Goal: Task Accomplishment & Management: Use online tool/utility

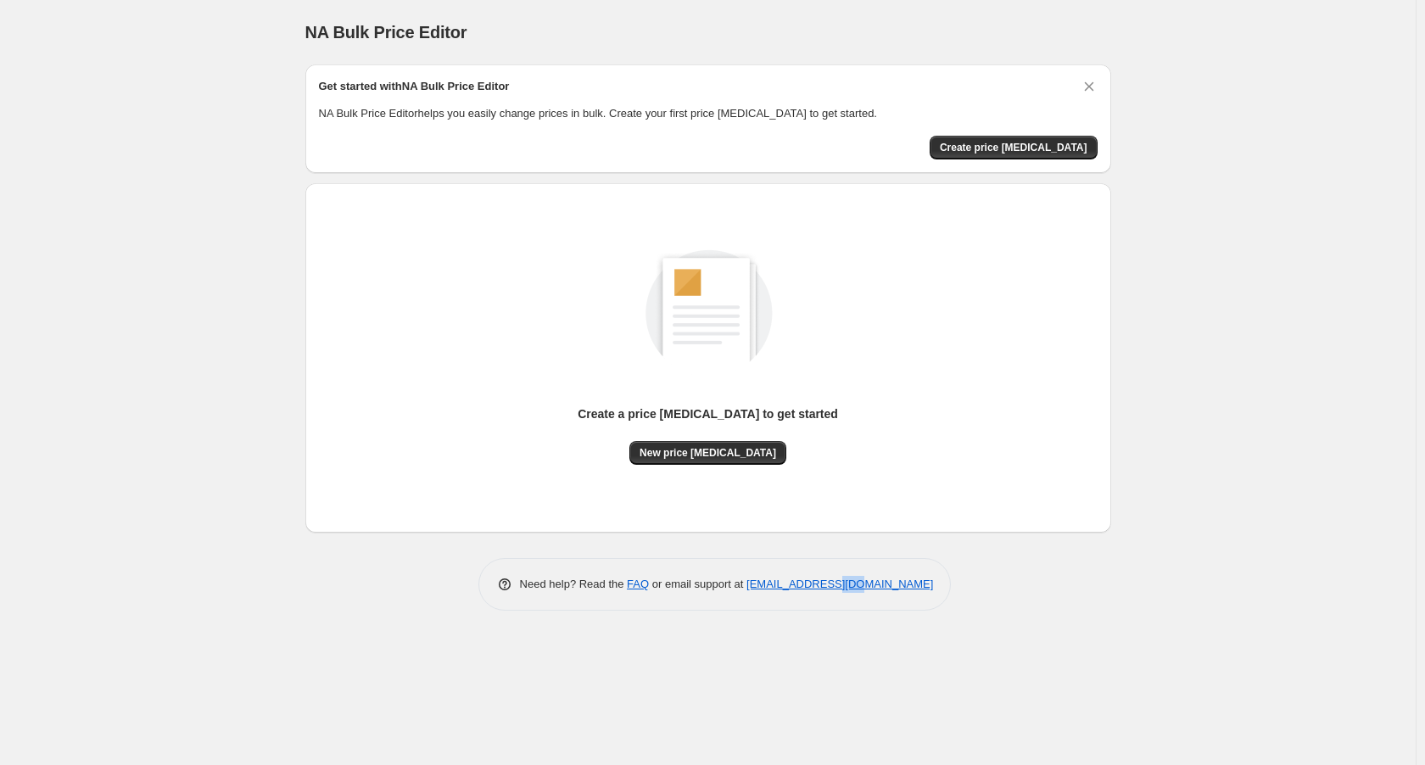
drag, startPoint x: 831, startPoint y: 608, endPoint x: 949, endPoint y: 651, distance: 125.6
click at [873, 638] on div "NA Bulk Price Editor. This page is ready NA Bulk Price Editor Get started with …" at bounding box center [707, 382] width 1415 height 765
click at [955, 648] on div "NA Bulk Price Editor. This page is ready NA Bulk Price Editor Get started with …" at bounding box center [707, 382] width 1415 height 765
click at [689, 449] on span "New price change job" at bounding box center [707, 453] width 137 height 14
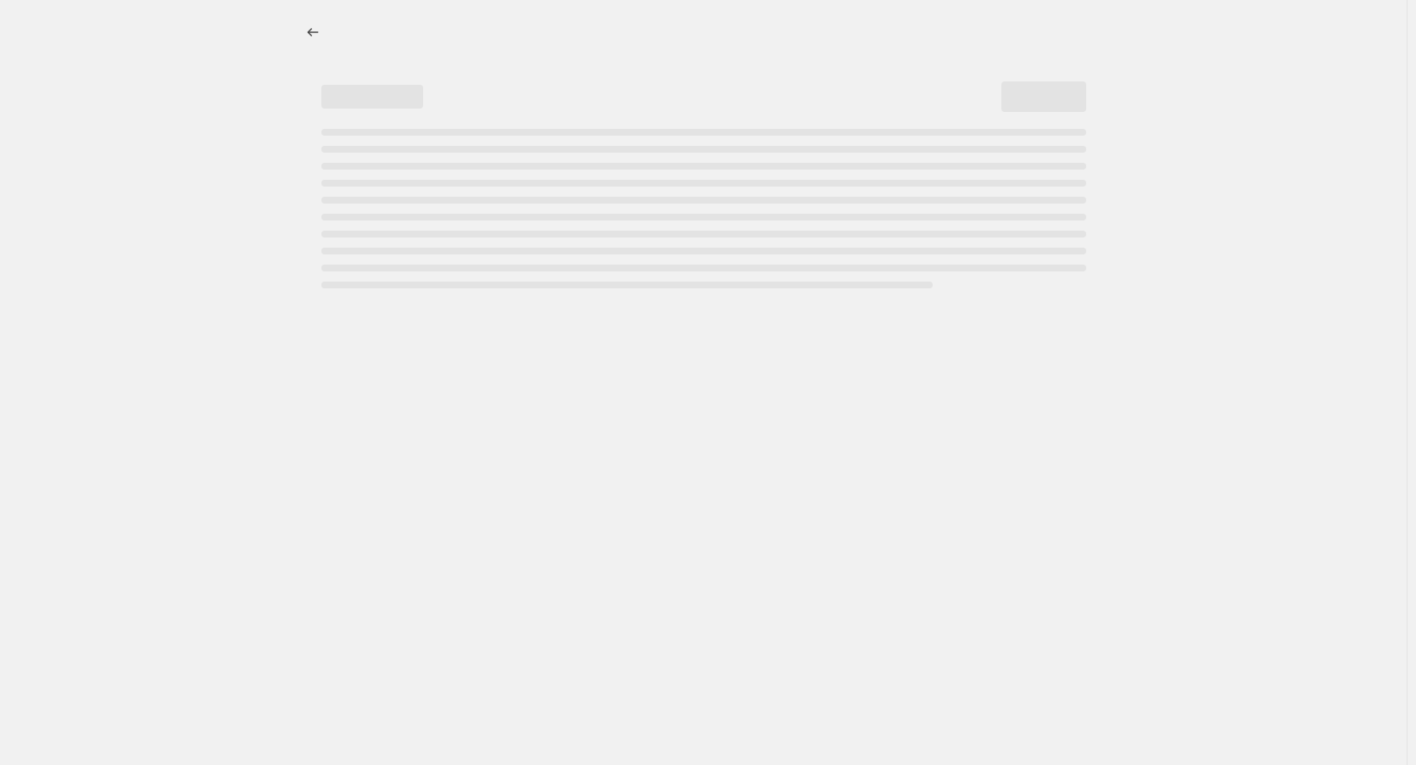
select select "percentage"
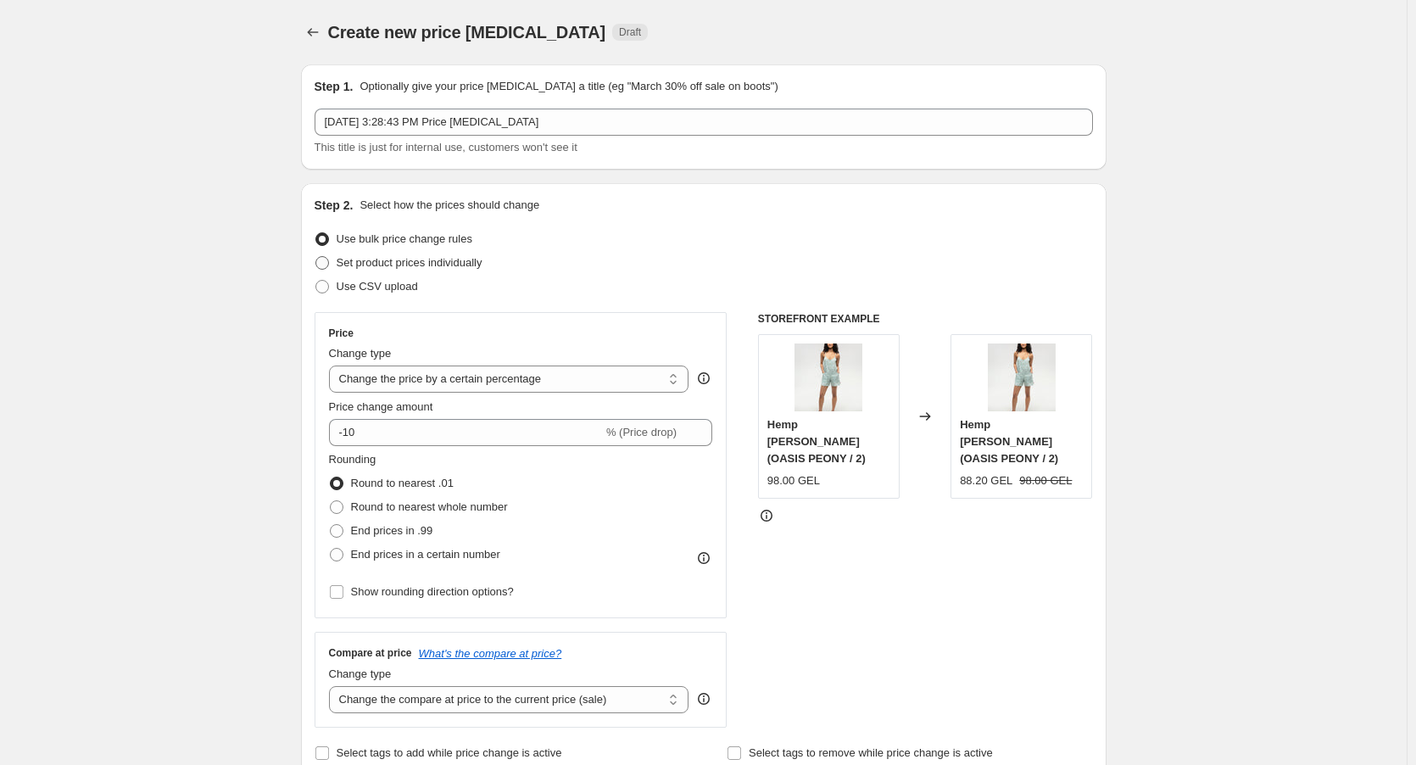
click at [414, 267] on span "Set product prices individually" at bounding box center [410, 262] width 146 height 13
click at [316, 257] on input "Set product prices individually" at bounding box center [315, 256] width 1 height 1
radio input "true"
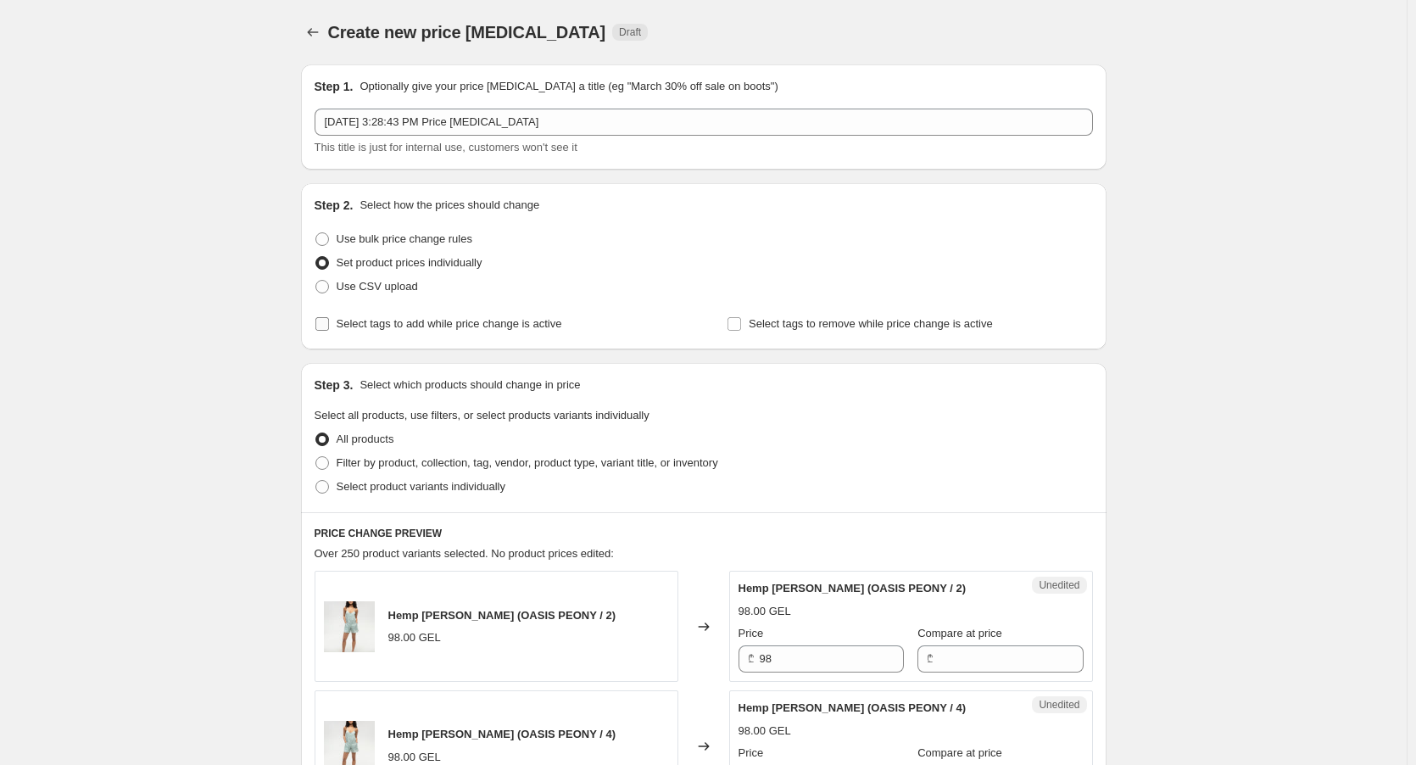
click at [382, 332] on label "Select tags to add while price change is active" at bounding box center [439, 324] width 248 height 24
click at [329, 331] on input "Select tags to add while price change is active" at bounding box center [322, 324] width 14 height 14
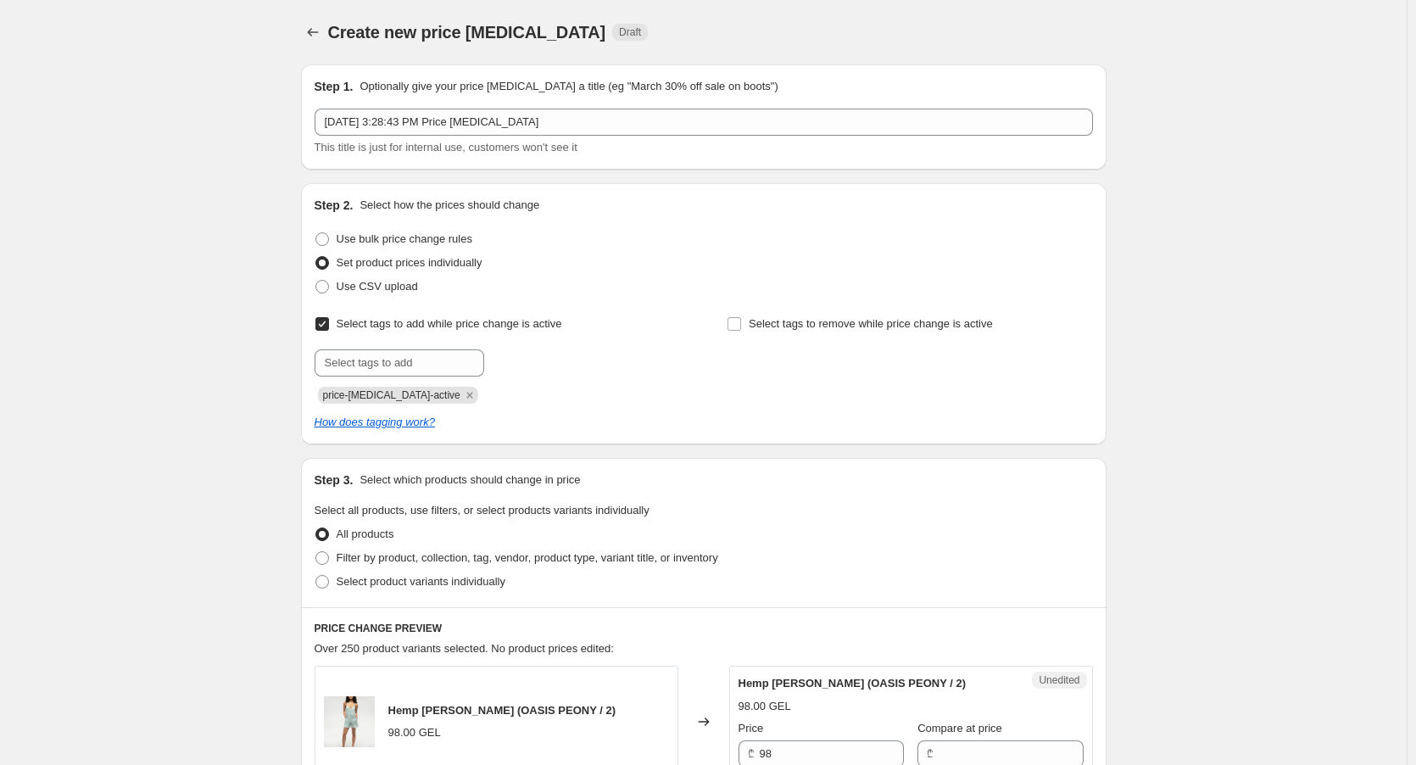
click at [382, 332] on label "Select tags to add while price change is active" at bounding box center [439, 324] width 248 height 24
click at [329, 331] on input "Select tags to add while price change is active" at bounding box center [322, 324] width 14 height 14
checkbox input "false"
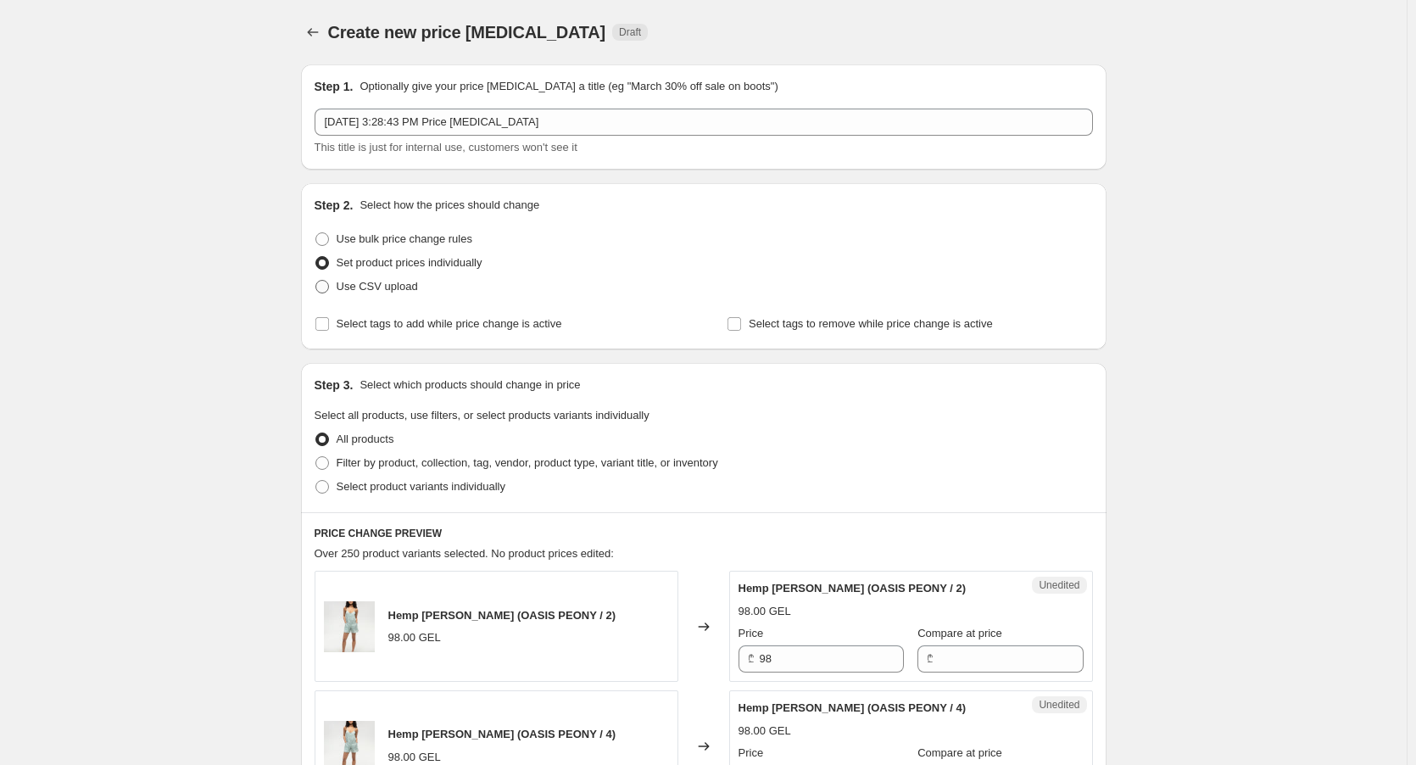
click at [376, 278] on span "Use CSV upload" at bounding box center [377, 286] width 81 height 17
click at [316, 280] on input "Use CSV upload" at bounding box center [315, 280] width 1 height 1
radio input "true"
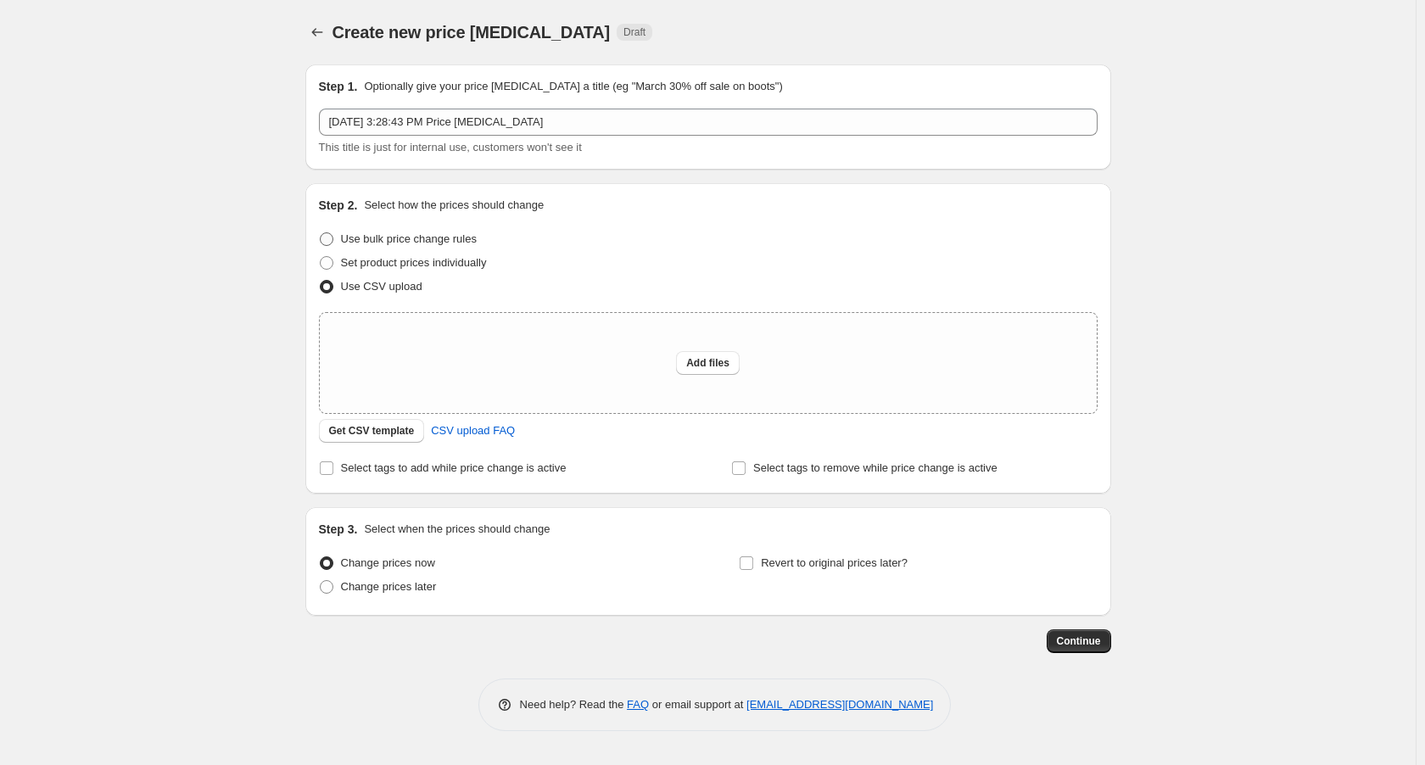
click at [406, 239] on span "Use bulk price change rules" at bounding box center [409, 238] width 136 height 13
click at [321, 233] on input "Use bulk price change rules" at bounding box center [320, 232] width 1 height 1
radio input "true"
select select "percentage"
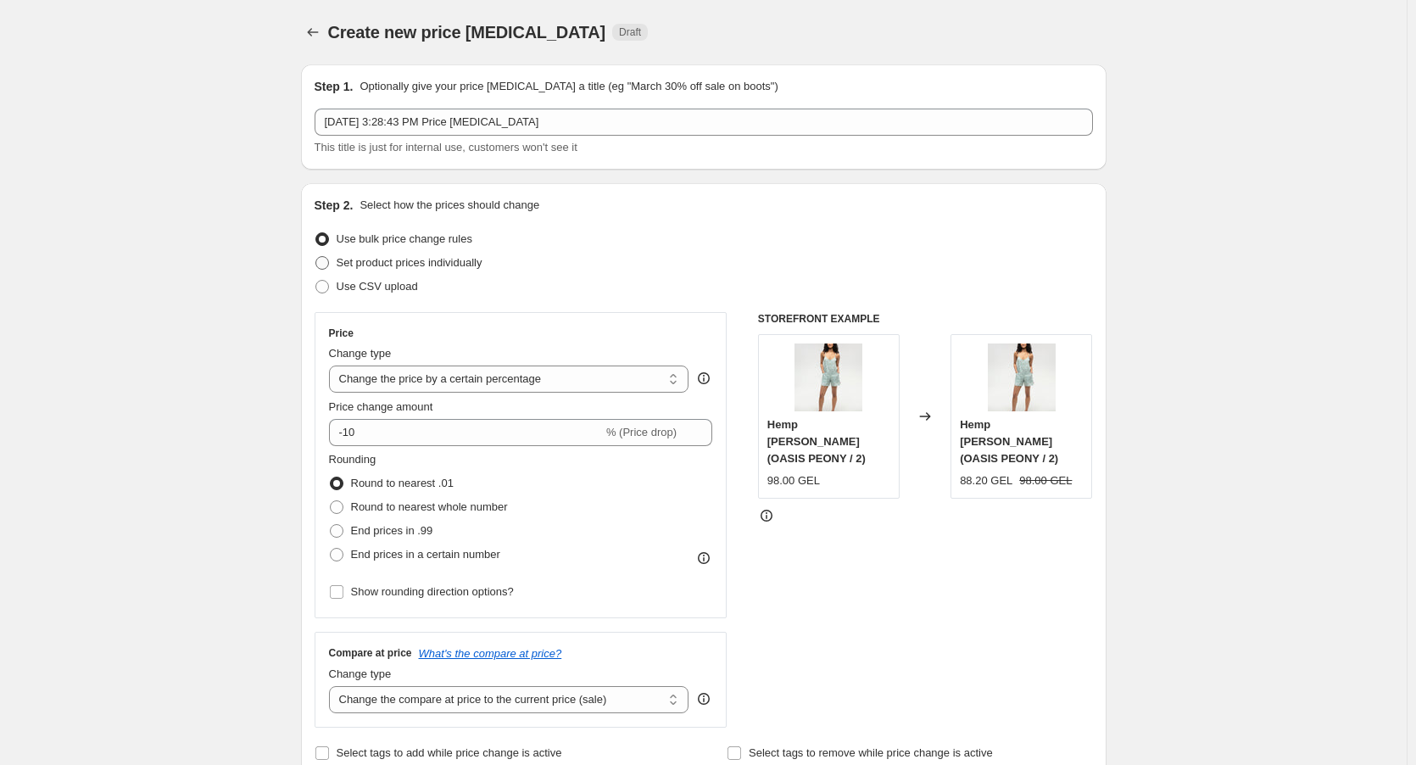
click at [413, 266] on span "Set product prices individually" at bounding box center [410, 262] width 146 height 13
click at [316, 257] on input "Set product prices individually" at bounding box center [315, 256] width 1 height 1
radio input "true"
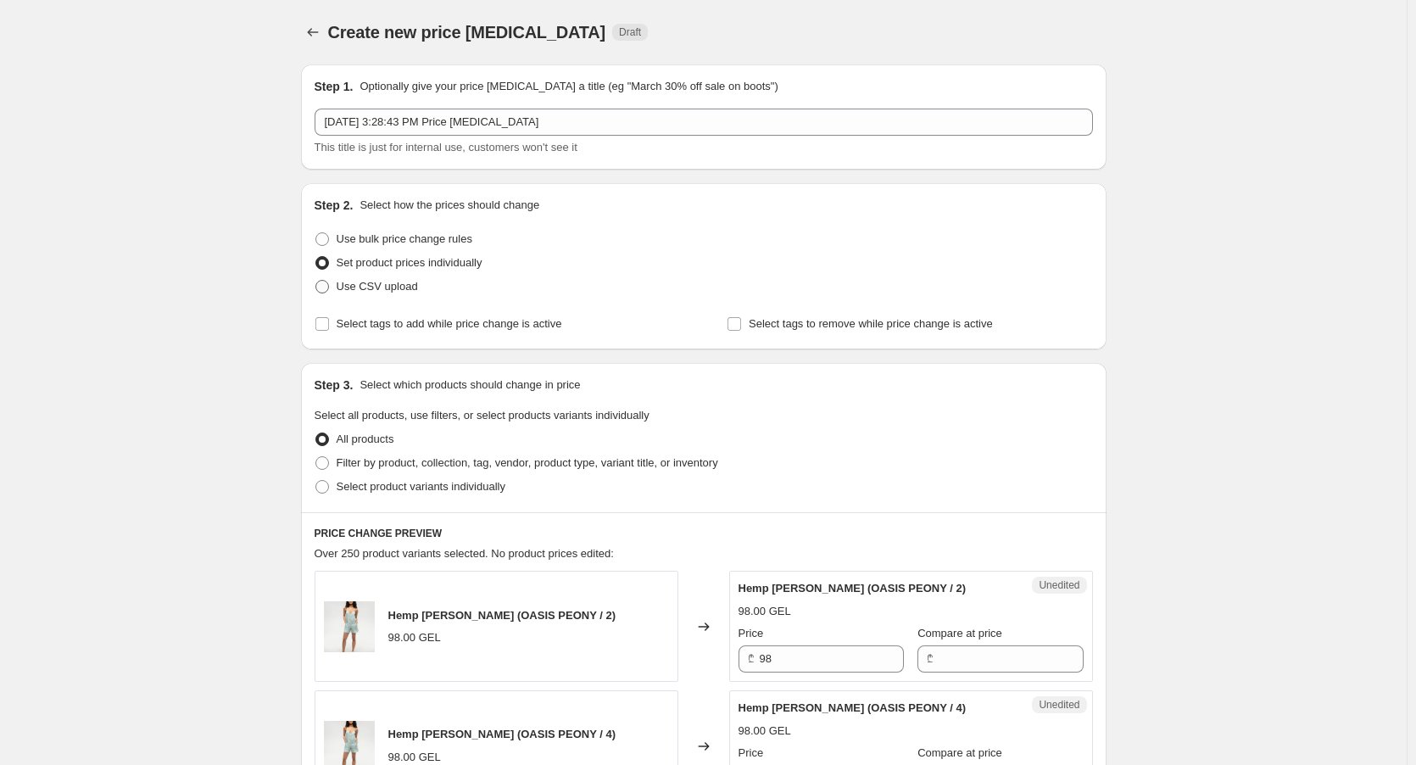
click at [340, 289] on span "Use CSV upload" at bounding box center [377, 286] width 81 height 13
click at [316, 281] on input "Use CSV upload" at bounding box center [315, 280] width 1 height 1
radio input "true"
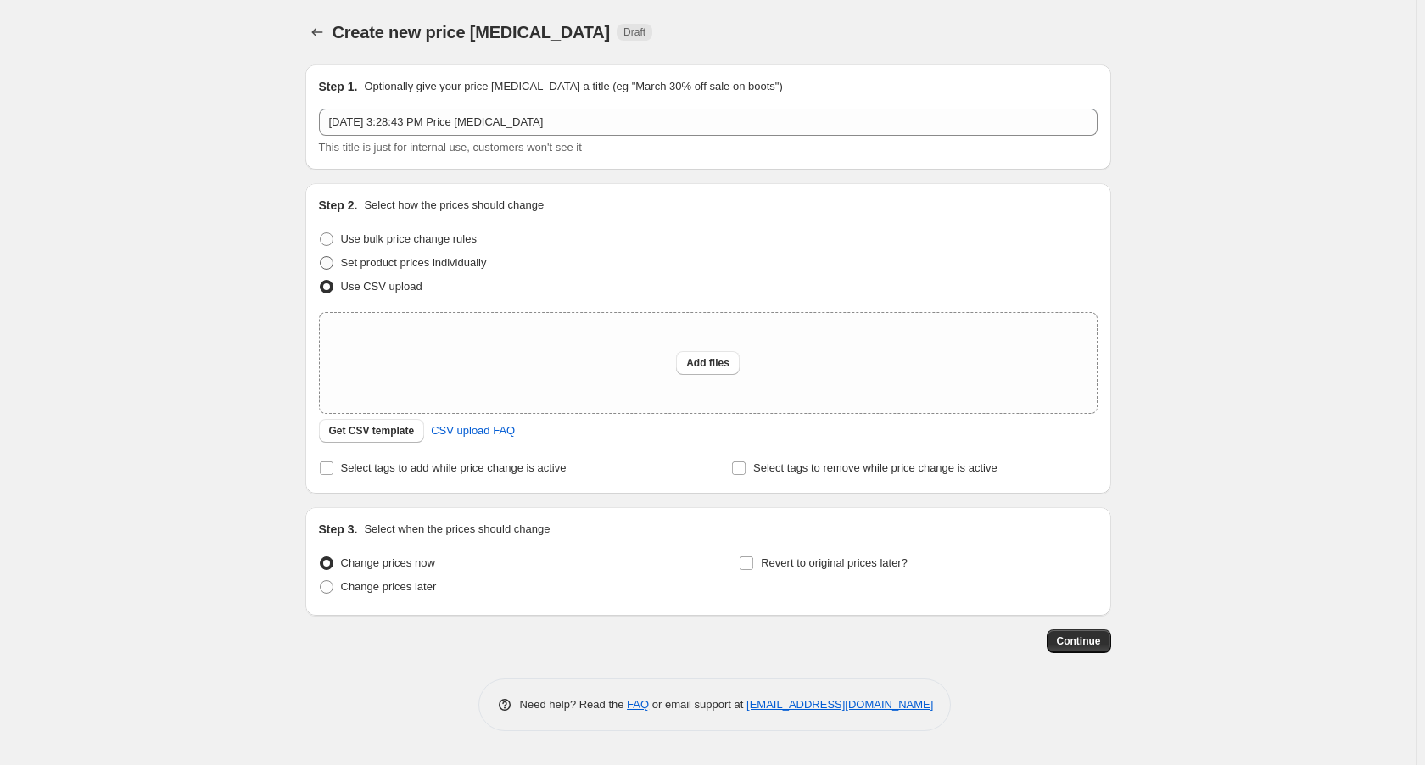
click at [354, 262] on span "Set product prices individually" at bounding box center [414, 262] width 146 height 13
click at [321, 257] on input "Set product prices individually" at bounding box center [320, 256] width 1 height 1
radio input "true"
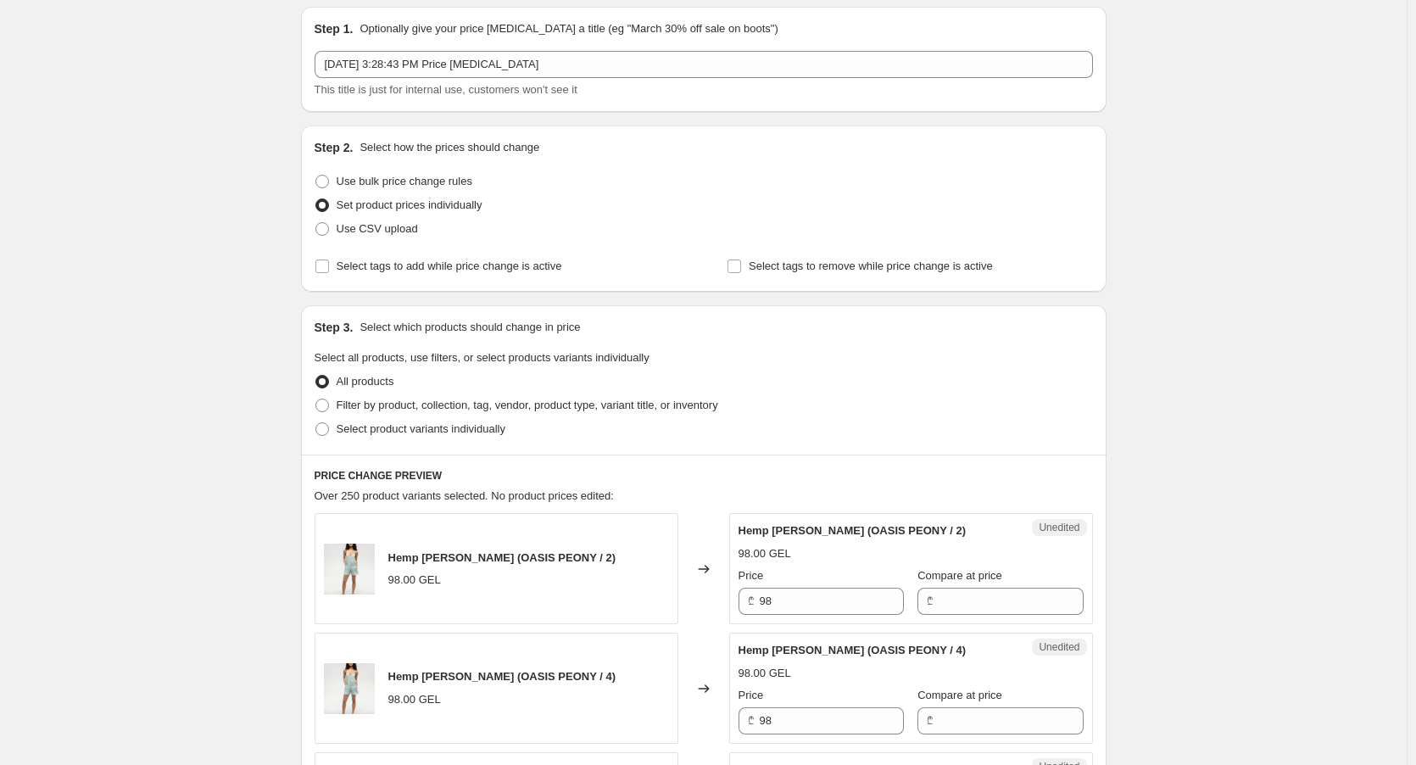
scroll to position [254, 0]
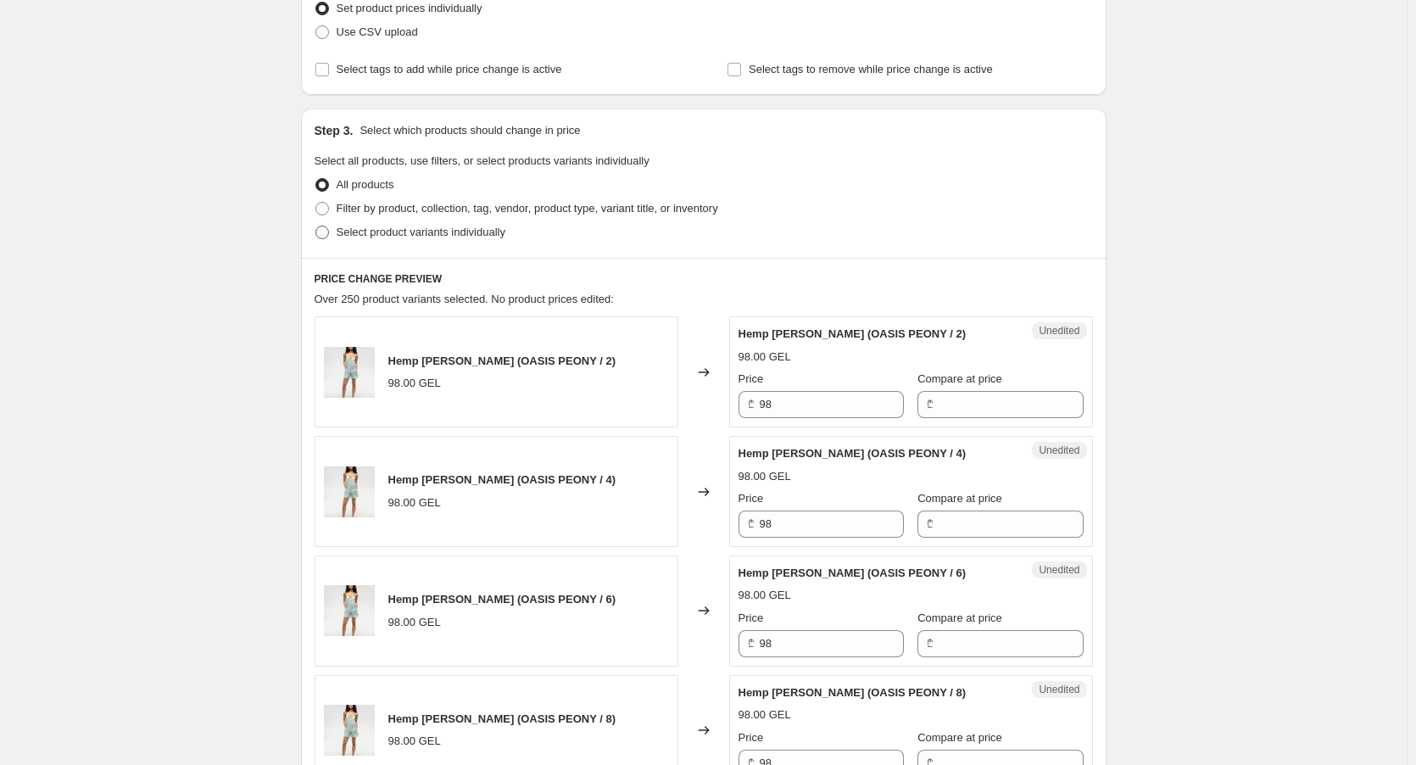
click at [371, 240] on span "Select product variants individually" at bounding box center [421, 232] width 169 height 17
click at [316, 226] on input "Select product variants individually" at bounding box center [315, 226] width 1 height 1
radio input "true"
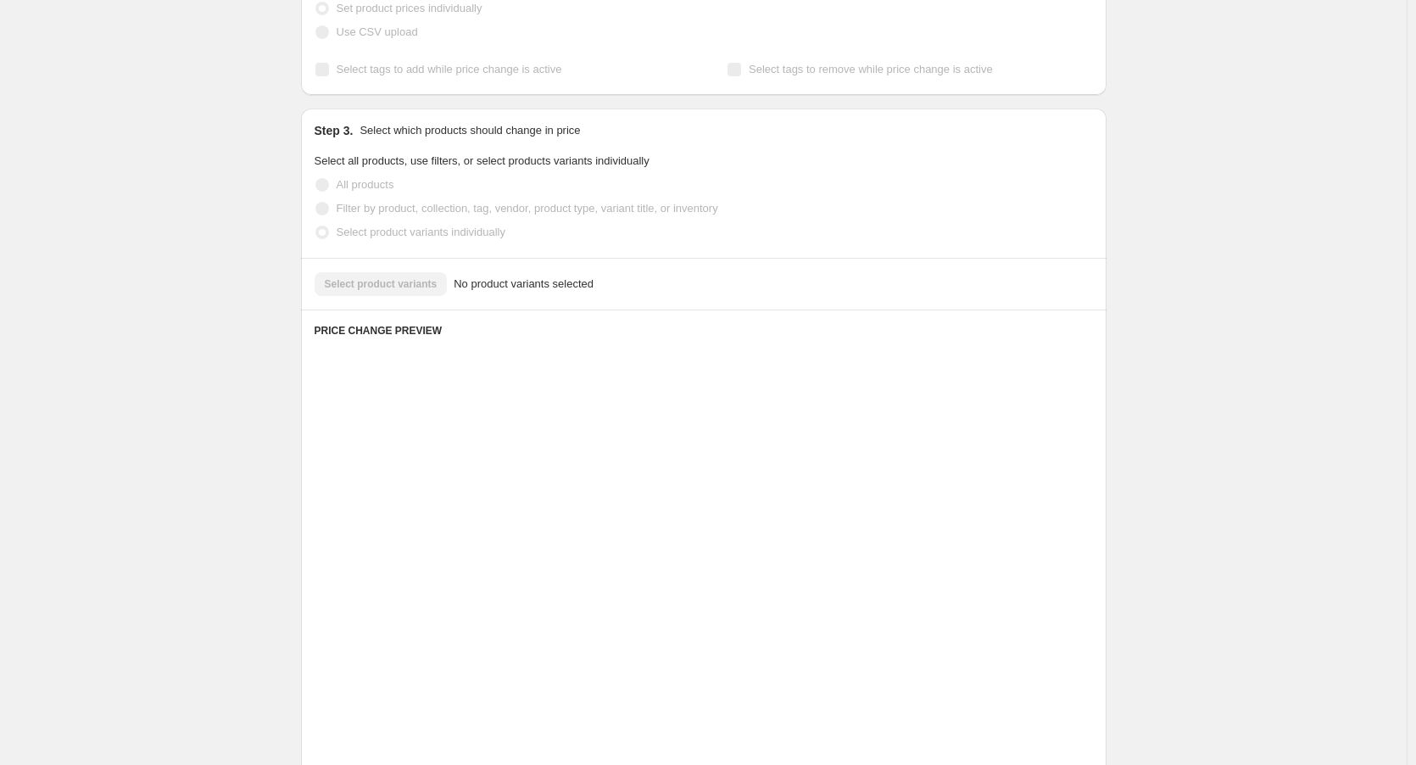
scroll to position [126, 0]
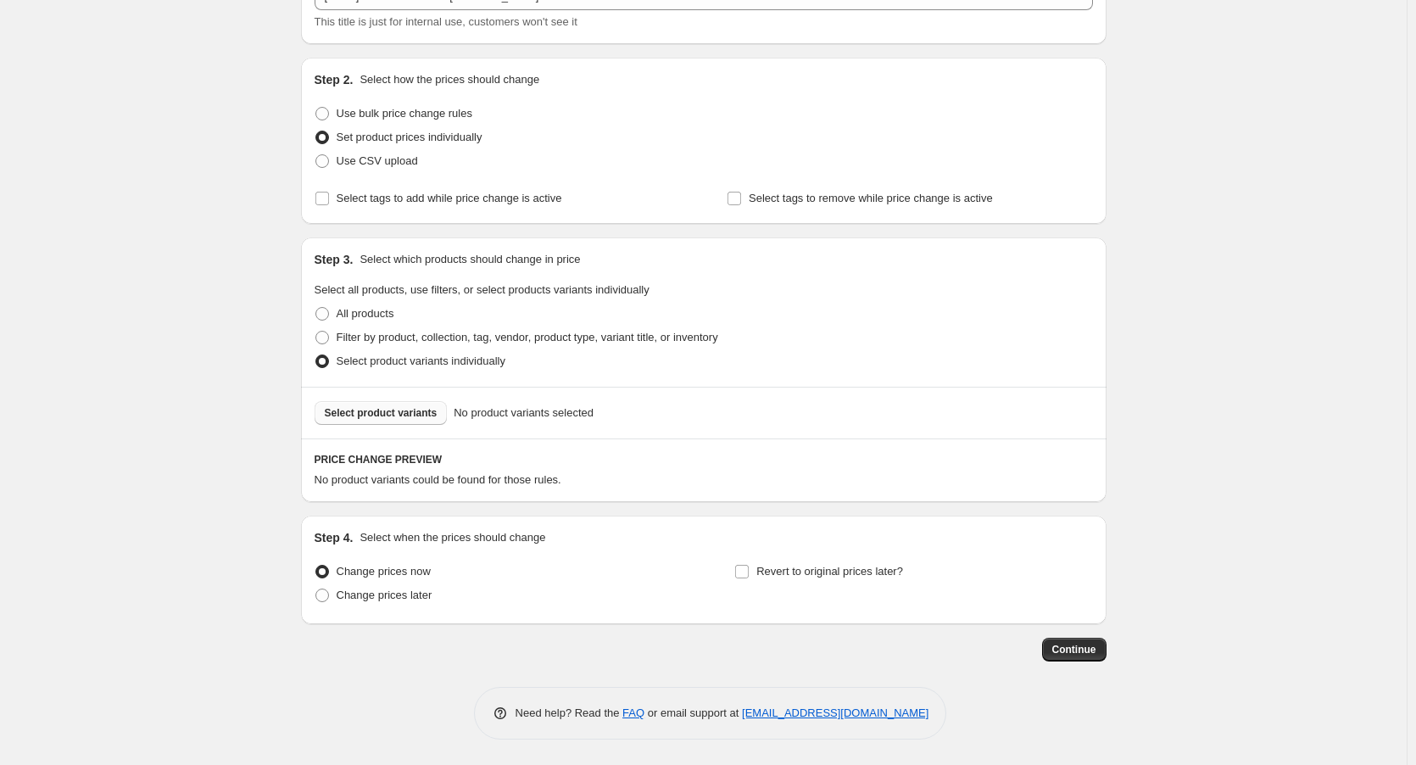
click at [420, 410] on span "Select product variants" at bounding box center [381, 413] width 113 height 14
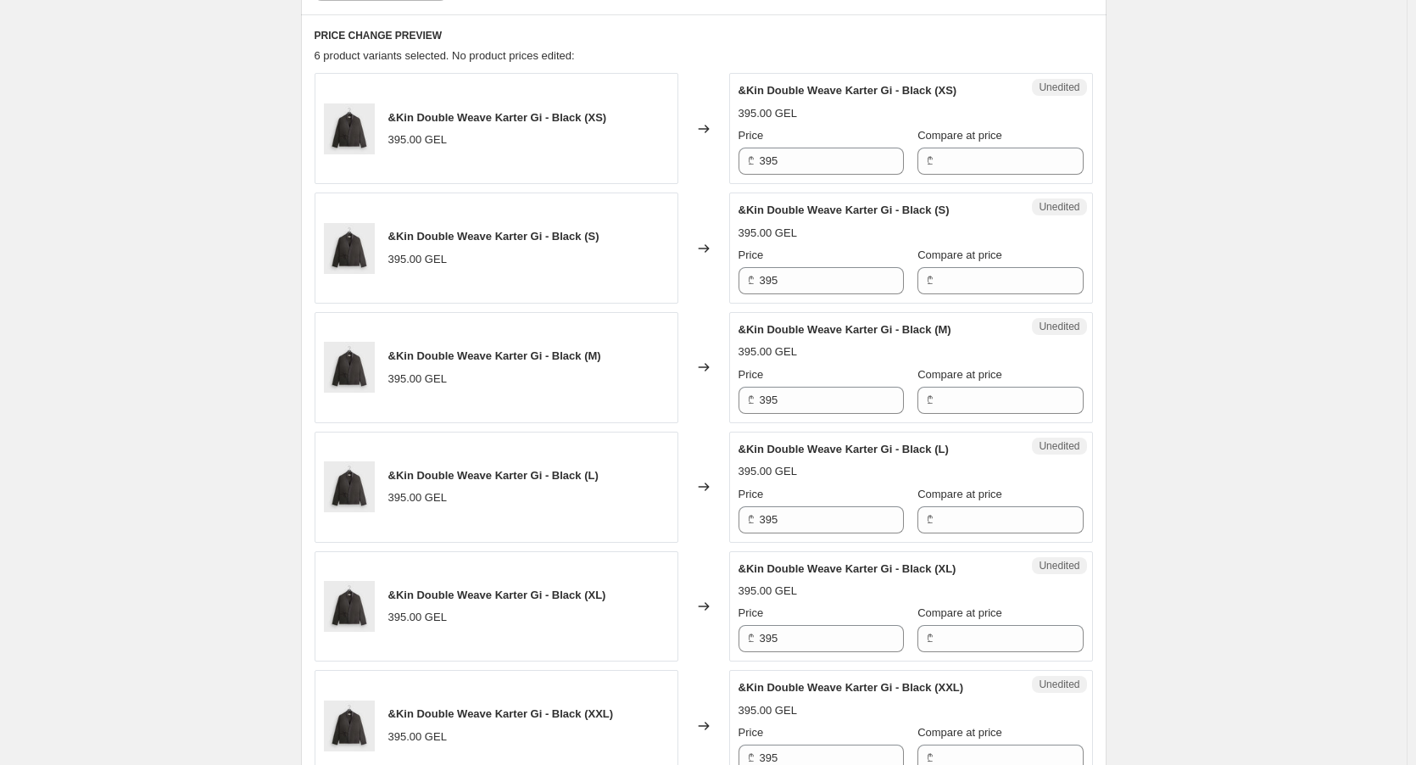
scroll to position [634, 0]
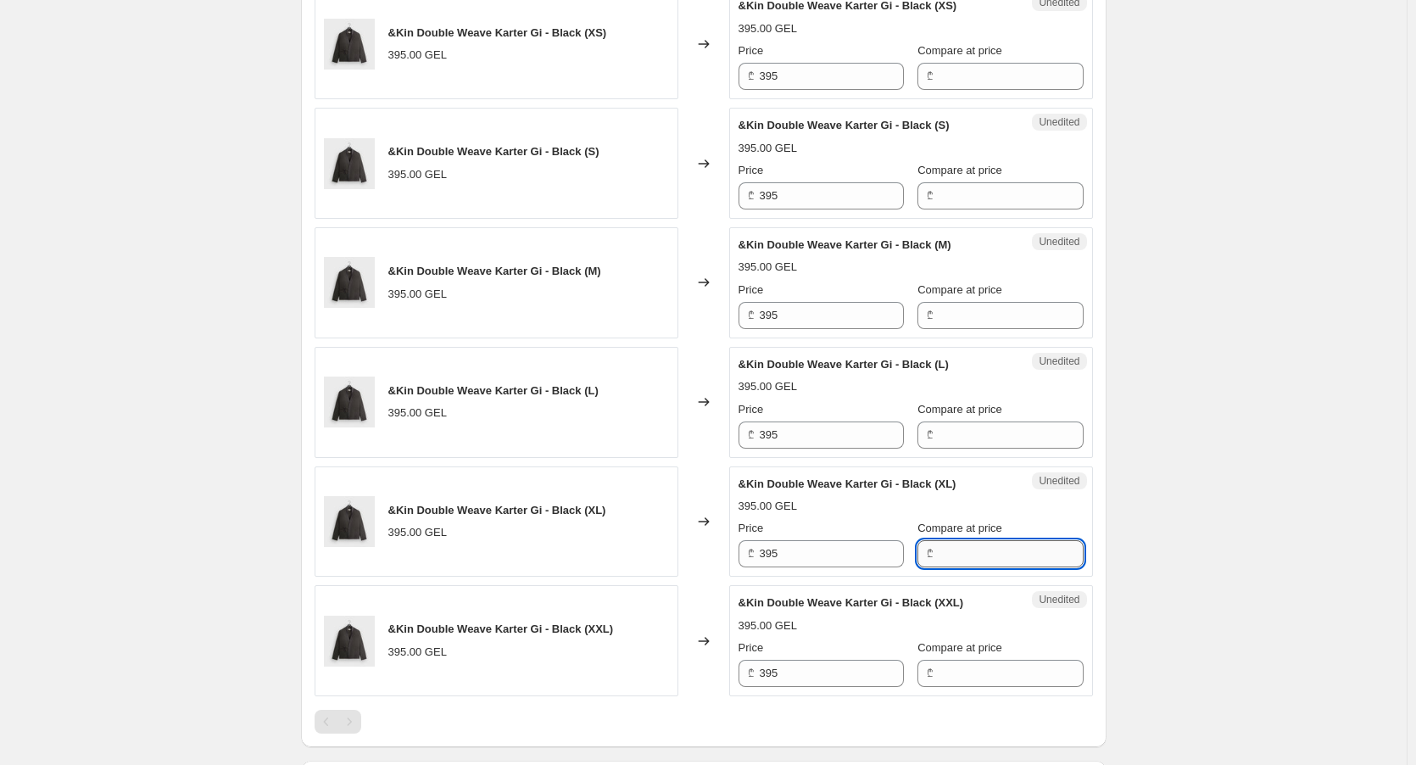
click at [957, 553] on input "Compare at price" at bounding box center [1011, 553] width 144 height 27
click at [1010, 666] on input "Compare at price" at bounding box center [1011, 673] width 144 height 27
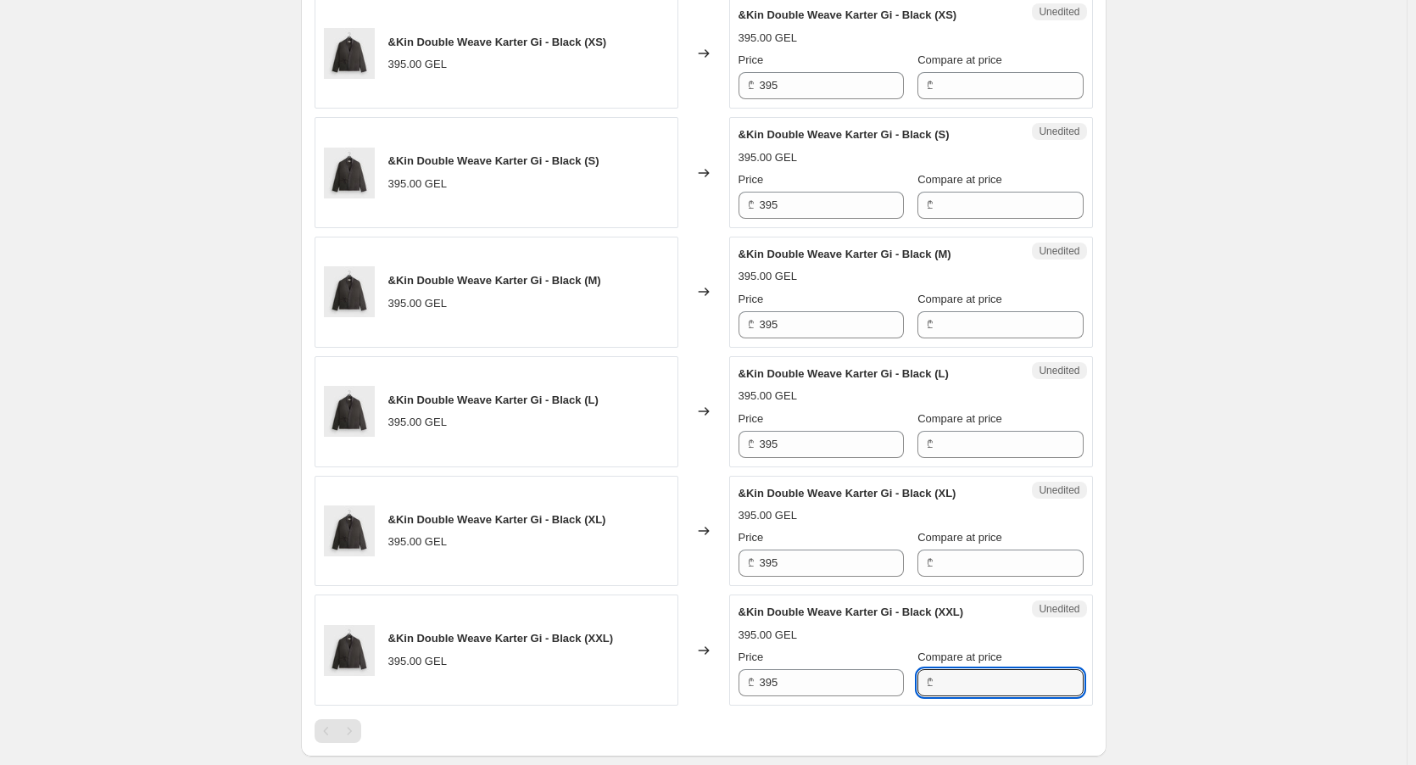
scroll to position [116, 0]
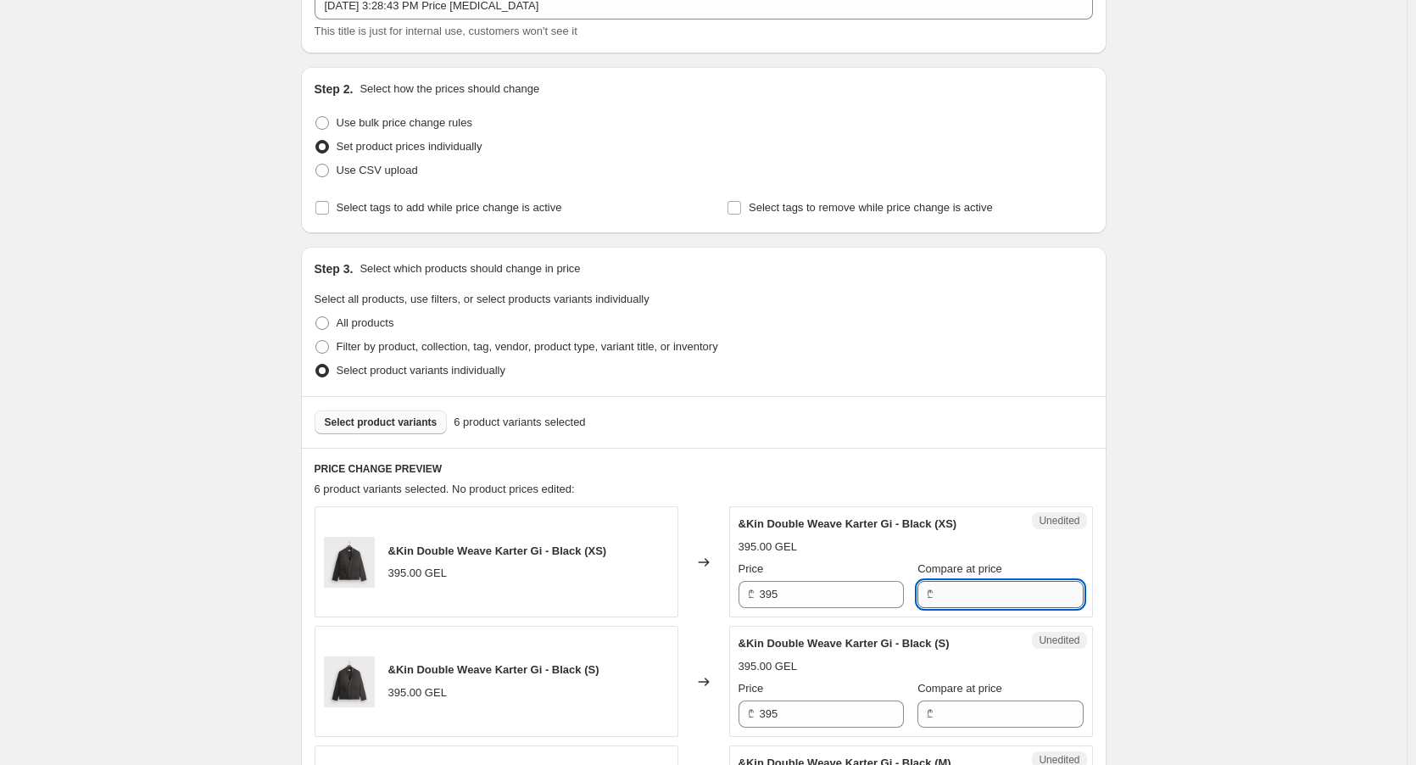
click at [948, 583] on input "Compare at price" at bounding box center [1011, 594] width 144 height 27
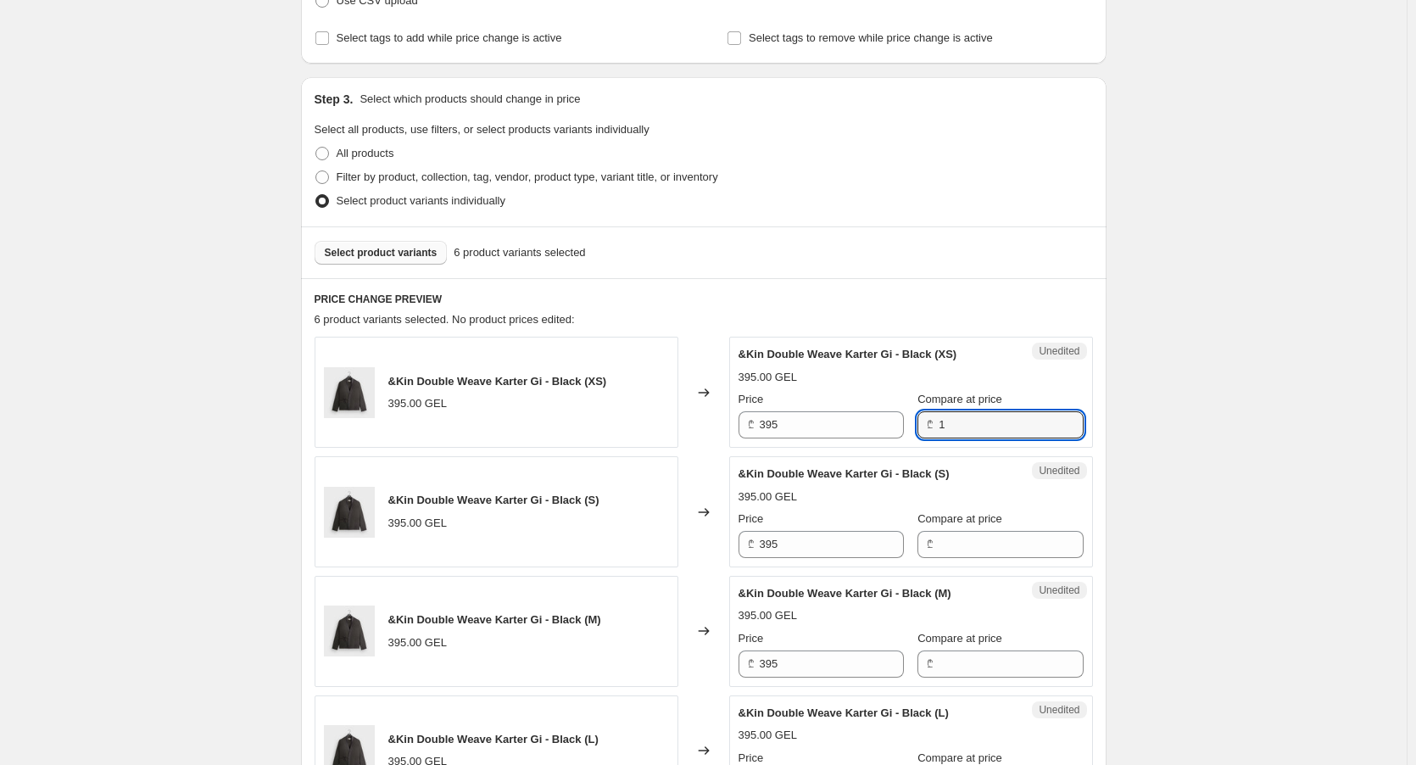
drag, startPoint x: 976, startPoint y: 437, endPoint x: 905, endPoint y: 427, distance: 72.0
click at [905, 427] on div "Price ₾ 395 Compare at price ₾ 1" at bounding box center [911, 414] width 345 height 47
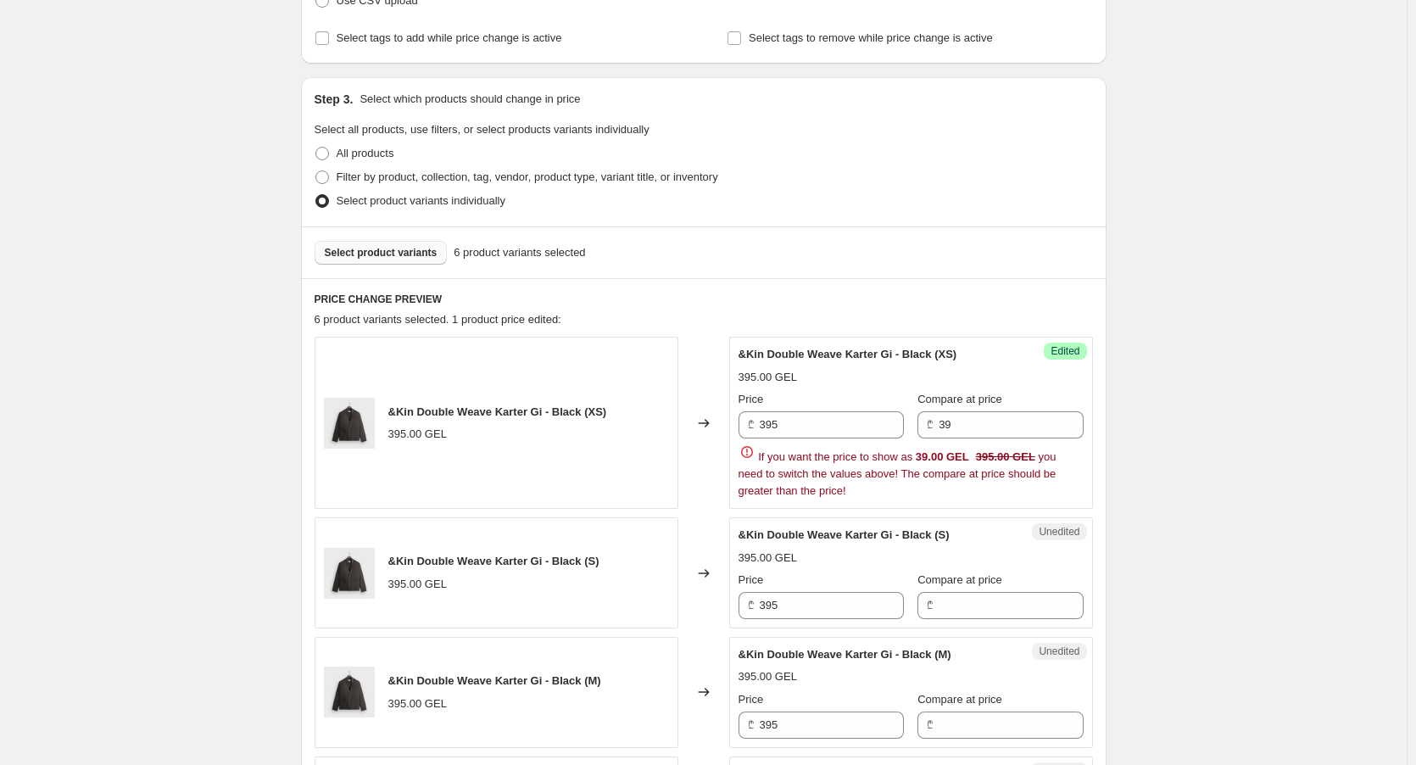
click at [955, 442] on div "Success Edited &Kin Double Weave Karter Gi - Black (XS) 395.00 GEL Price ₾ 395 …" at bounding box center [911, 423] width 364 height 172
click at [955, 442] on div "Price ₾ 395 Compare at price ₾ 39 If you want the price to show as 39.00 GEL 39…" at bounding box center [911, 445] width 345 height 109
click at [956, 424] on input "39" at bounding box center [1011, 424] width 144 height 27
drag, startPoint x: 893, startPoint y: 503, endPoint x: 896, endPoint y: 494, distance: 9.9
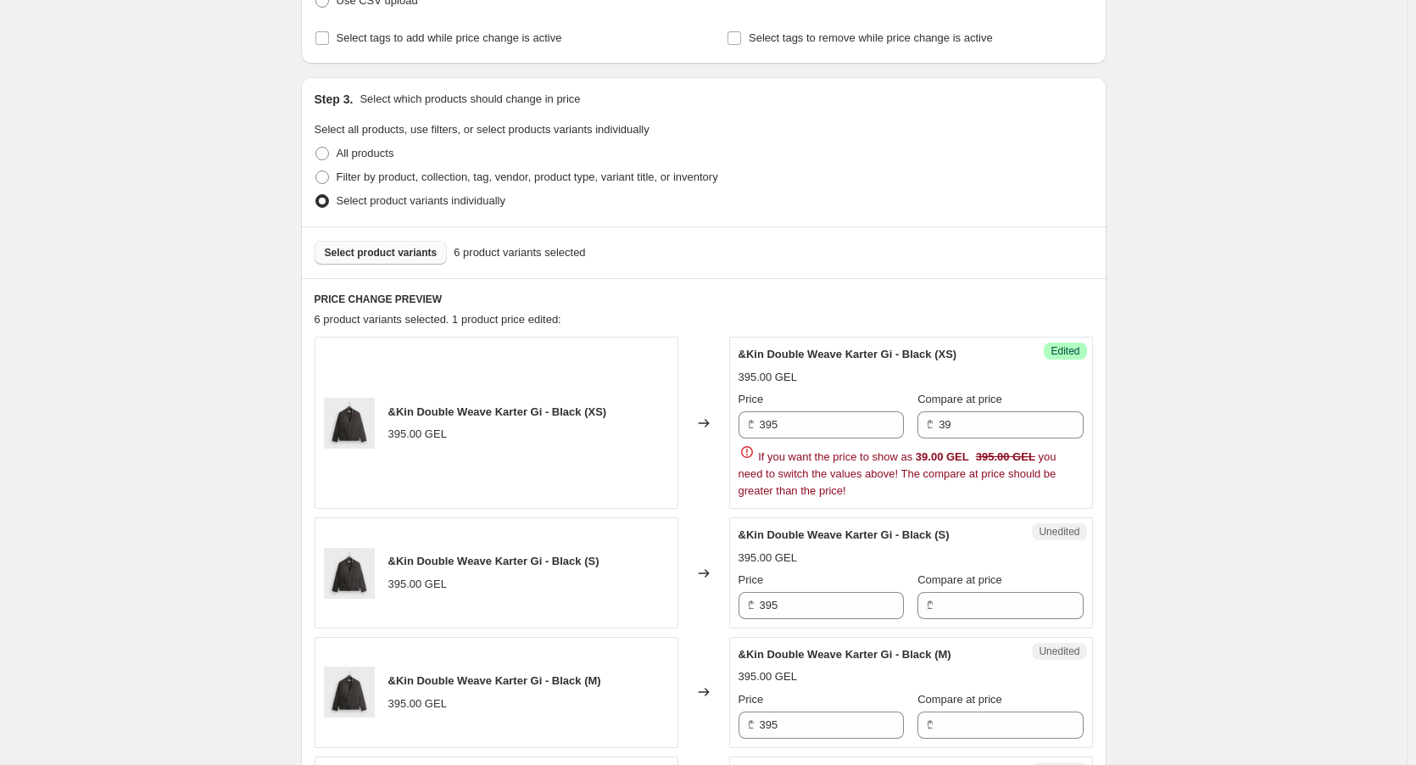
click at [896, 494] on div "Success Edited &Kin Double Weave Karter Gi - Black (XS) 395.00 GEL Price ₾ 395 …" at bounding box center [911, 423] width 364 height 172
click at [998, 418] on input "39" at bounding box center [1011, 424] width 144 height 27
click at [998, 421] on input "679" at bounding box center [1011, 424] width 144 height 27
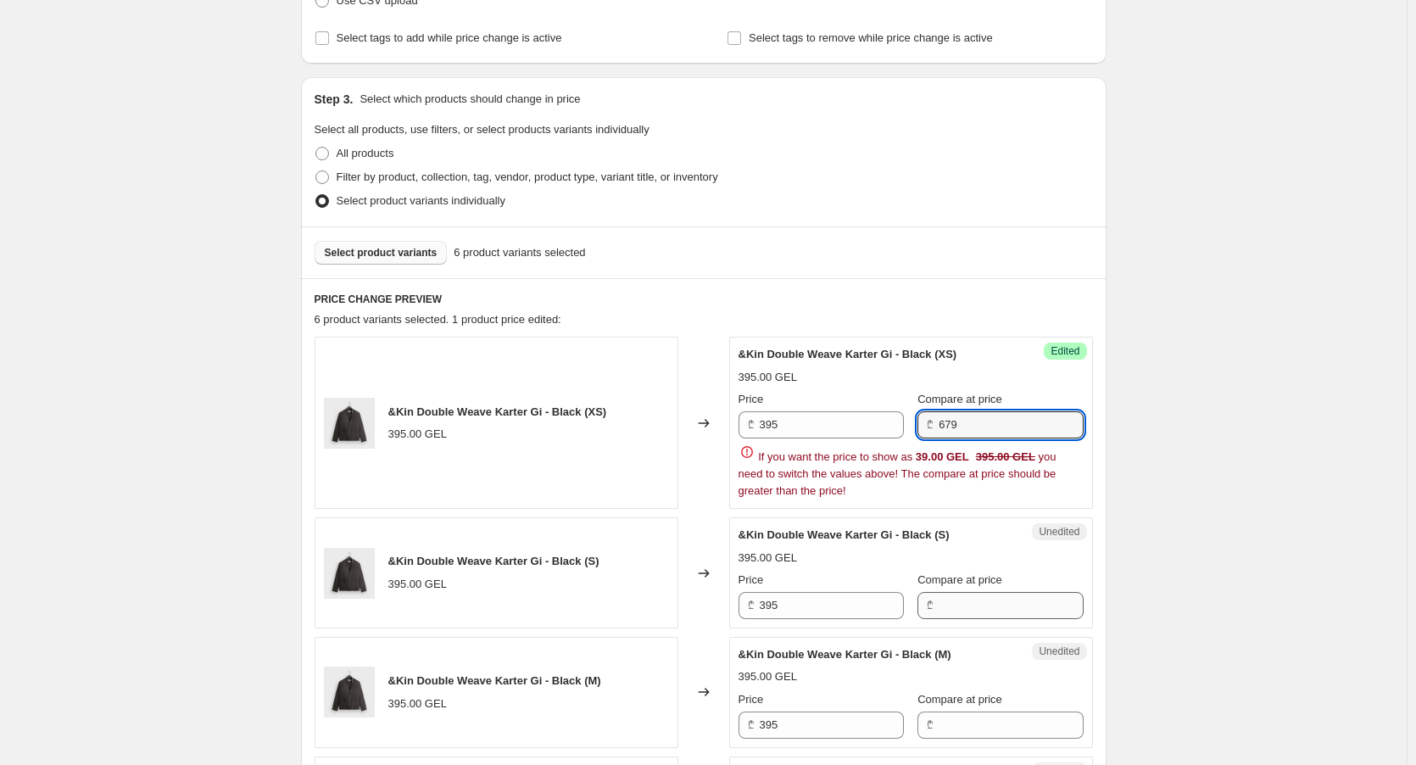
type input "679"
click at [962, 611] on div "&Kin Double Weave Karter Gi - Black (XS) 395.00 GEL Changed to Success Edited &…" at bounding box center [704, 721] width 778 height 769
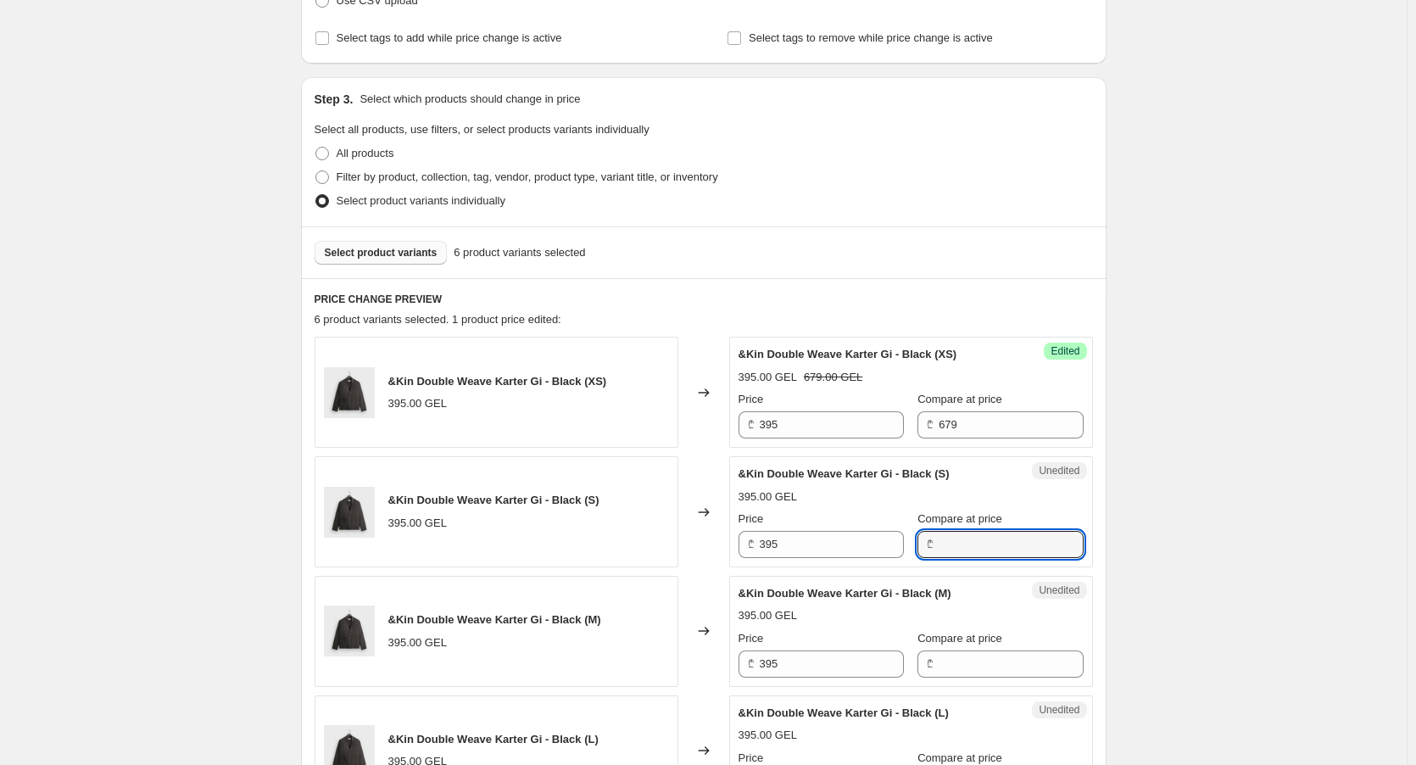
paste input "679"
type input "679"
click at [965, 657] on input "Compare at price" at bounding box center [1011, 663] width 144 height 27
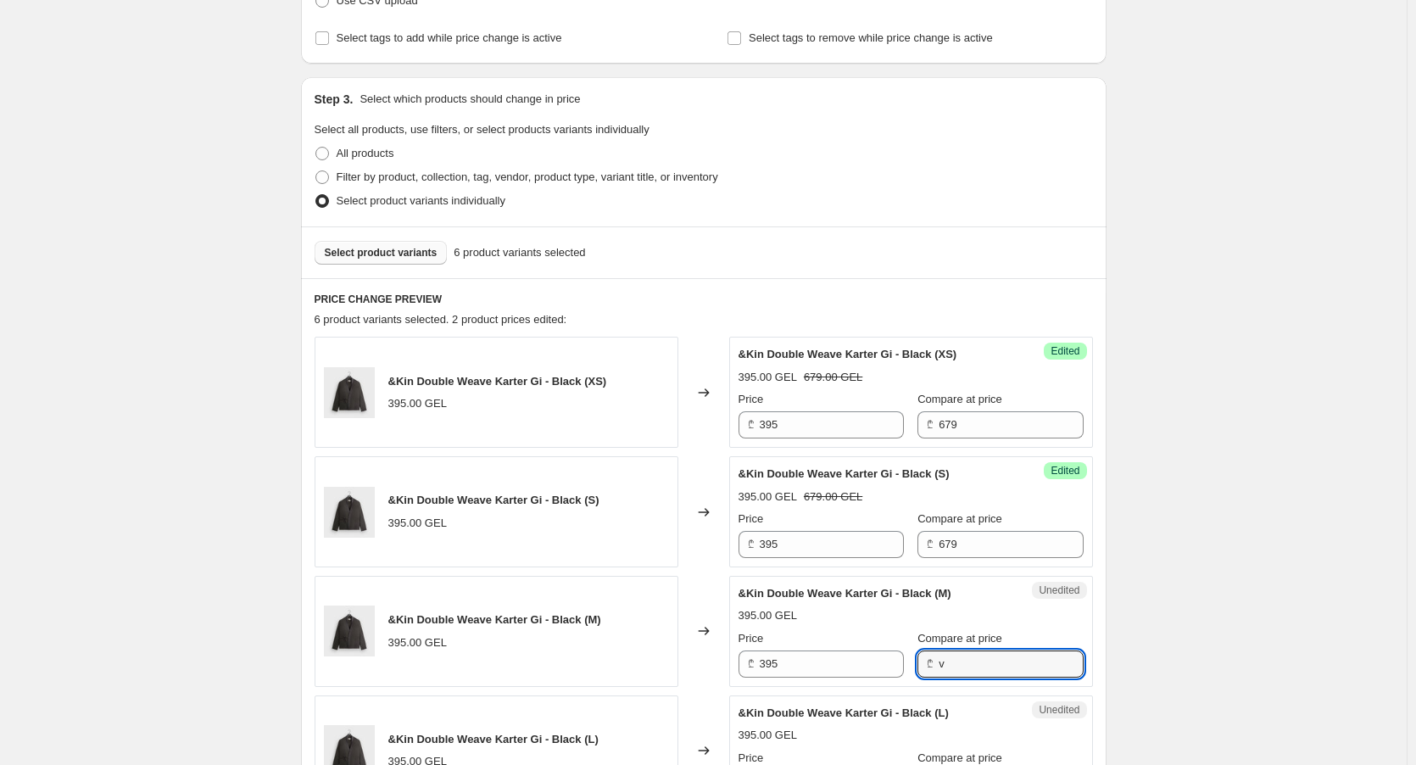
drag, startPoint x: 969, startPoint y: 667, endPoint x: 895, endPoint y: 661, distance: 74.0
click at [895, 661] on div "Price ₾ 395 Compare at price ₾ v" at bounding box center [911, 653] width 345 height 47
paste input "679"
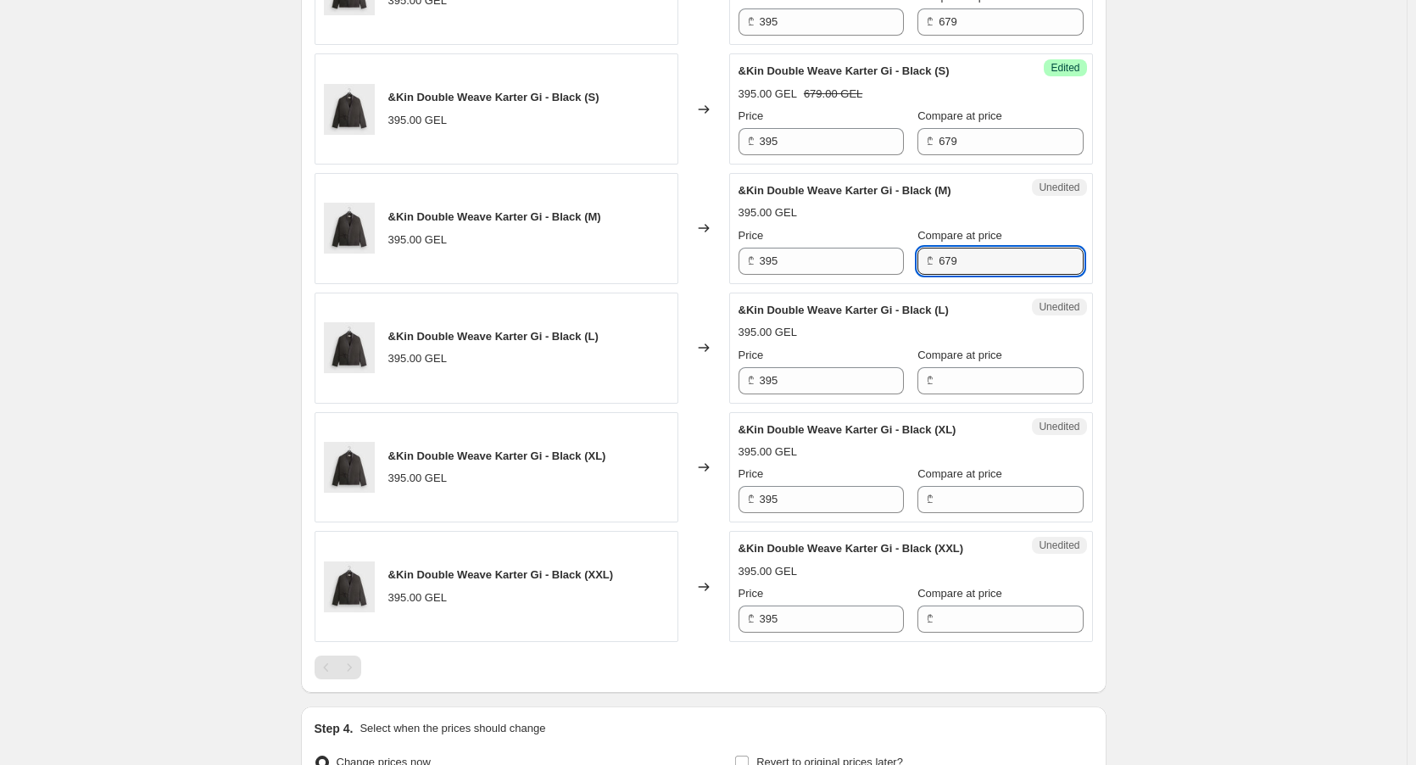
scroll to position [710, 0]
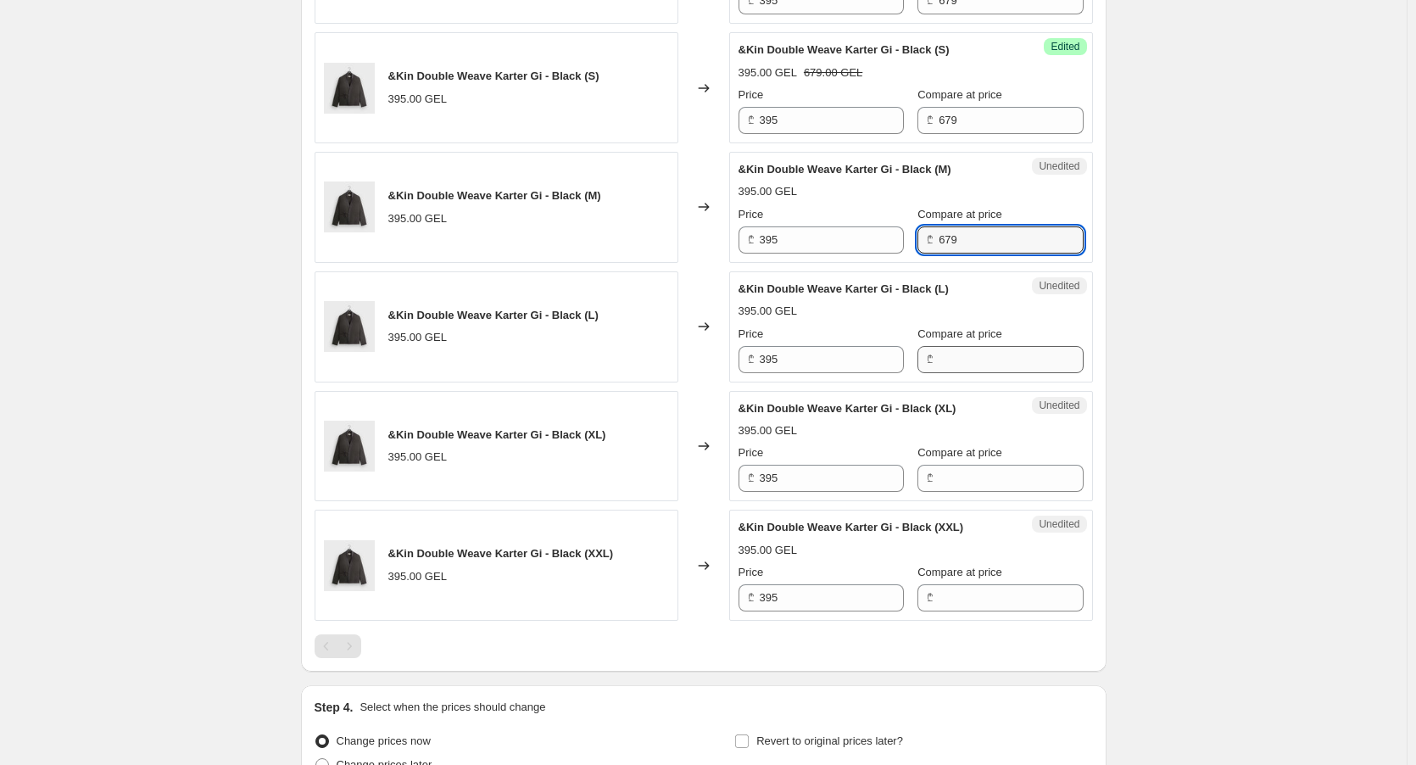
type input "679"
click at [958, 357] on input "Compare at price" at bounding box center [1011, 359] width 144 height 27
paste input "679"
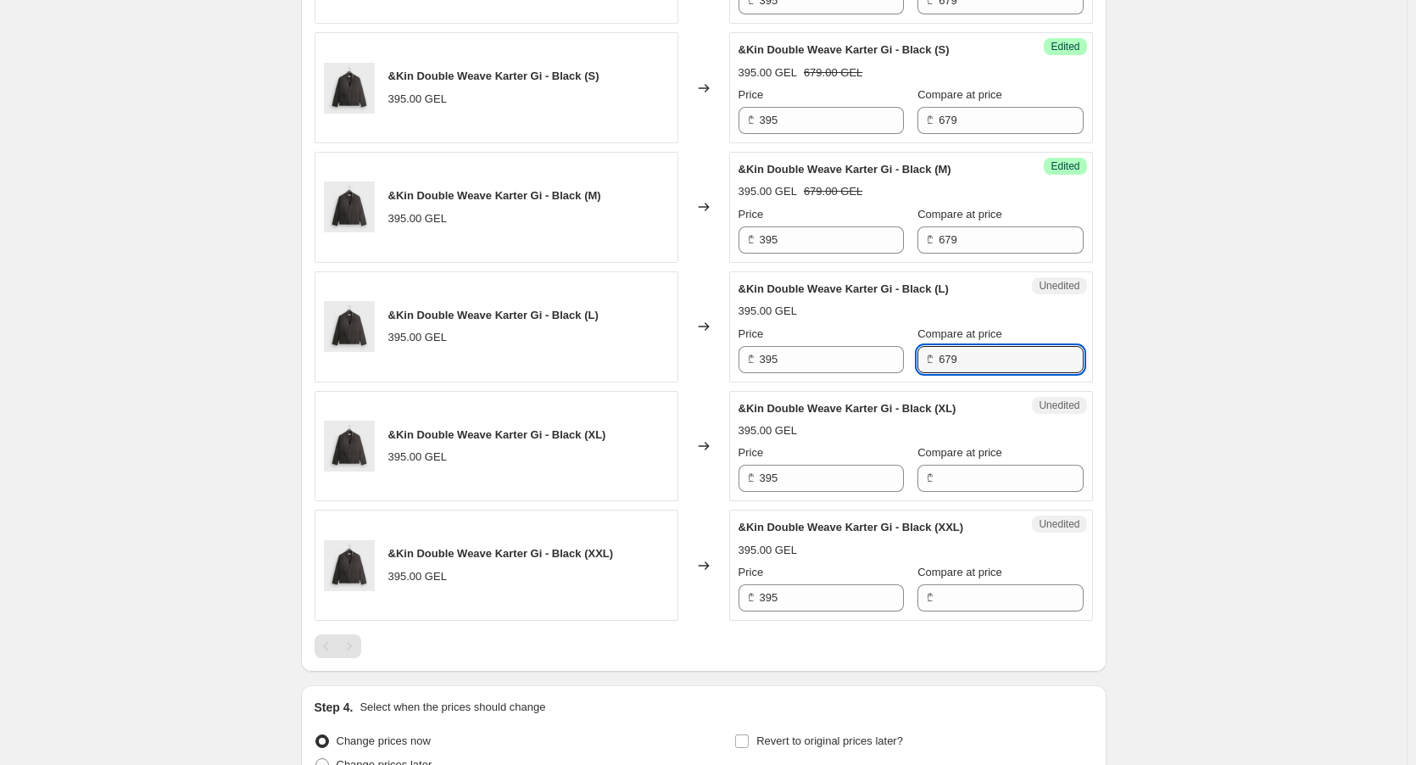
type input "679"
click at [956, 464] on div "Compare at price ₾" at bounding box center [1000, 467] width 165 height 47
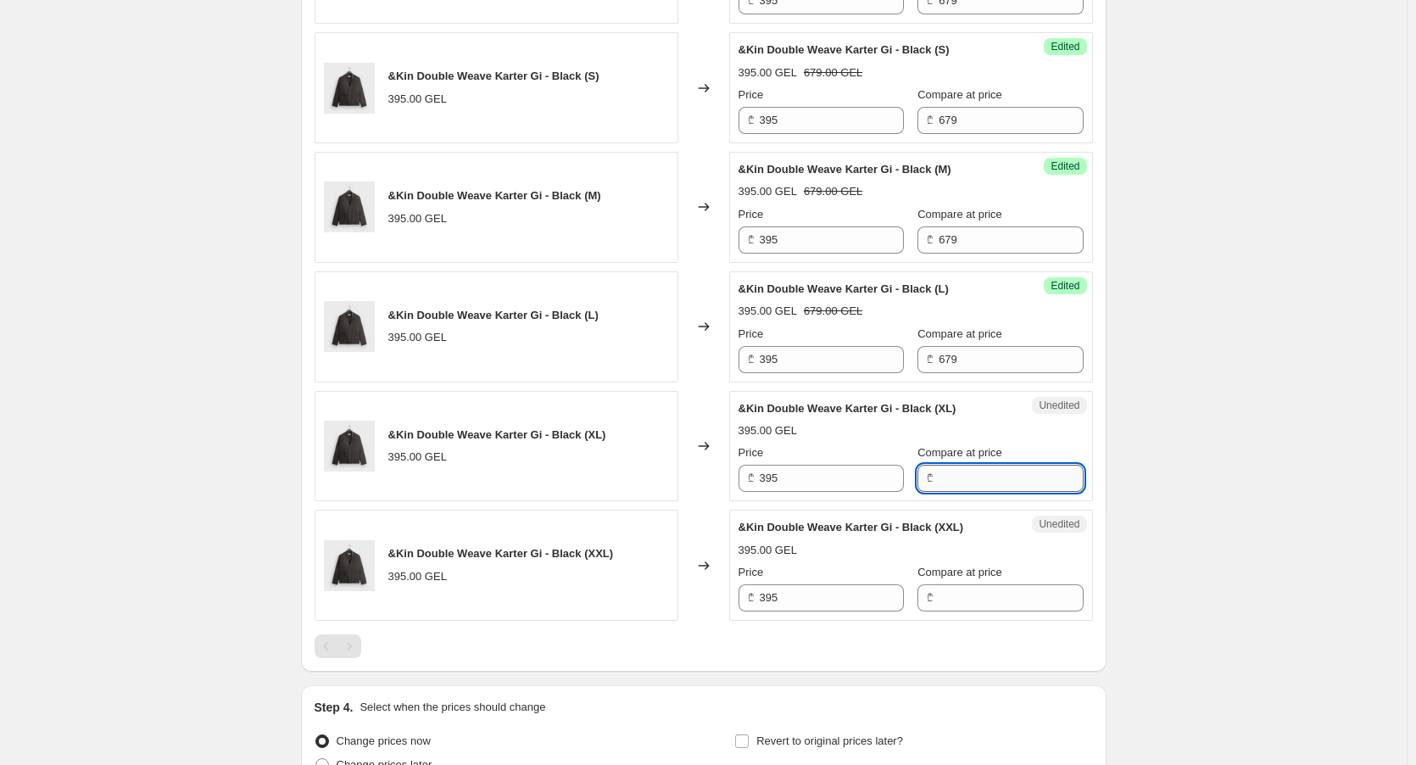
click at [954, 474] on input "Compare at price" at bounding box center [1011, 478] width 144 height 27
paste input "679"
type input "679"
click at [954, 581] on label "Compare at price" at bounding box center [960, 572] width 85 height 17
click at [954, 584] on input "Compare at price" at bounding box center [1011, 597] width 144 height 27
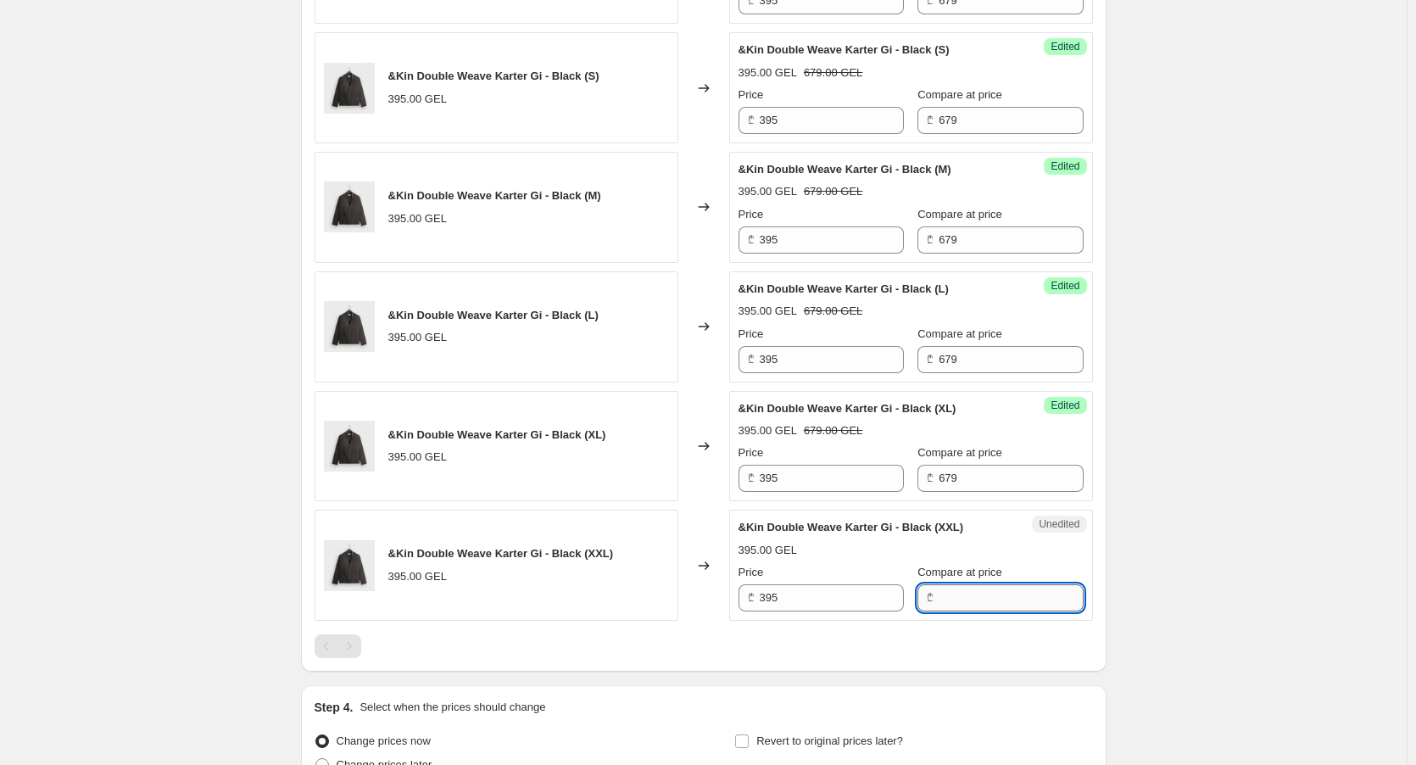
click at [959, 597] on input "Compare at price" at bounding box center [1011, 597] width 144 height 27
paste input "679"
type input "679"
drag, startPoint x: 769, startPoint y: 598, endPoint x: 750, endPoint y: 598, distance: 19.5
click at [750, 598] on div "₾ 395" at bounding box center [821, 597] width 165 height 27
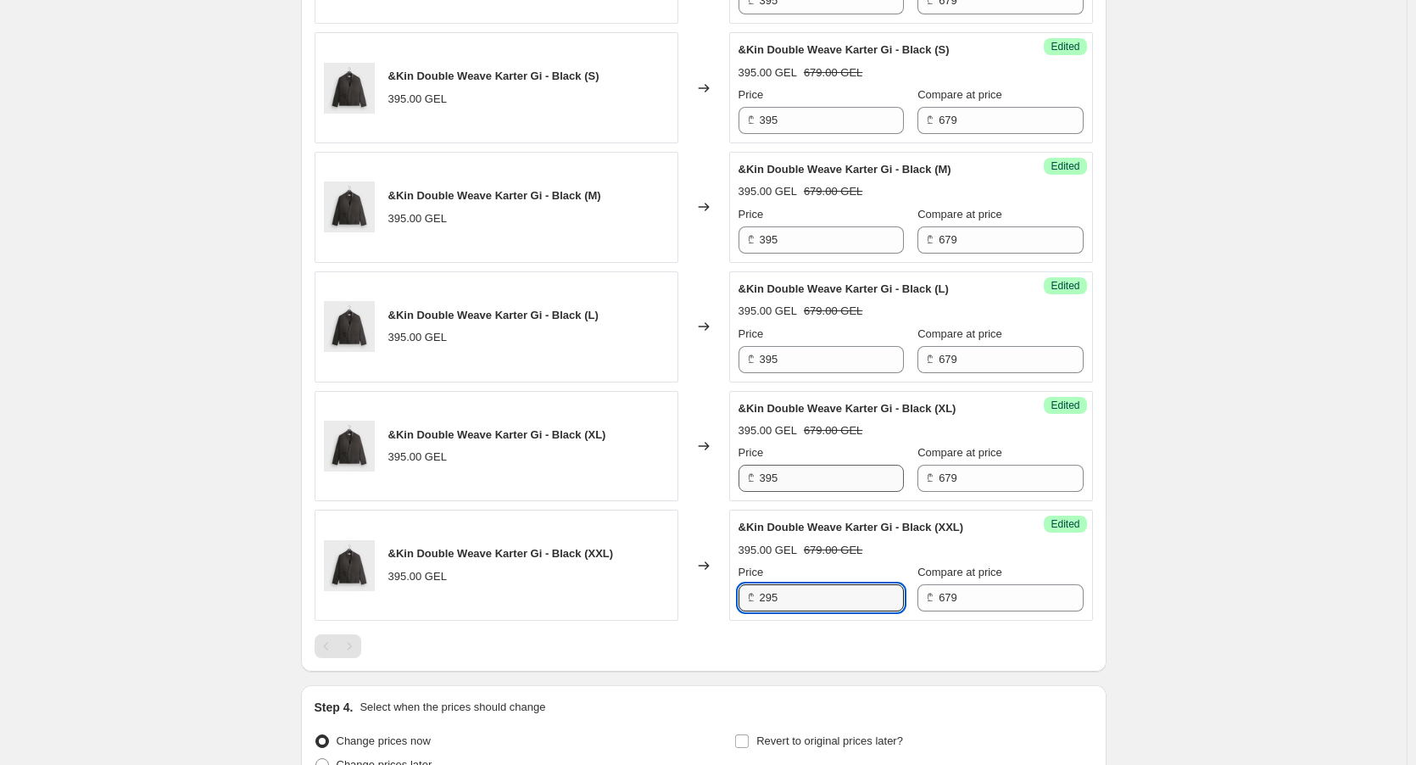
type input "295"
click at [762, 481] on div "₾ 395" at bounding box center [821, 478] width 165 height 27
drag, startPoint x: 771, startPoint y: 477, endPoint x: 745, endPoint y: 477, distance: 25.4
click at [745, 477] on div "₾ 295" at bounding box center [821, 478] width 165 height 27
type input "295"
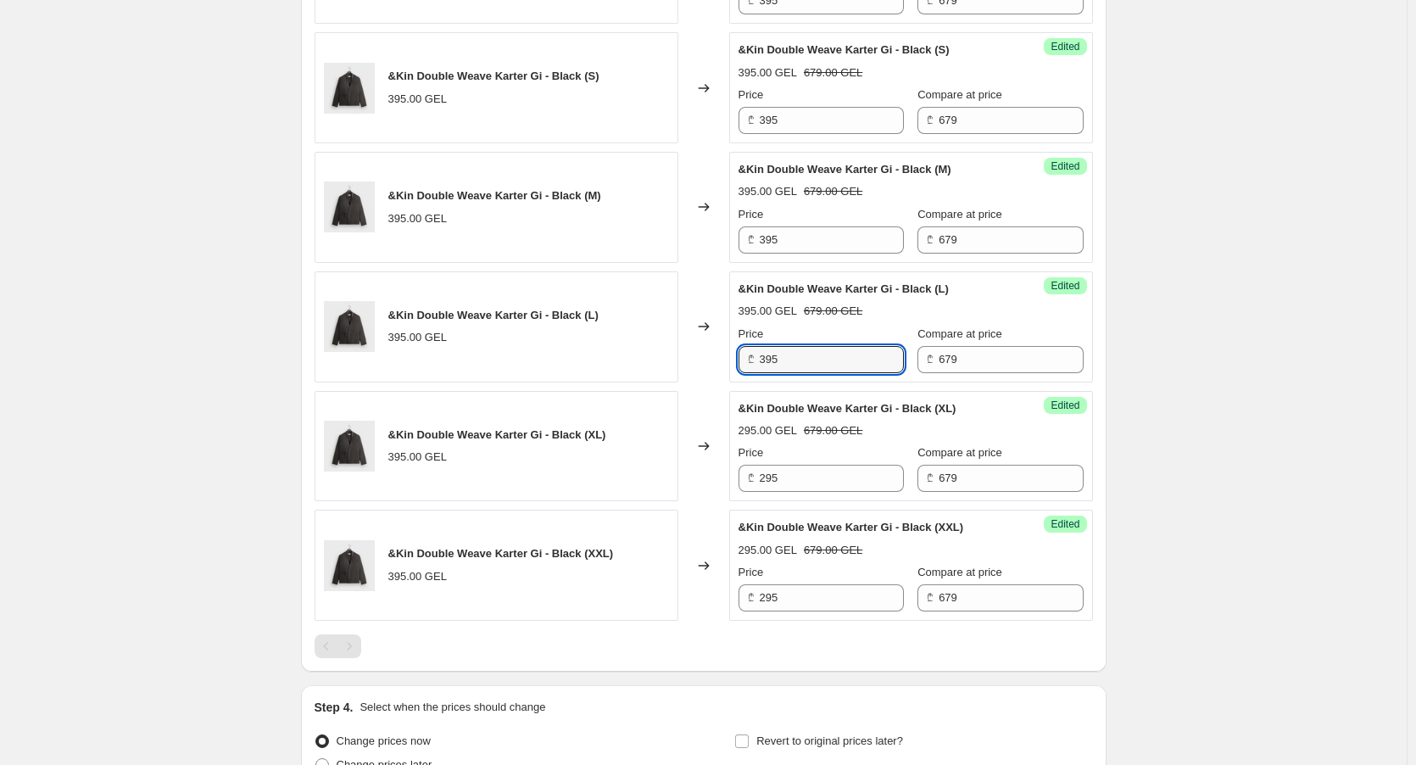
drag, startPoint x: 775, startPoint y: 368, endPoint x: 752, endPoint y: 367, distance: 22.9
click at [752, 367] on div "₾ 395" at bounding box center [821, 359] width 165 height 27
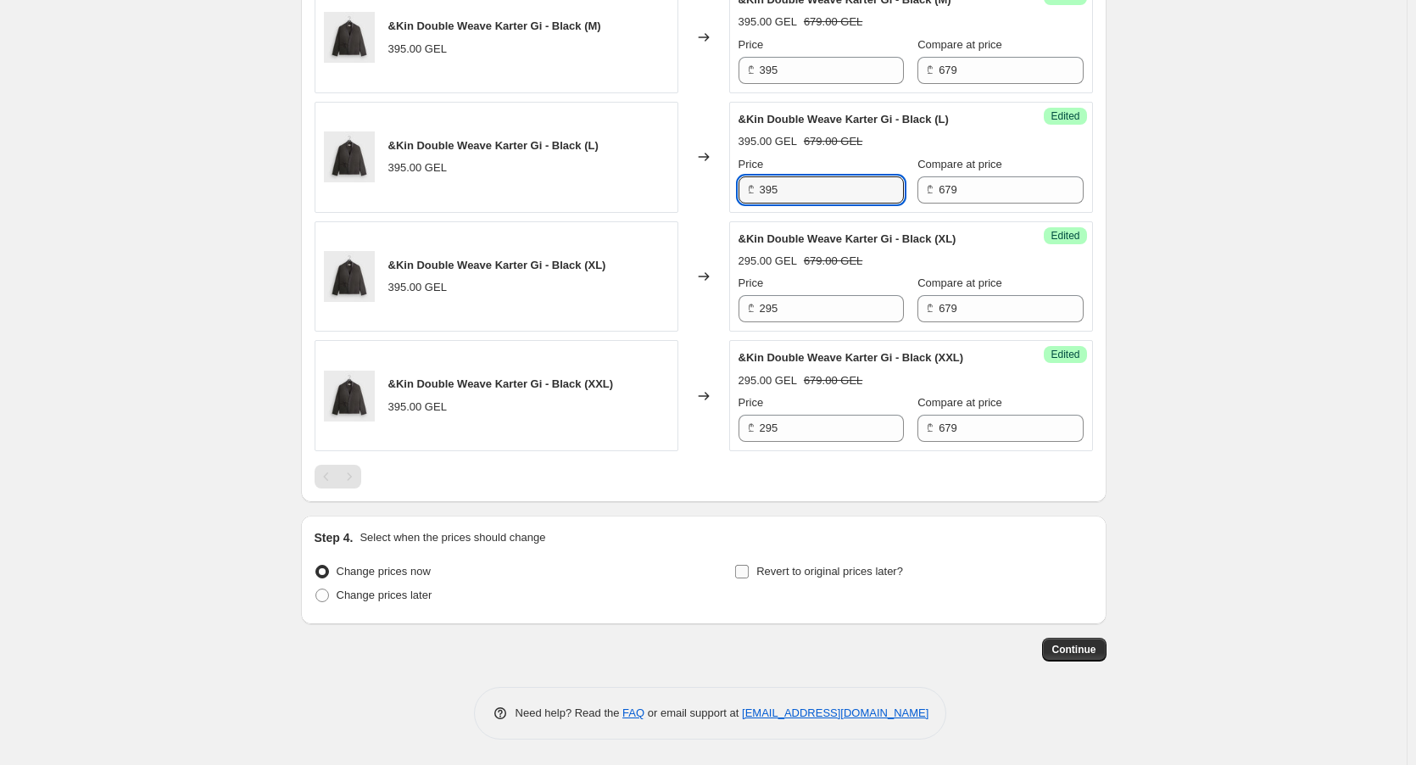
click at [756, 572] on label "Revert to original prices later?" at bounding box center [818, 572] width 169 height 24
click at [749, 572] on input "Revert to original prices later?" at bounding box center [742, 572] width 14 height 14
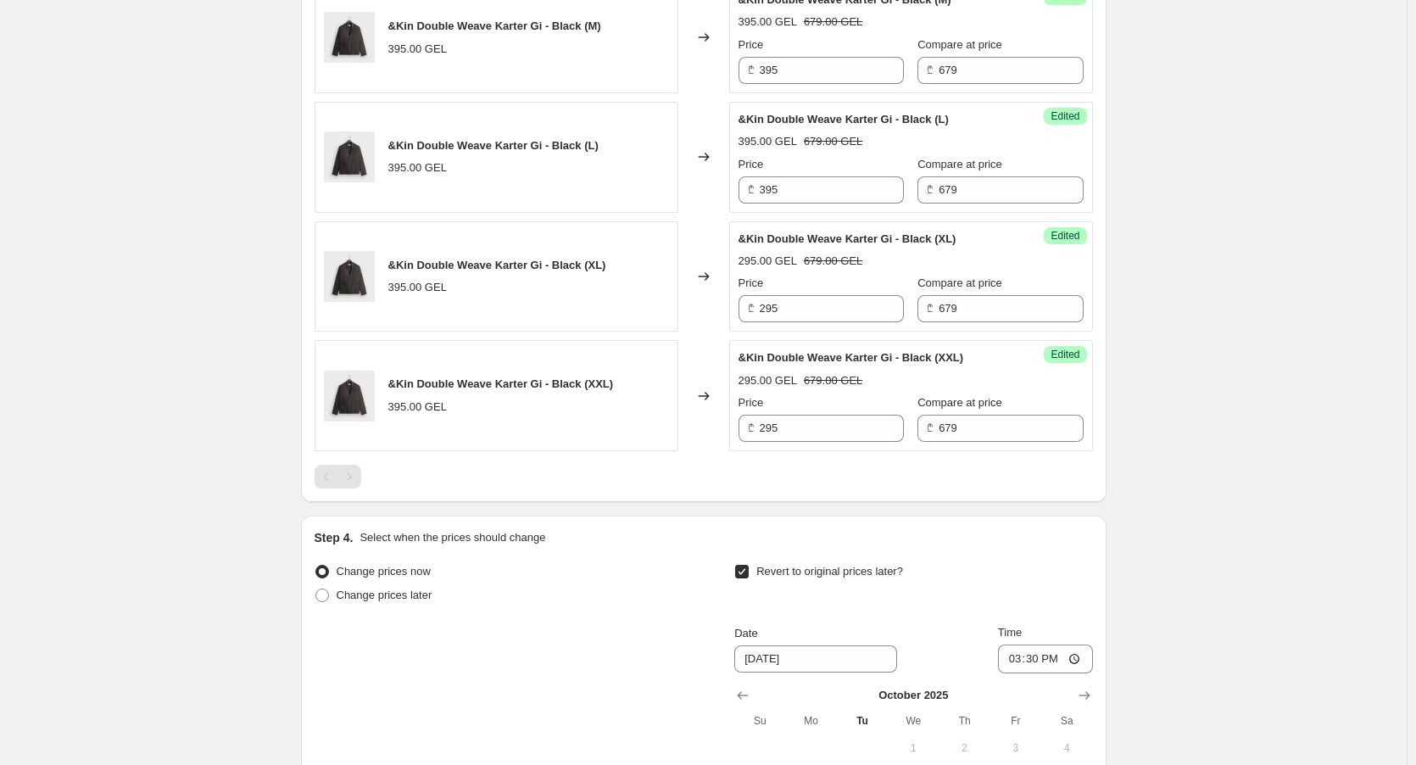
click at [756, 572] on label "Revert to original prices later?" at bounding box center [818, 572] width 169 height 24
click at [749, 572] on input "Revert to original prices later?" at bounding box center [742, 572] width 14 height 14
checkbox input "false"
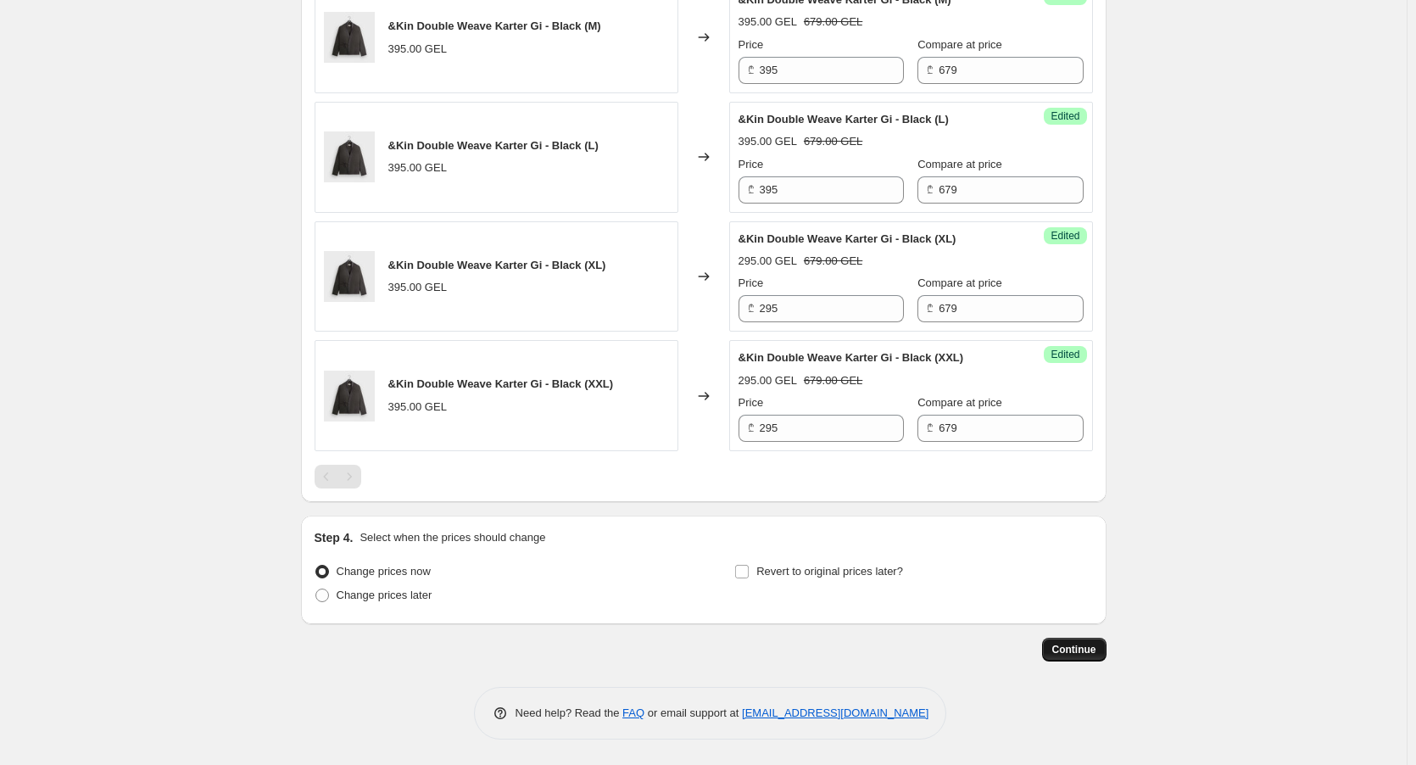
click at [1088, 641] on button "Continue" at bounding box center [1074, 650] width 64 height 24
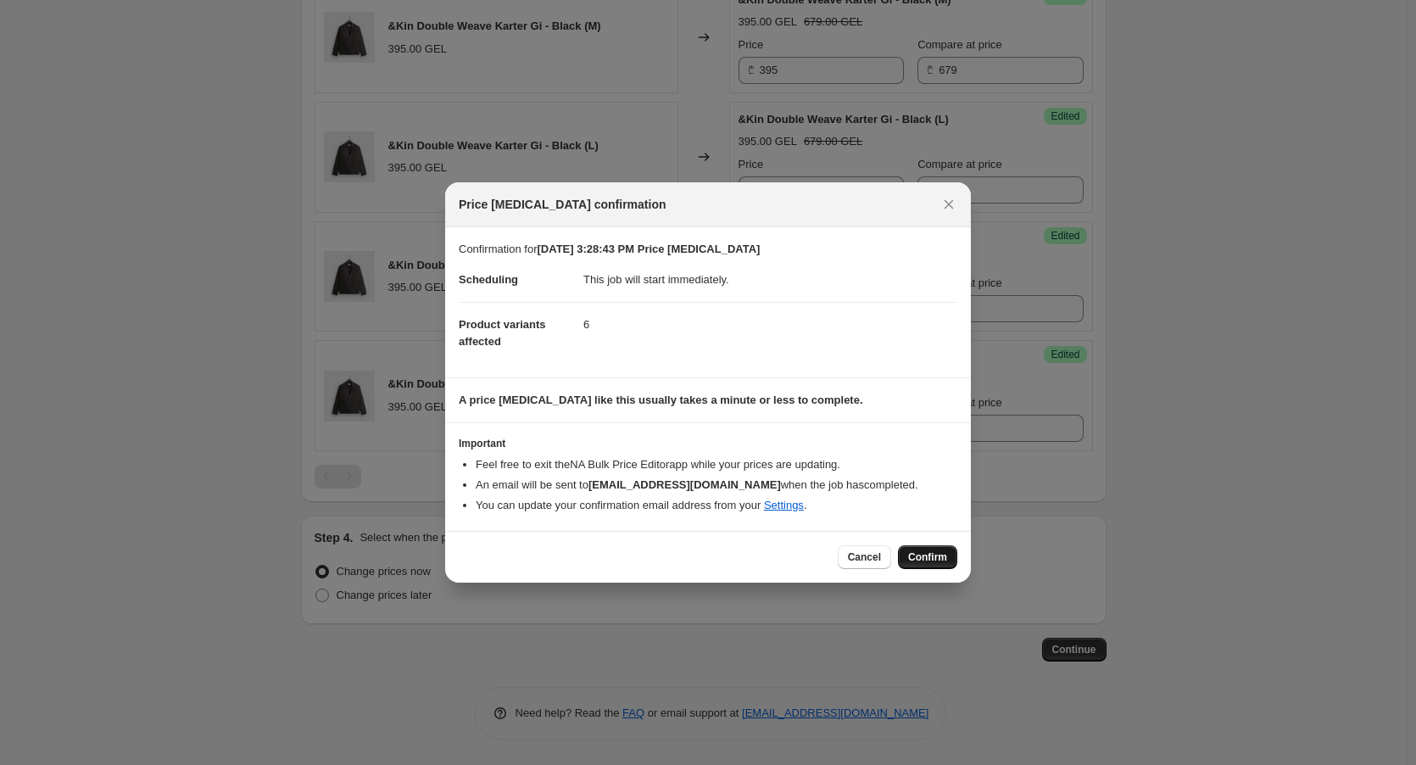
click at [933, 558] on span "Confirm" at bounding box center [927, 557] width 39 height 14
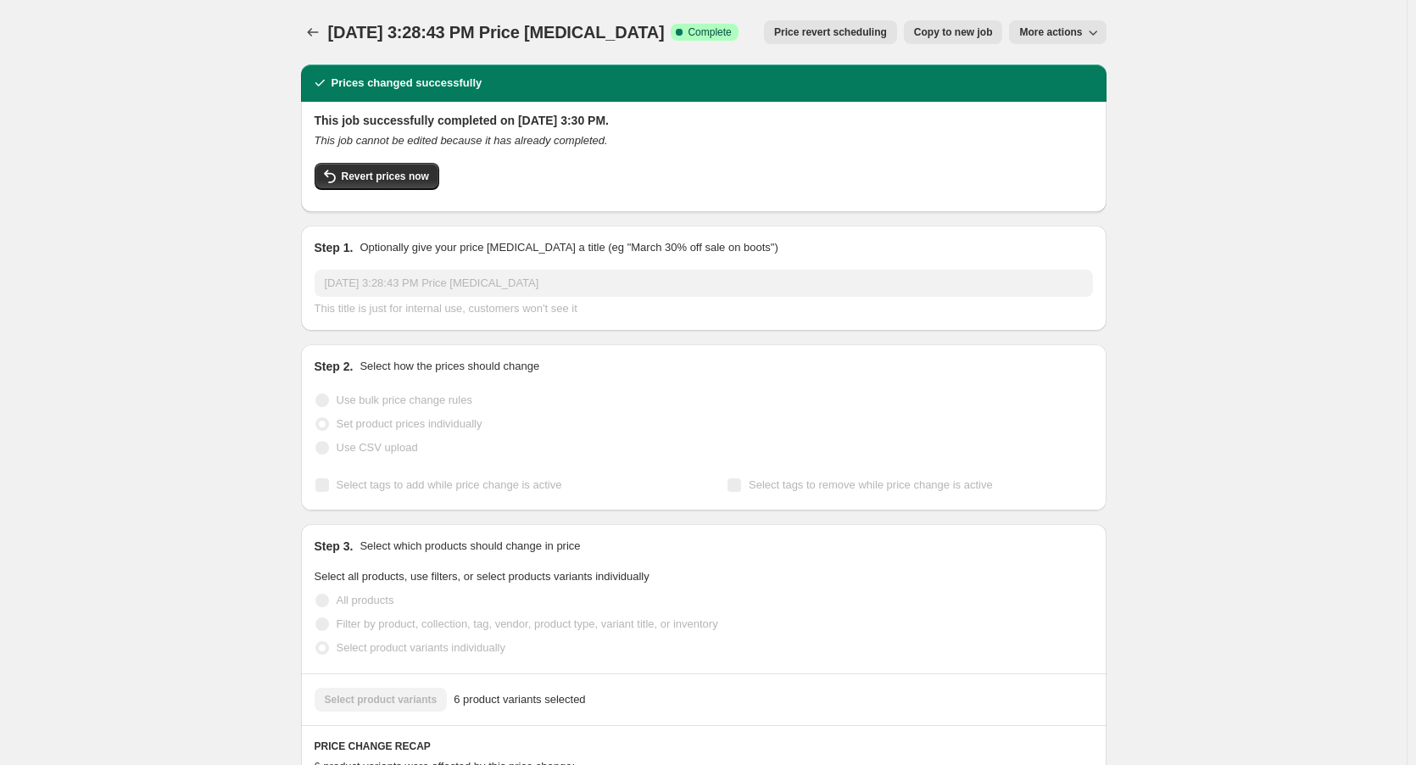
click at [1093, 20] on div "Oct 7, 2025, 3:28:43 PM Price change job. This page is ready Oct 7, 2025, 3:28:…" at bounding box center [704, 32] width 806 height 64
click at [1091, 36] on icon "button" at bounding box center [1093, 32] width 17 height 17
click at [1069, 15] on div "Oct 7, 2025, 3:28:43 PM Price change job. This page is ready Oct 7, 2025, 3:28:…" at bounding box center [704, 32] width 806 height 64
click at [1068, 19] on div "Oct 7, 2025, 3:28:43 PM Price change job. This page is ready Oct 7, 2025, 3:28:…" at bounding box center [704, 32] width 806 height 64
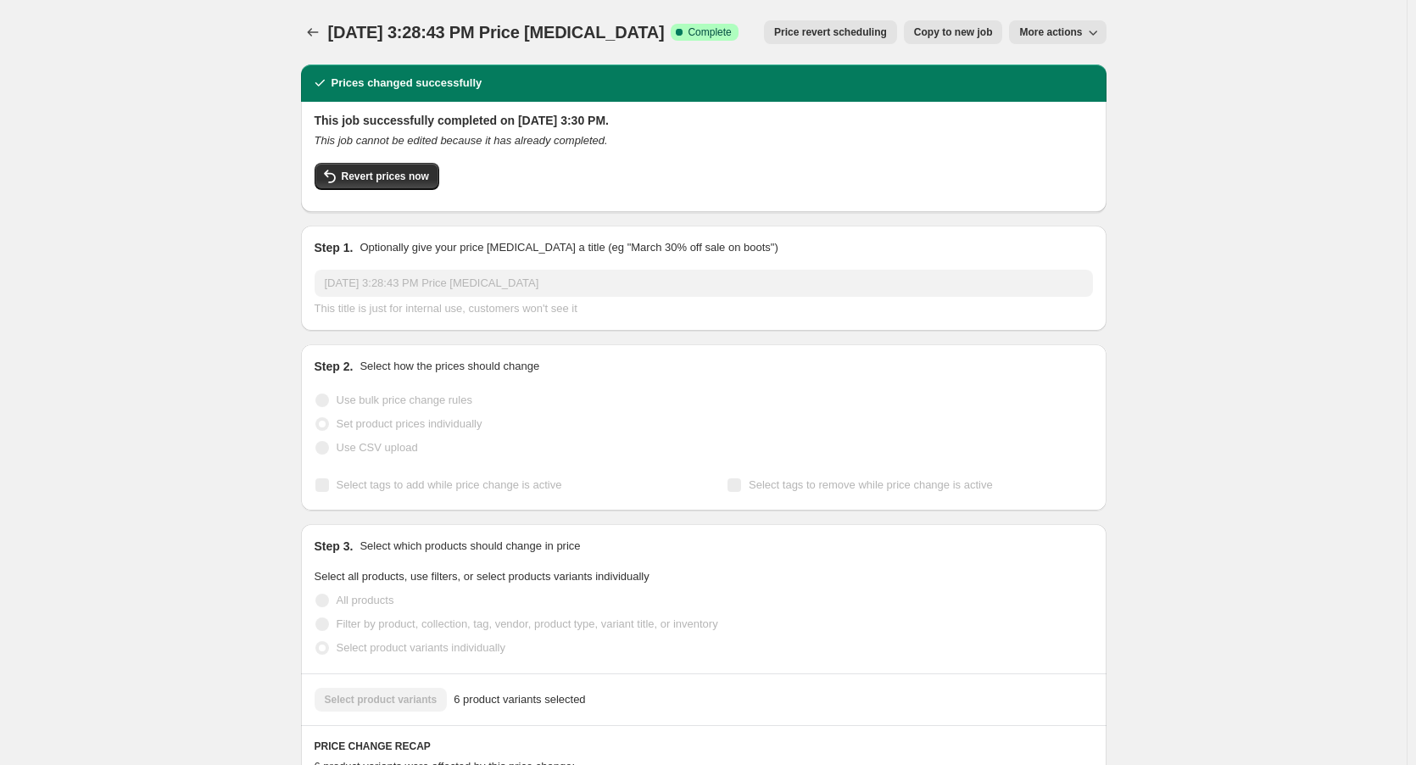
click at [1066, 25] on button "More actions" at bounding box center [1057, 32] width 97 height 24
click at [1069, 70] on span "Export Recap CSV" at bounding box center [1073, 67] width 92 height 13
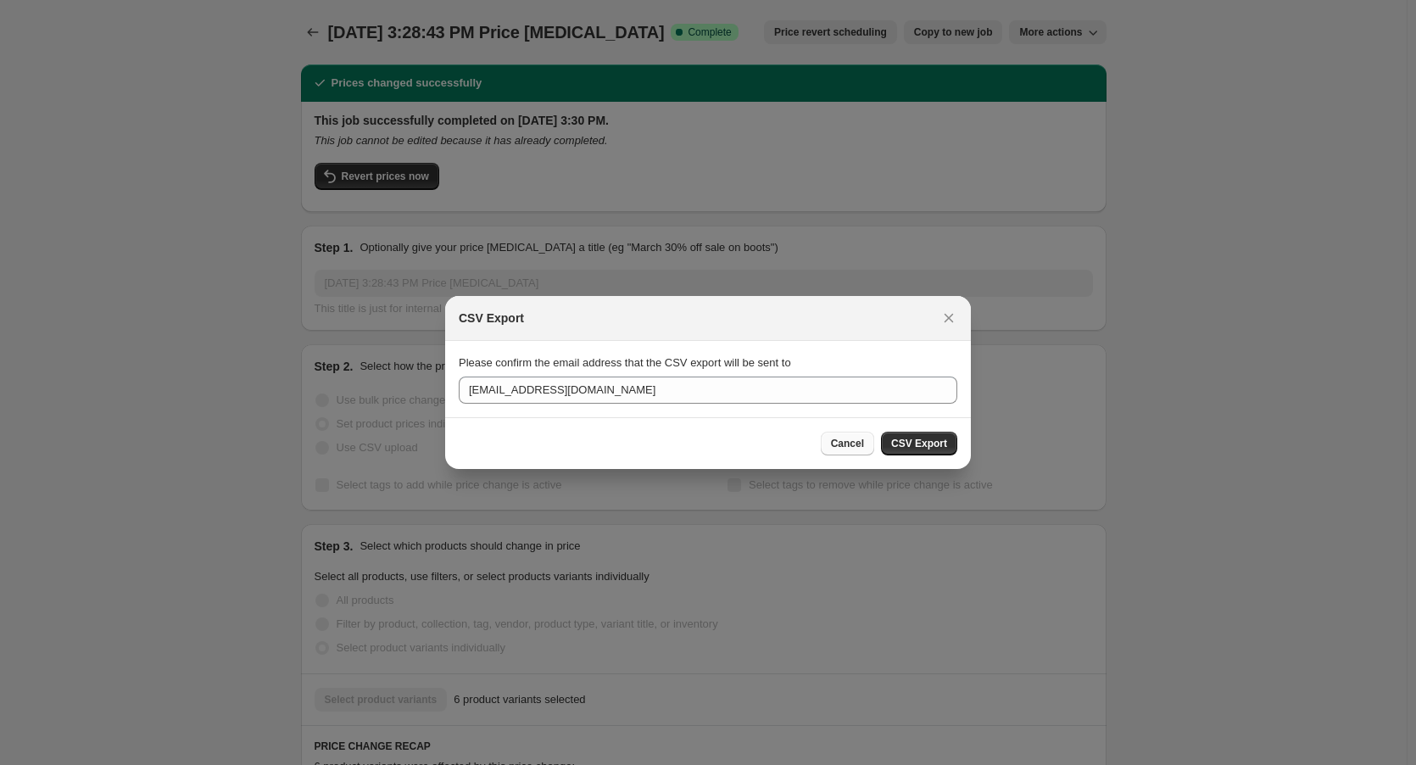
click at [855, 442] on span "Cancel" at bounding box center [847, 444] width 33 height 14
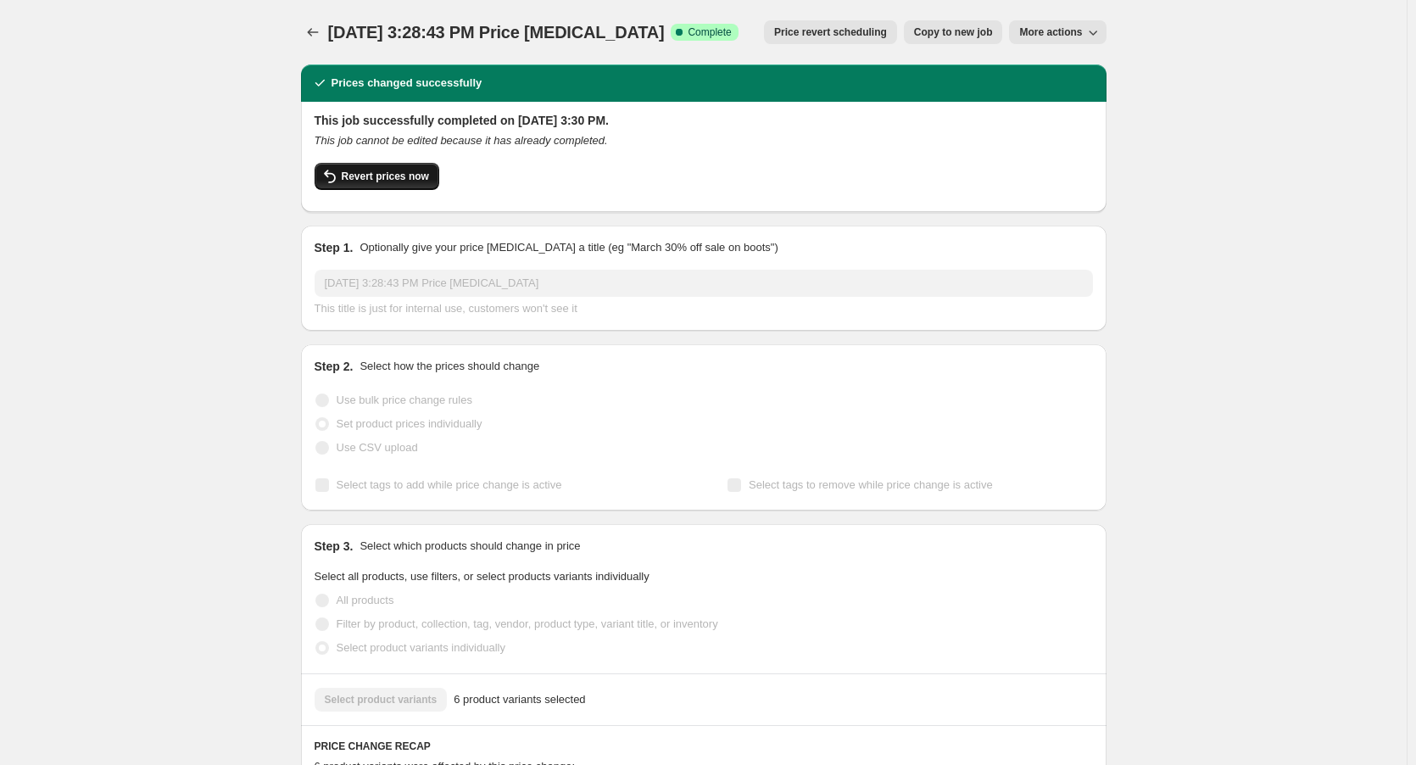
click at [390, 182] on span "Revert prices now" at bounding box center [385, 177] width 87 height 14
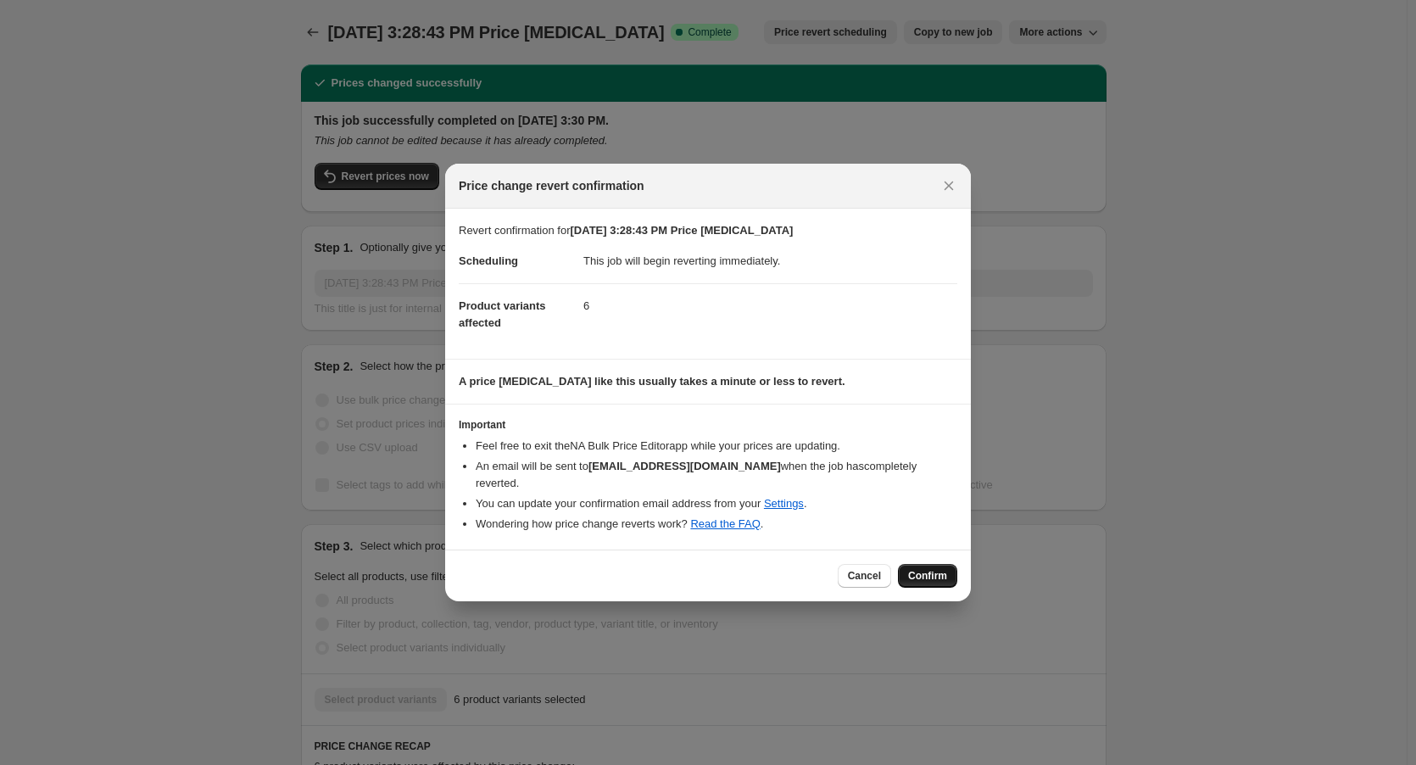
click at [927, 577] on button "Confirm" at bounding box center [927, 576] width 59 height 24
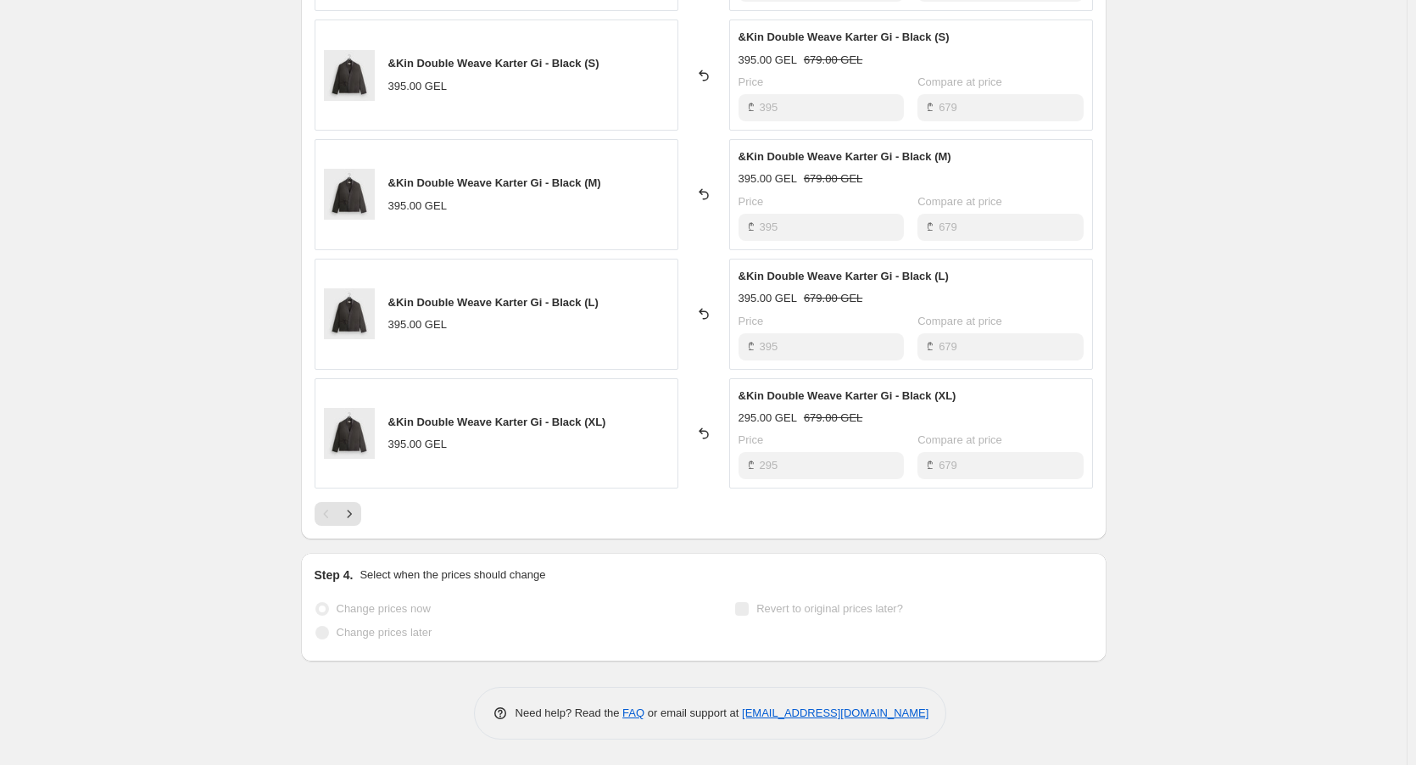
scroll to position [410, 0]
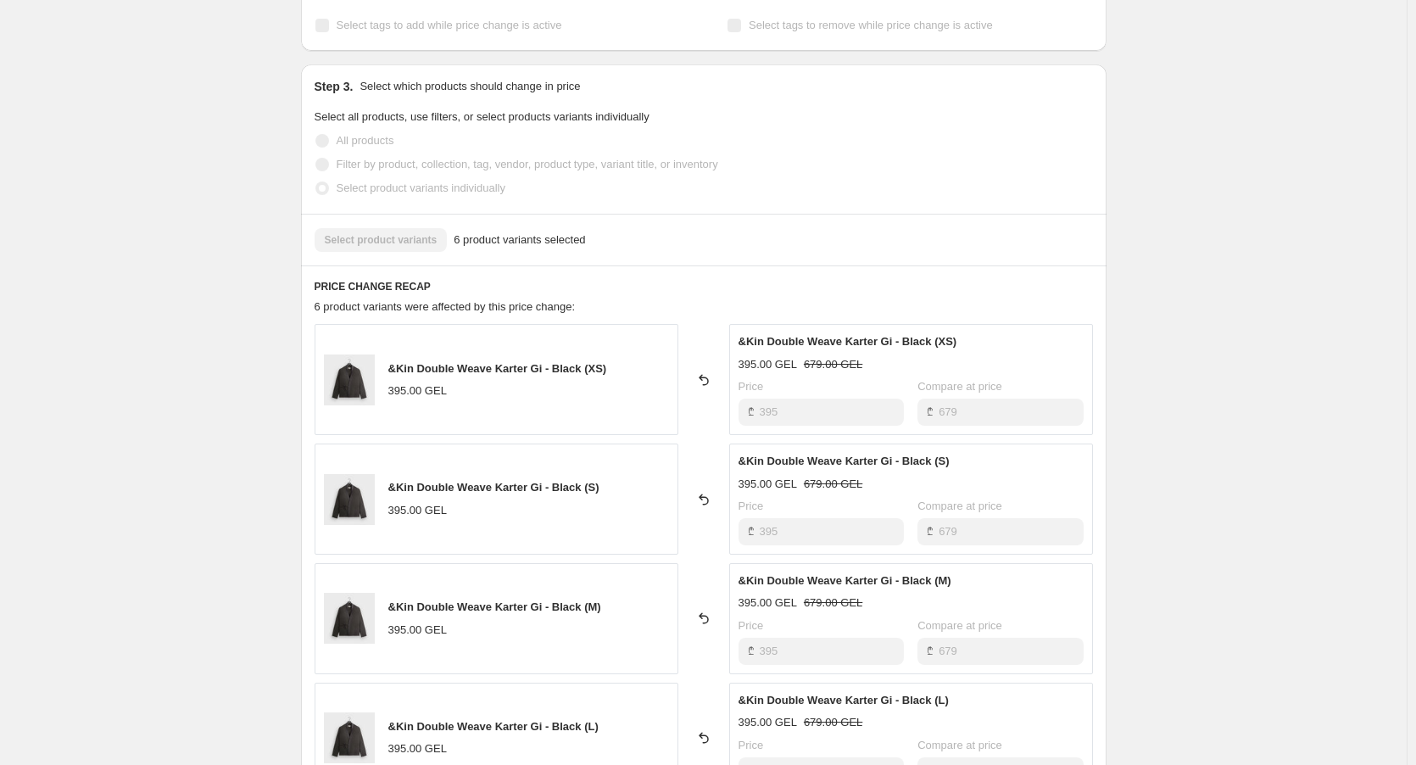
click at [472, 366] on span "&Kin Double Weave Karter Gi - Black (XS)" at bounding box center [497, 368] width 219 height 13
click at [876, 339] on span "&Kin Double Weave Karter Gi - Black (XS)" at bounding box center [848, 341] width 219 height 13
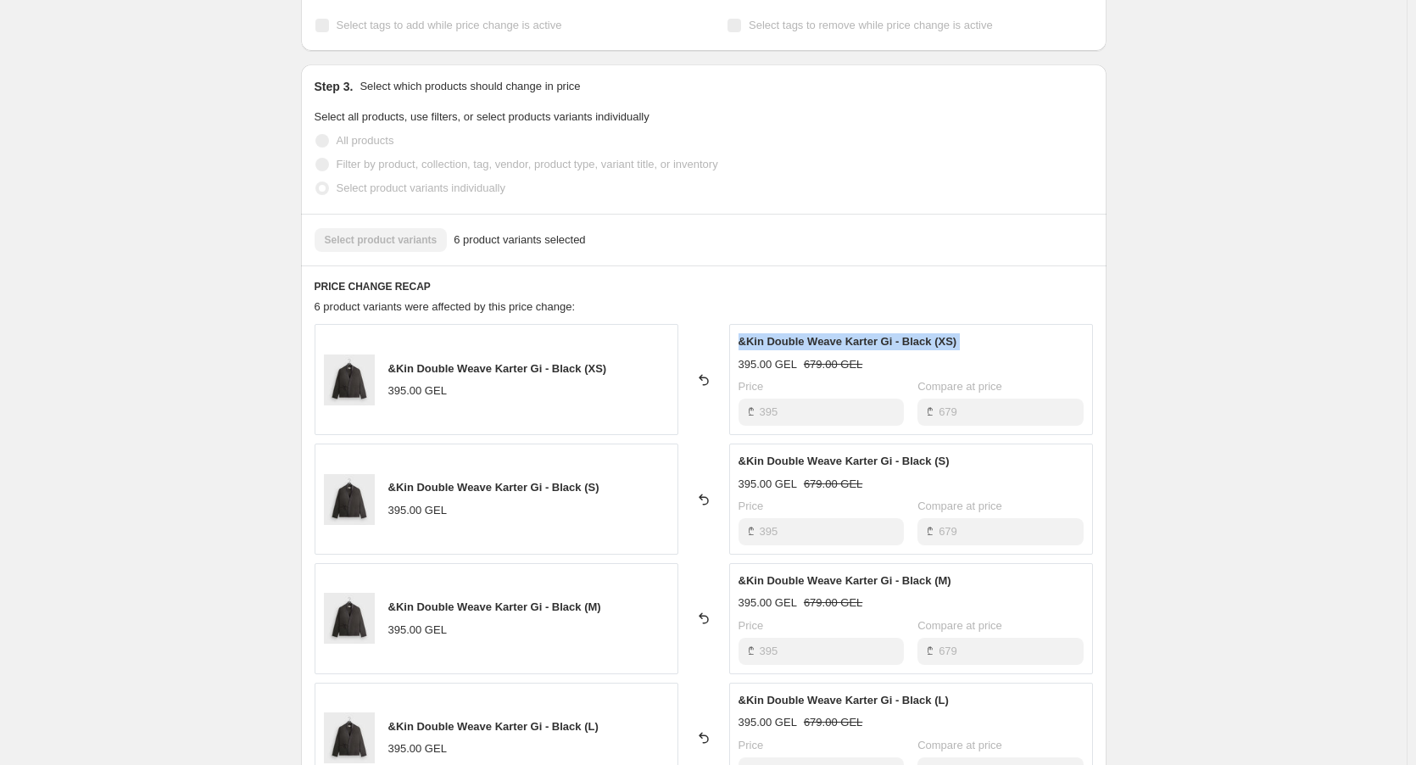
click at [876, 339] on span "&Kin Double Weave Karter Gi - Black (XS)" at bounding box center [848, 341] width 219 height 13
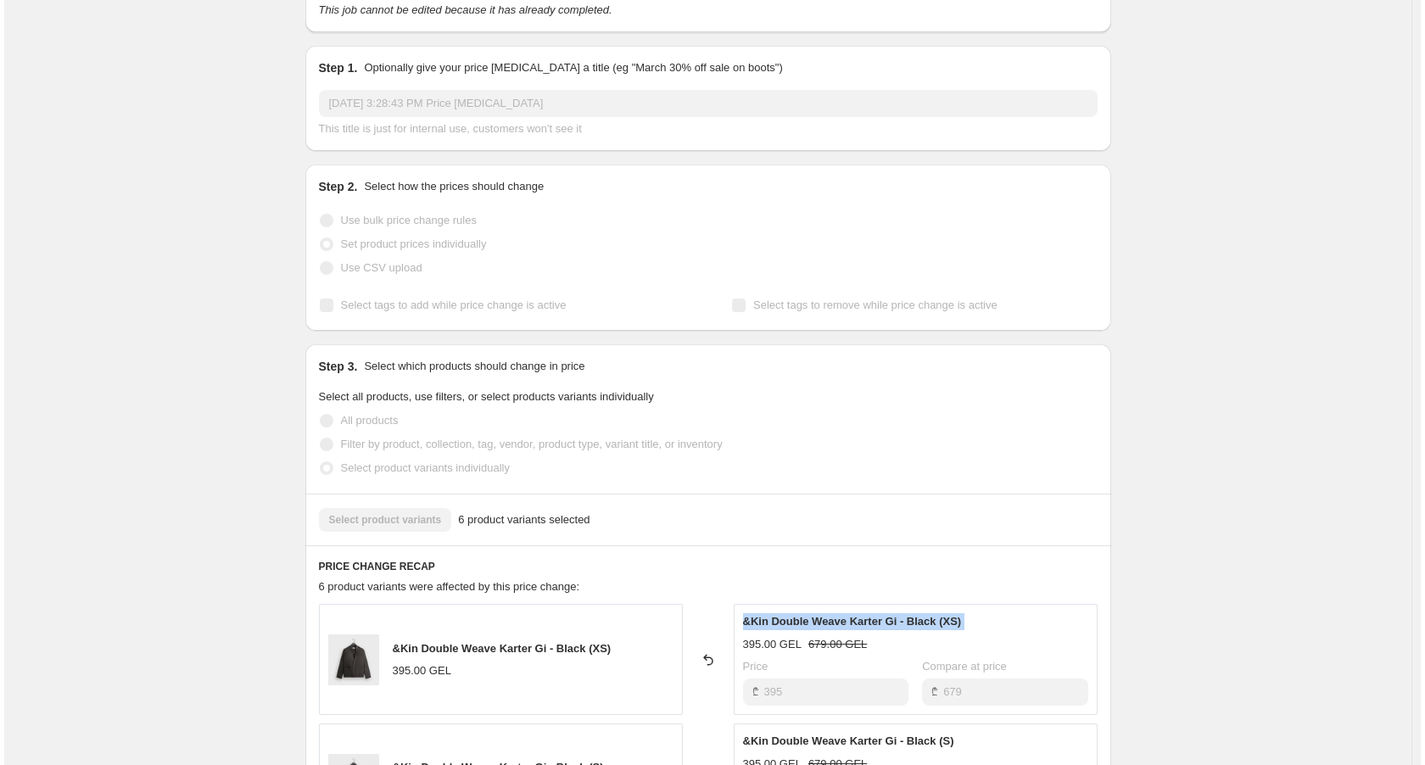
scroll to position [0, 0]
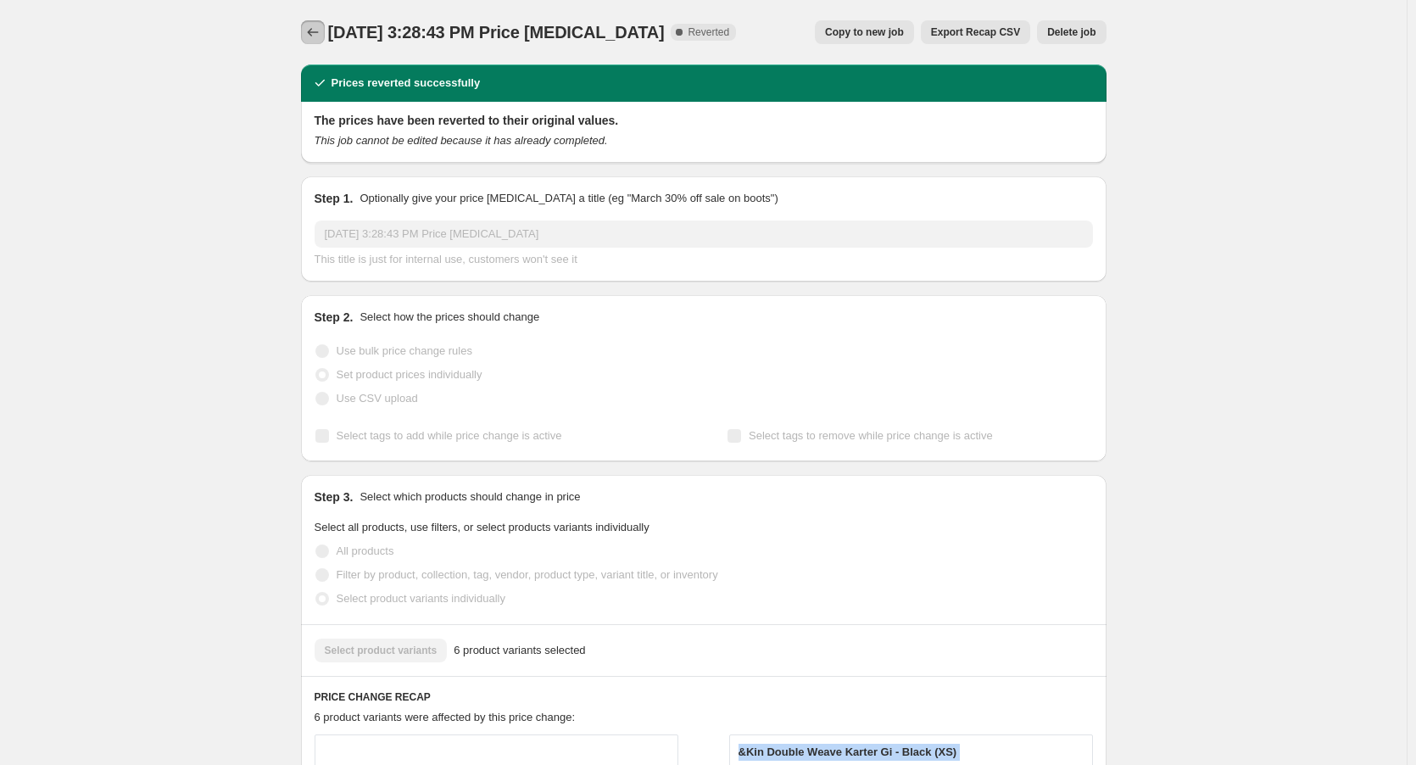
click at [318, 28] on icon "Price change jobs" at bounding box center [312, 32] width 17 height 17
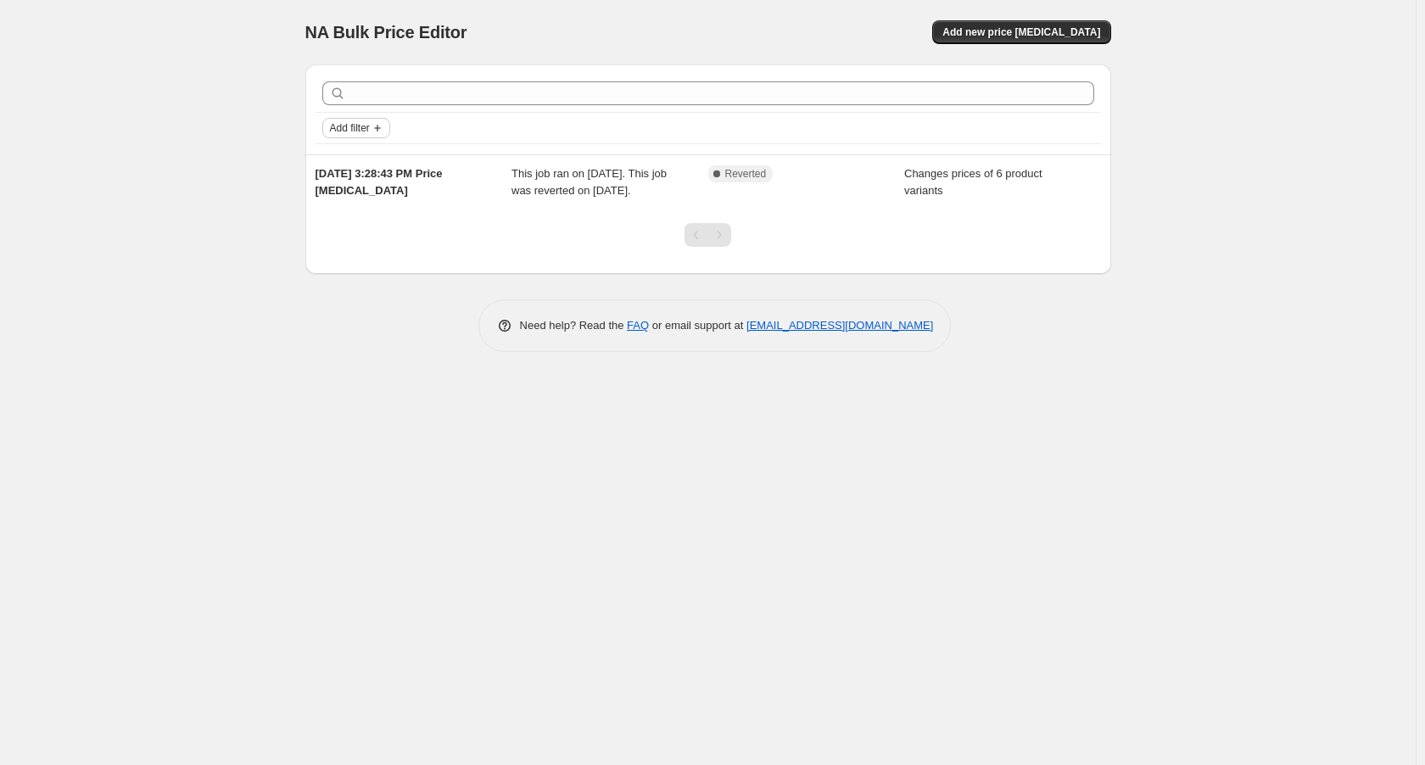
click at [360, 133] on span "Add filter" at bounding box center [350, 128] width 40 height 14
click at [365, 160] on span "Job status" at bounding box center [357, 161] width 50 height 13
click at [668, 126] on div "Job status Add filter" at bounding box center [708, 128] width 772 height 20
click at [669, 20] on div "NA Bulk Price Editor. This page is ready NA Bulk Price Editor Add new price cha…" at bounding box center [708, 32] width 806 height 64
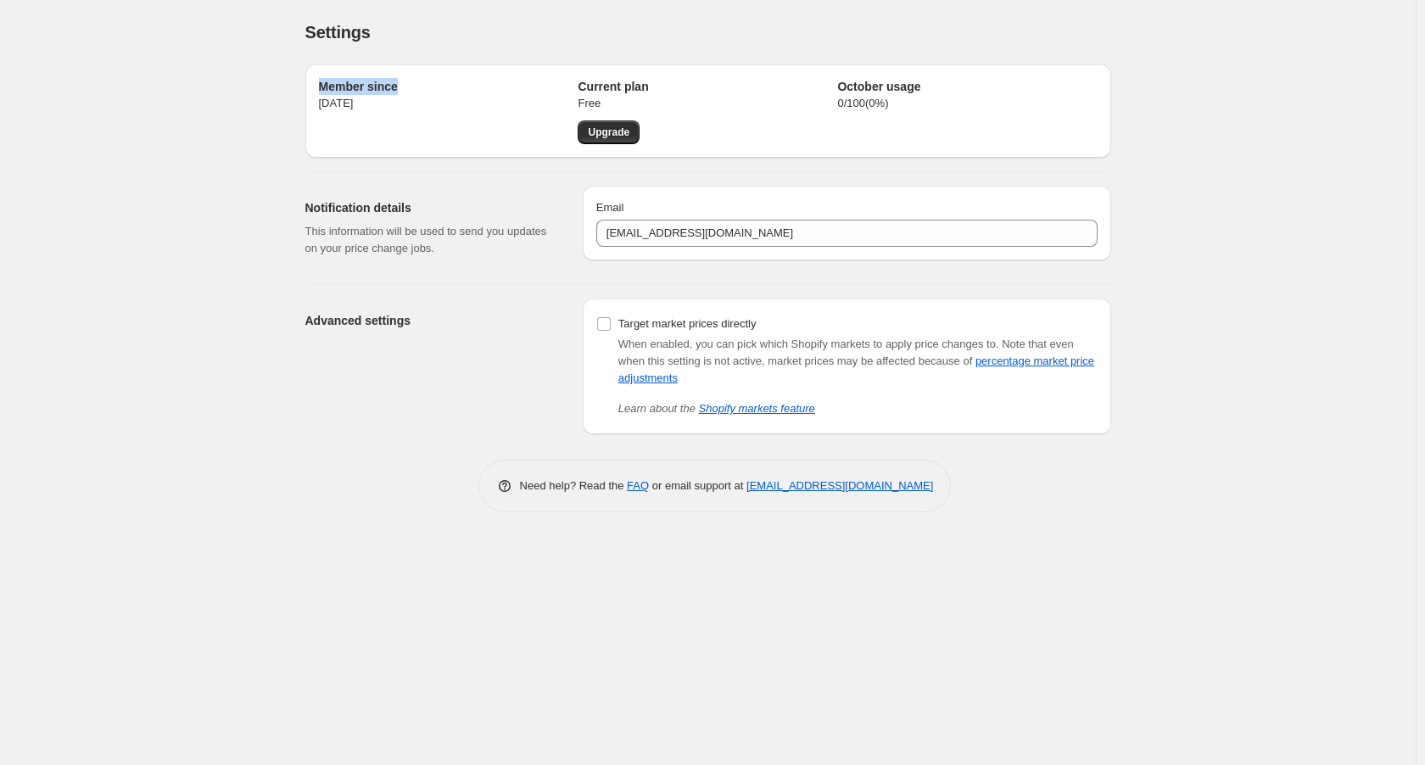
drag, startPoint x: 564, startPoint y: 75, endPoint x: 1003, endPoint y: 40, distance: 440.7
click at [1003, 40] on div "Settings. This page is ready Settings Member since Oct 7, 2025 Current plan Fre…" at bounding box center [708, 269] width 846 height 538
drag, startPoint x: 712, startPoint y: 385, endPoint x: 794, endPoint y: 392, distance: 81.7
click at [794, 392] on div "When enabled, you can pick which Shopify markets to apply price changes to. Not…" at bounding box center [857, 376] width 479 height 81
click at [794, 382] on div "When enabled, you can pick which Shopify markets to apply price changes to. Not…" at bounding box center [857, 361] width 479 height 51
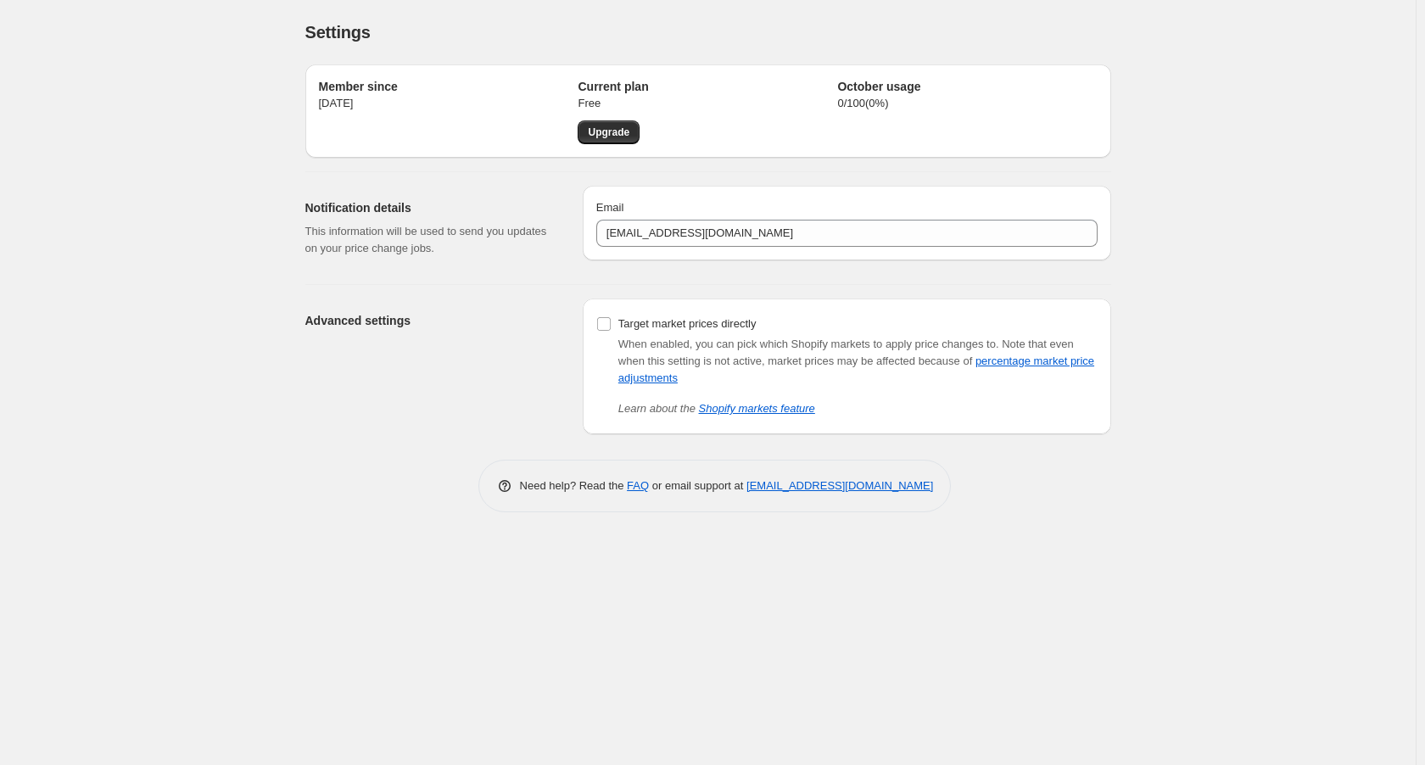
drag, startPoint x: 753, startPoint y: 383, endPoint x: 775, endPoint y: 377, distance: 23.1
click at [775, 377] on div "When enabled, you can pick which Shopify markets to apply price changes to. Not…" at bounding box center [857, 361] width 479 height 51
click at [605, 321] on input "Target market prices directly" at bounding box center [604, 324] width 14 height 14
click at [653, 319] on span "Target market prices directly" at bounding box center [687, 323] width 138 height 13
click at [611, 319] on input "Target market prices directly" at bounding box center [604, 324] width 14 height 14
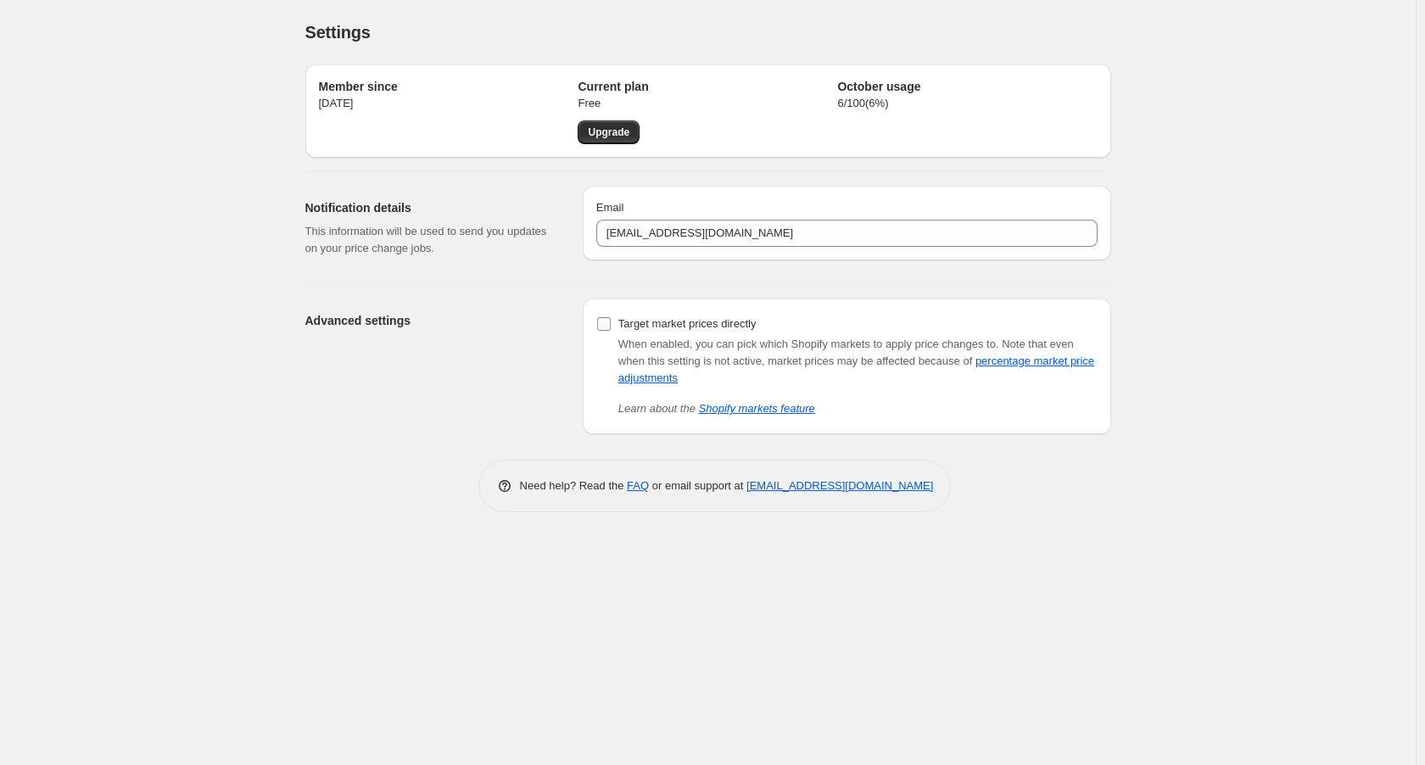
click at [701, 319] on span "Target market prices directly" at bounding box center [687, 323] width 138 height 13
click at [611, 319] on input "Target market prices directly" at bounding box center [604, 324] width 14 height 14
click at [701, 319] on span "Target market prices directly" at bounding box center [687, 323] width 138 height 13
click at [611, 319] on input "Target market prices directly" at bounding box center [604, 324] width 14 height 14
checkbox input "false"
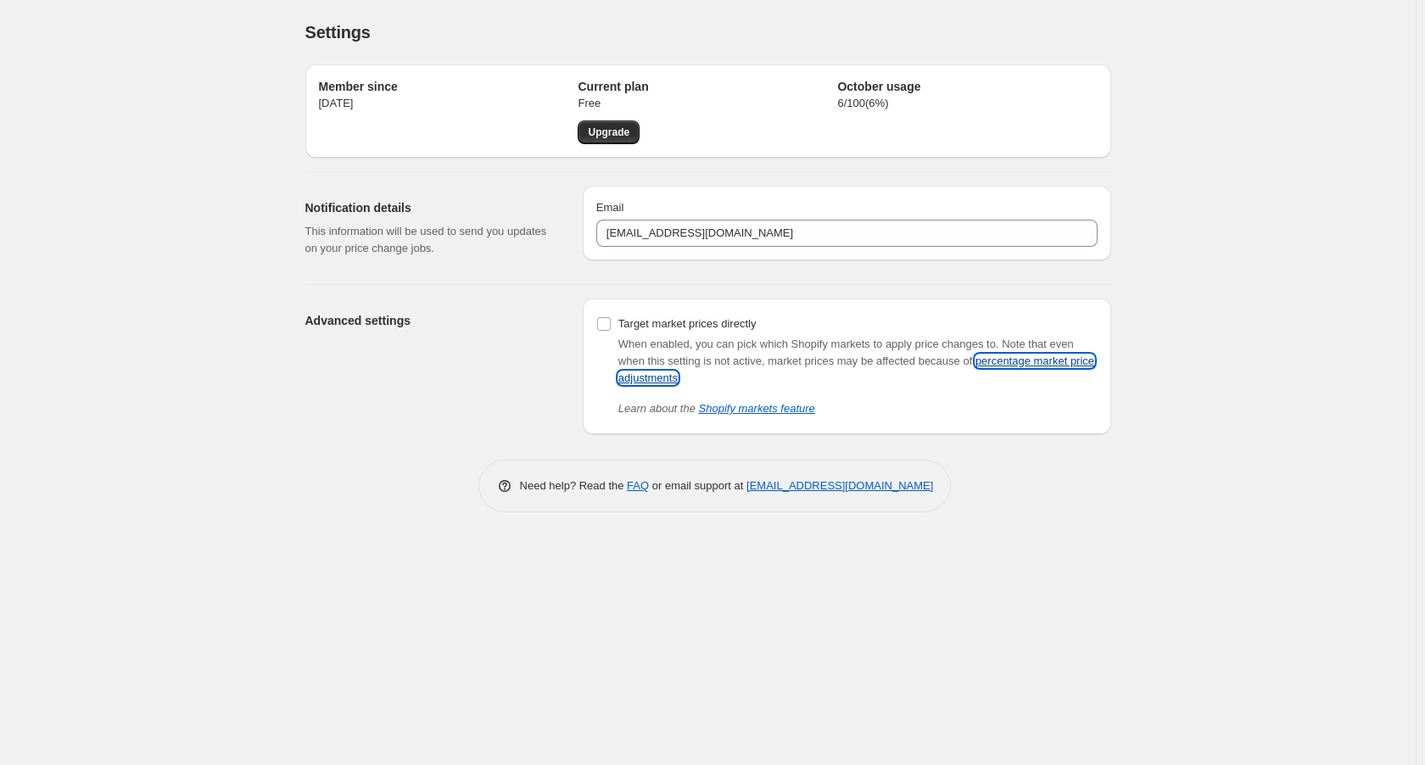
click at [1033, 359] on link "percentage market price adjustments" at bounding box center [856, 369] width 476 height 30
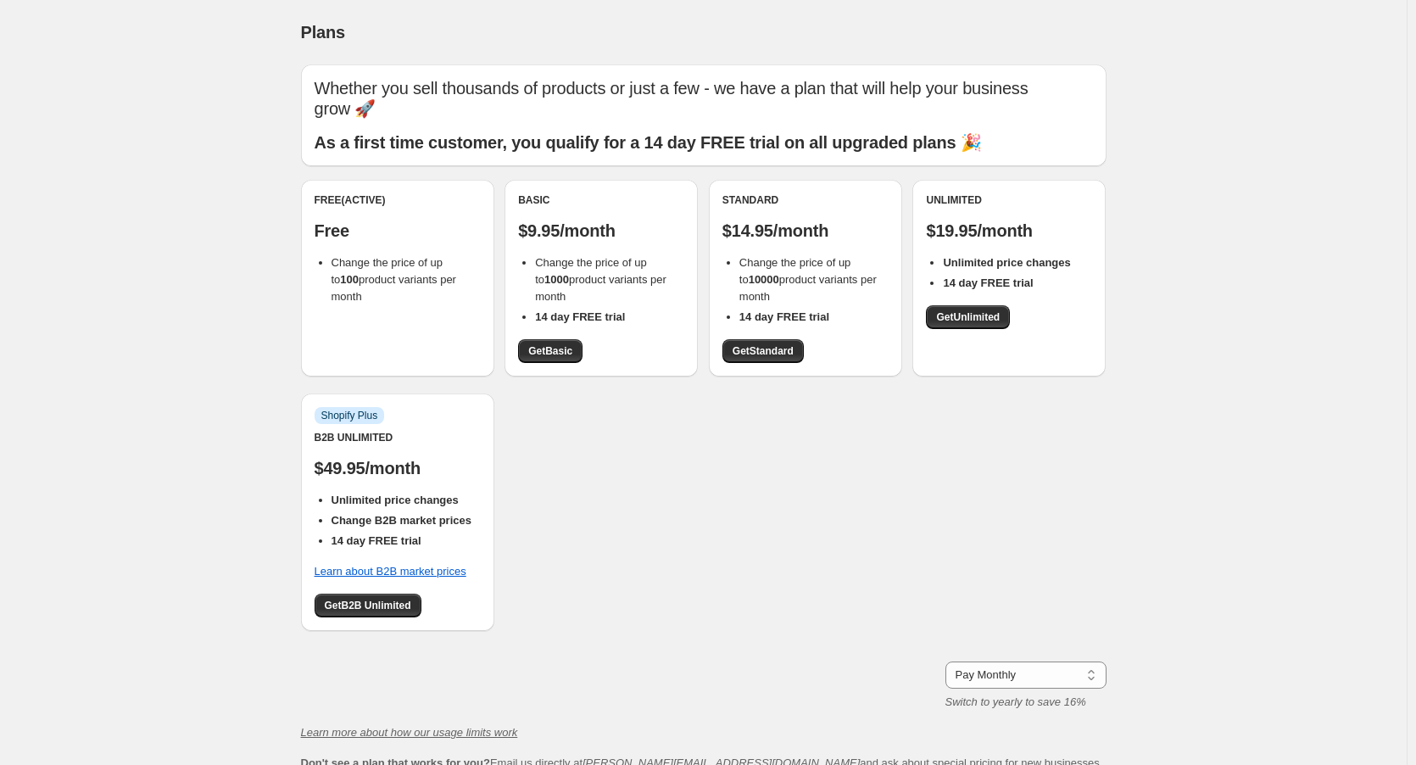
drag, startPoint x: 432, startPoint y: 536, endPoint x: 450, endPoint y: 547, distance: 20.9
click at [450, 547] on li "14 day FREE trial" at bounding box center [406, 541] width 149 height 17
drag, startPoint x: 1079, startPoint y: 270, endPoint x: 1077, endPoint y: 280, distance: 10.3
click at [1077, 280] on ul "Unlimited price changes 14 day FREE trial" at bounding box center [1009, 272] width 166 height 37
click at [1077, 280] on li "14 day FREE trial" at bounding box center [1017, 283] width 149 height 17
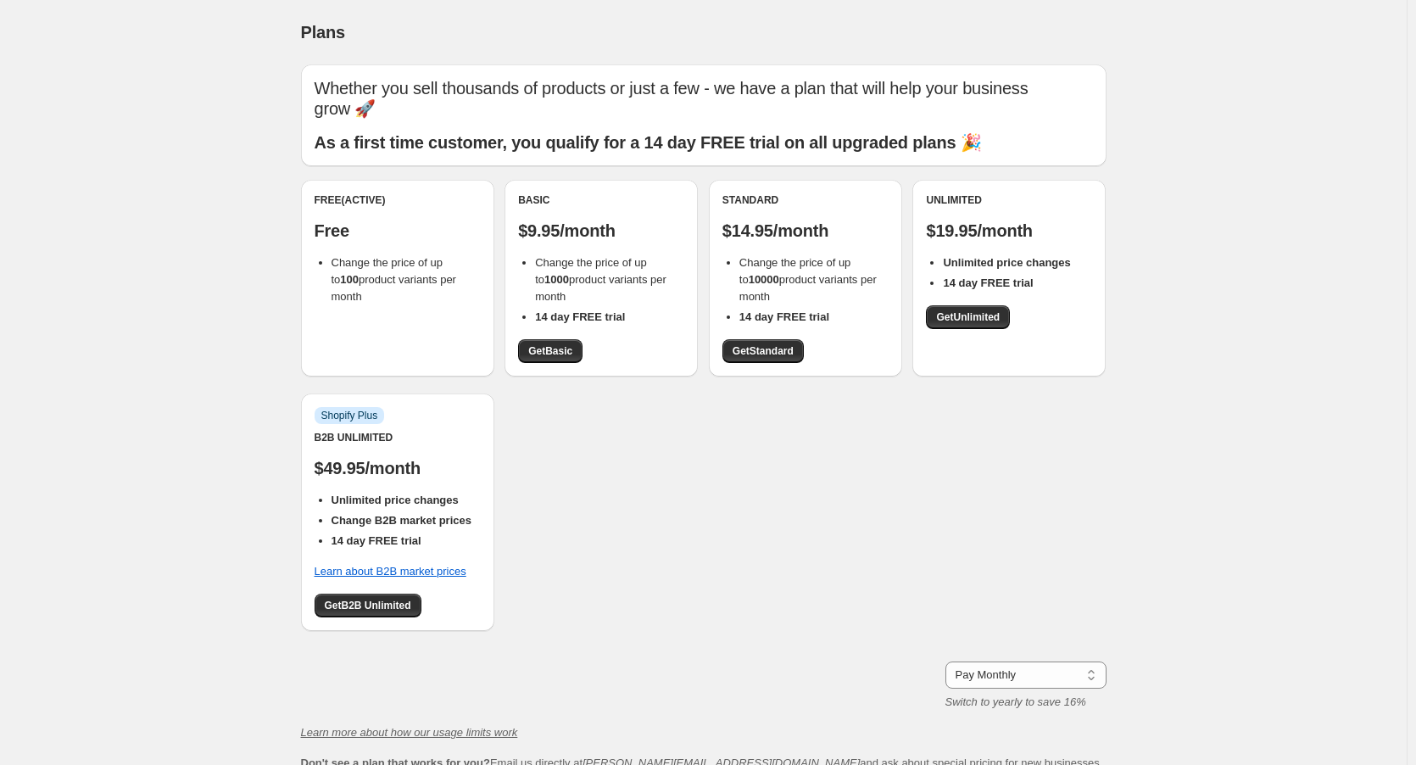
click at [753, 142] on b "As a first time customer, you qualify for a 14 day FREE trial on all upgraded p…" at bounding box center [648, 142] width 667 height 19
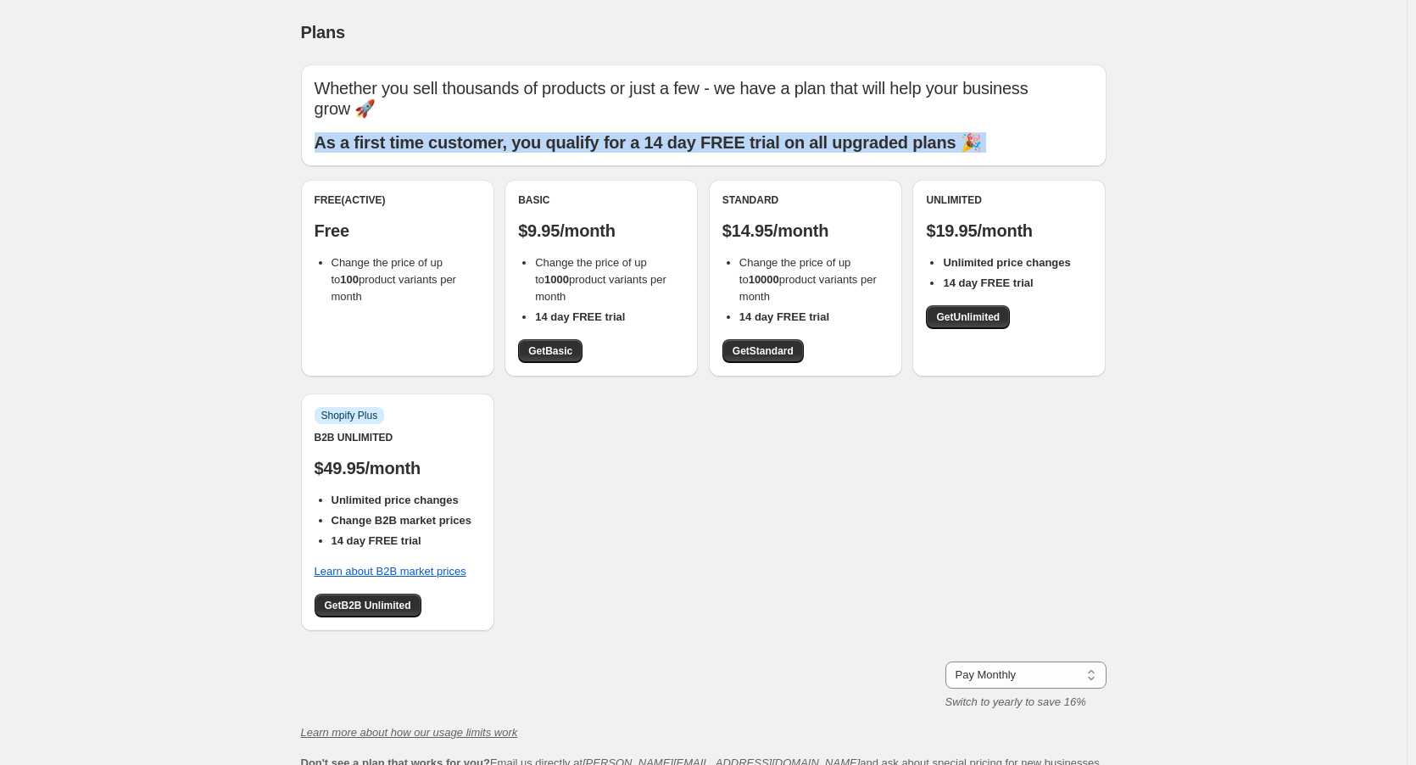
click at [753, 142] on b "As a first time customer, you qualify for a 14 day FREE trial on all upgraded p…" at bounding box center [648, 142] width 667 height 19
click at [932, 137] on b "As a first time customer, you qualify for a 14 day FREE trial on all upgraded p…" at bounding box center [648, 142] width 667 height 19
drag, startPoint x: 1005, startPoint y: 144, endPoint x: 777, endPoint y: 159, distance: 228.6
click at [1024, 120] on div "Whether you sell thousands of products or just a few - we have a plan that will…" at bounding box center [704, 115] width 778 height 75
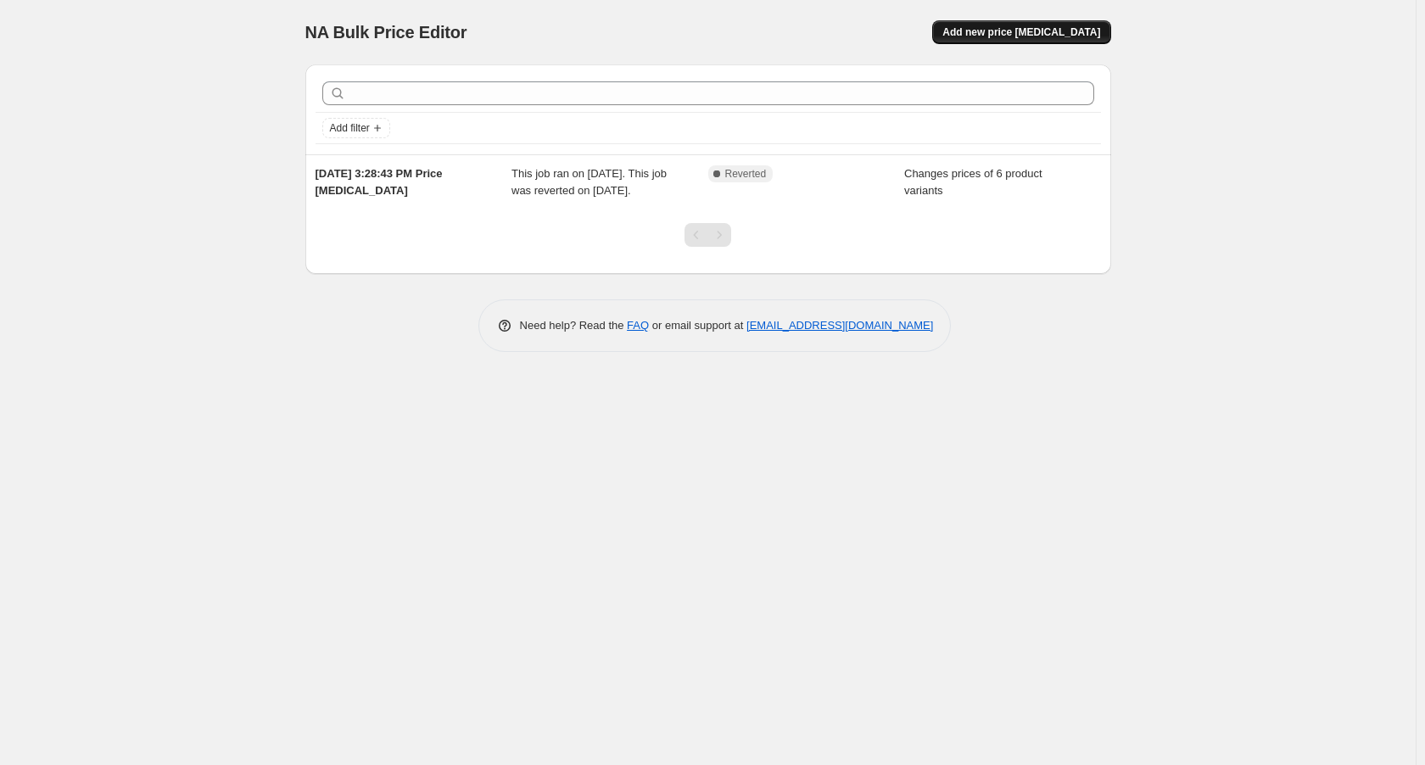
click at [1045, 27] on span "Add new price [MEDICAL_DATA]" at bounding box center [1021, 32] width 158 height 14
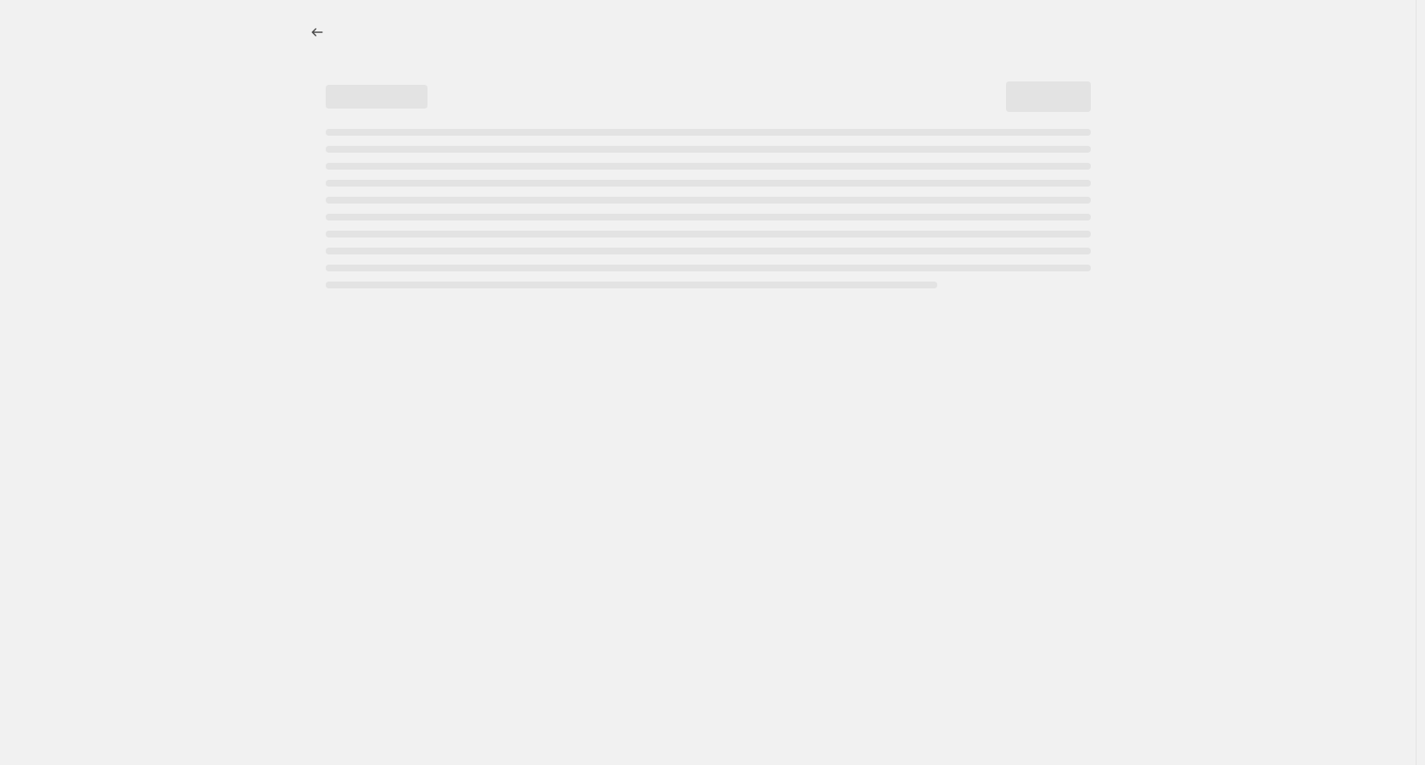
select select "percentage"
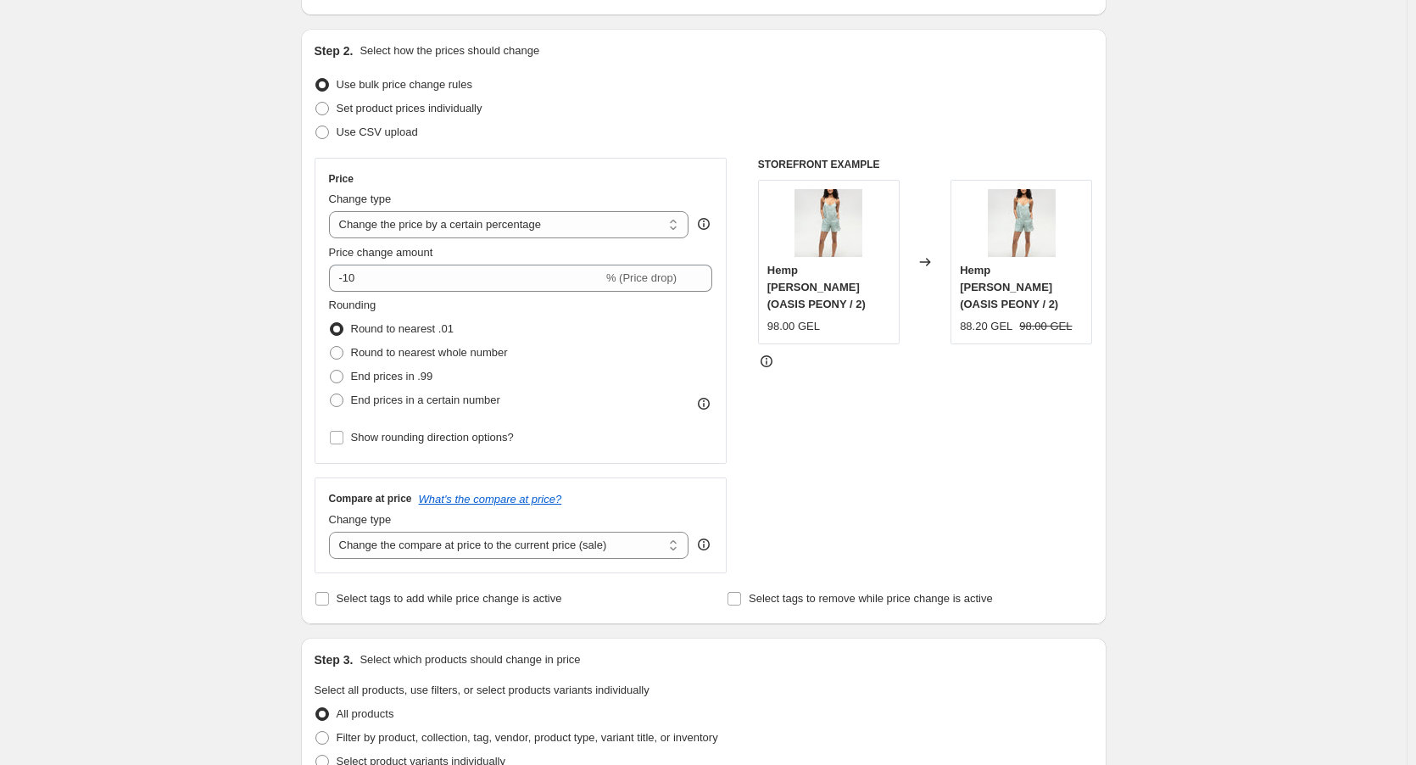
scroll to position [170, 0]
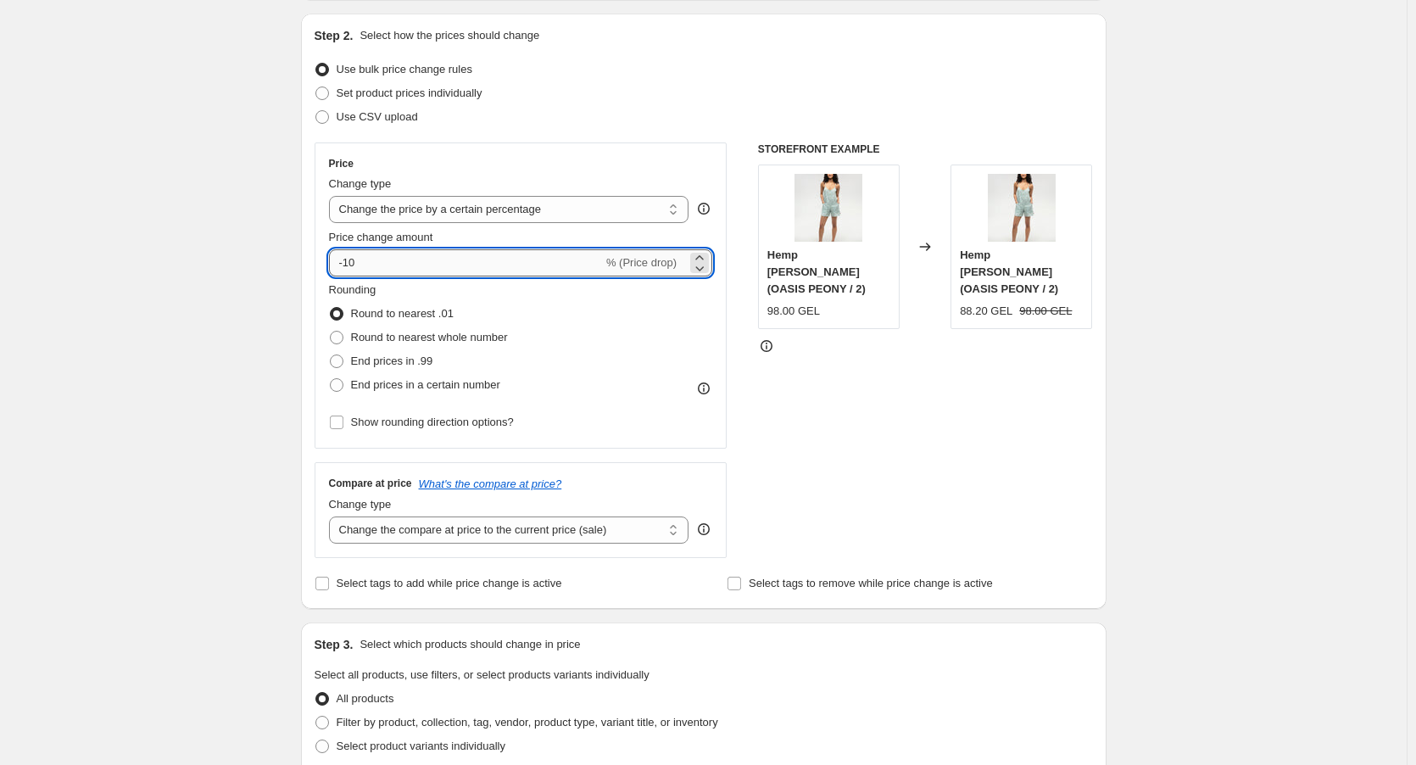
click at [502, 259] on input "-10" at bounding box center [466, 262] width 274 height 27
click at [421, 363] on span "End prices in .99" at bounding box center [392, 360] width 82 height 13
click at [331, 355] on input "End prices in .99" at bounding box center [330, 354] width 1 height 1
radio input "true"
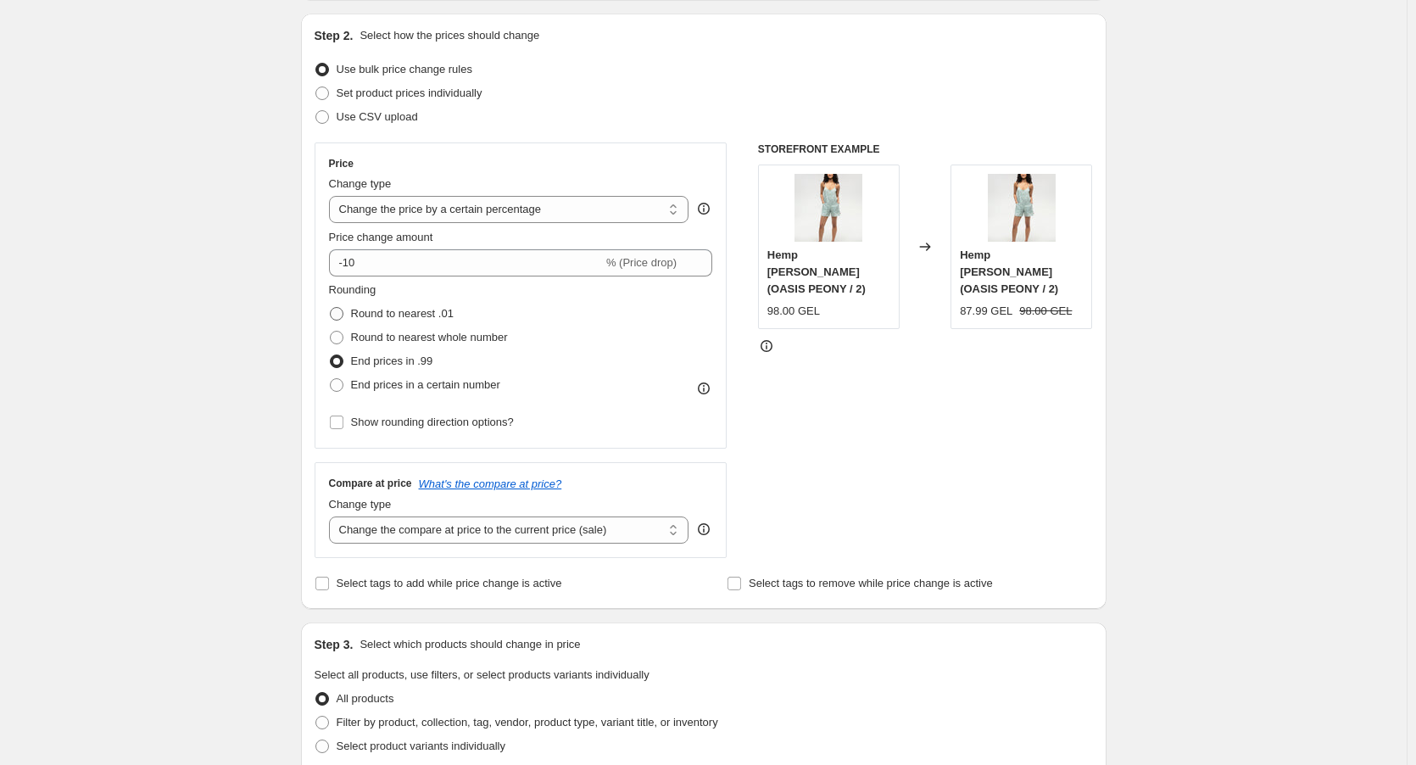
click at [405, 308] on span "Round to nearest .01" at bounding box center [402, 313] width 103 height 13
click at [331, 308] on input "Round to nearest .01" at bounding box center [330, 307] width 1 height 1
radio input "true"
click at [401, 349] on label "End prices in .99" at bounding box center [381, 361] width 104 height 24
click at [331, 354] on input "End prices in .99" at bounding box center [330, 354] width 1 height 1
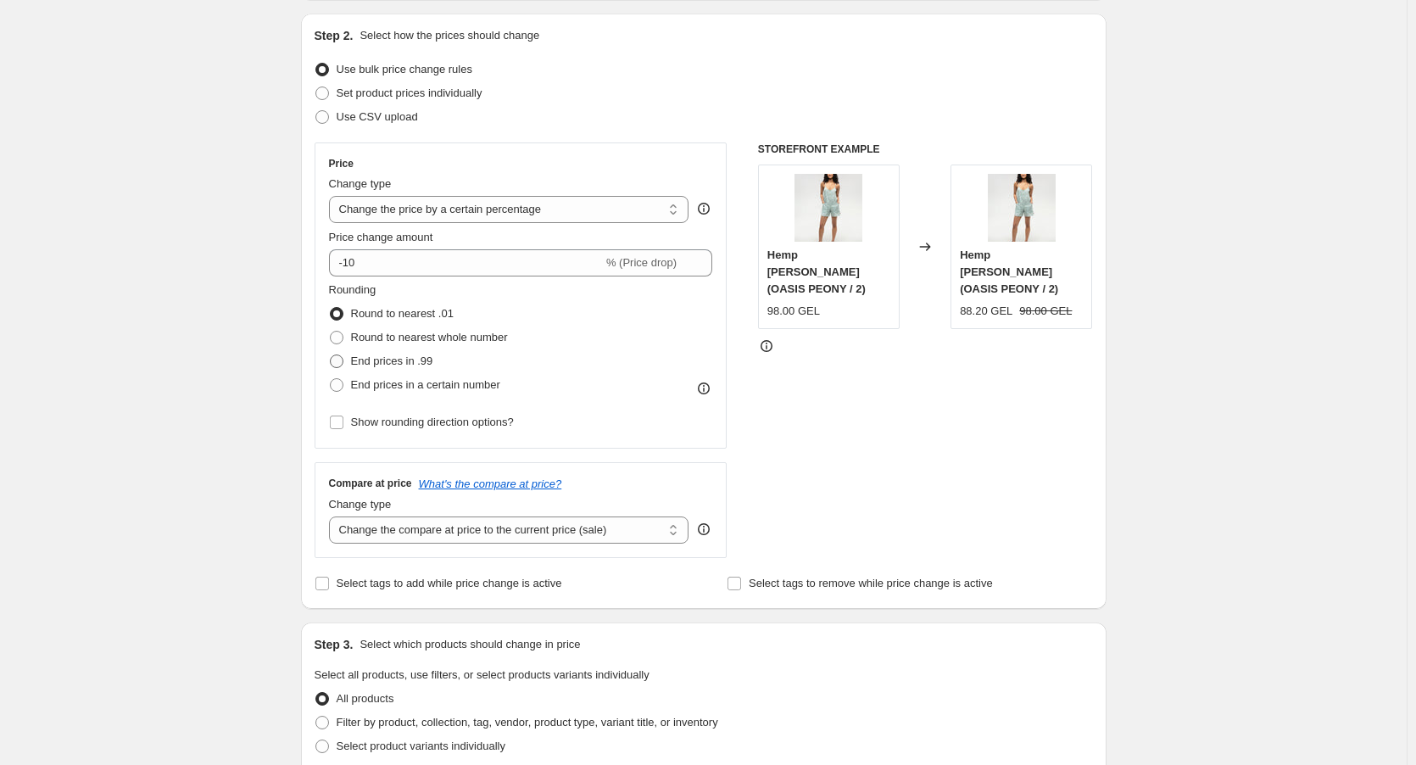
radio input "true"
click at [401, 305] on span "Round to nearest .01" at bounding box center [402, 313] width 103 height 17
click at [331, 307] on input "Round to nearest .01" at bounding box center [330, 307] width 1 height 1
radio input "true"
click at [401, 371] on label "End prices in .99" at bounding box center [381, 361] width 104 height 24
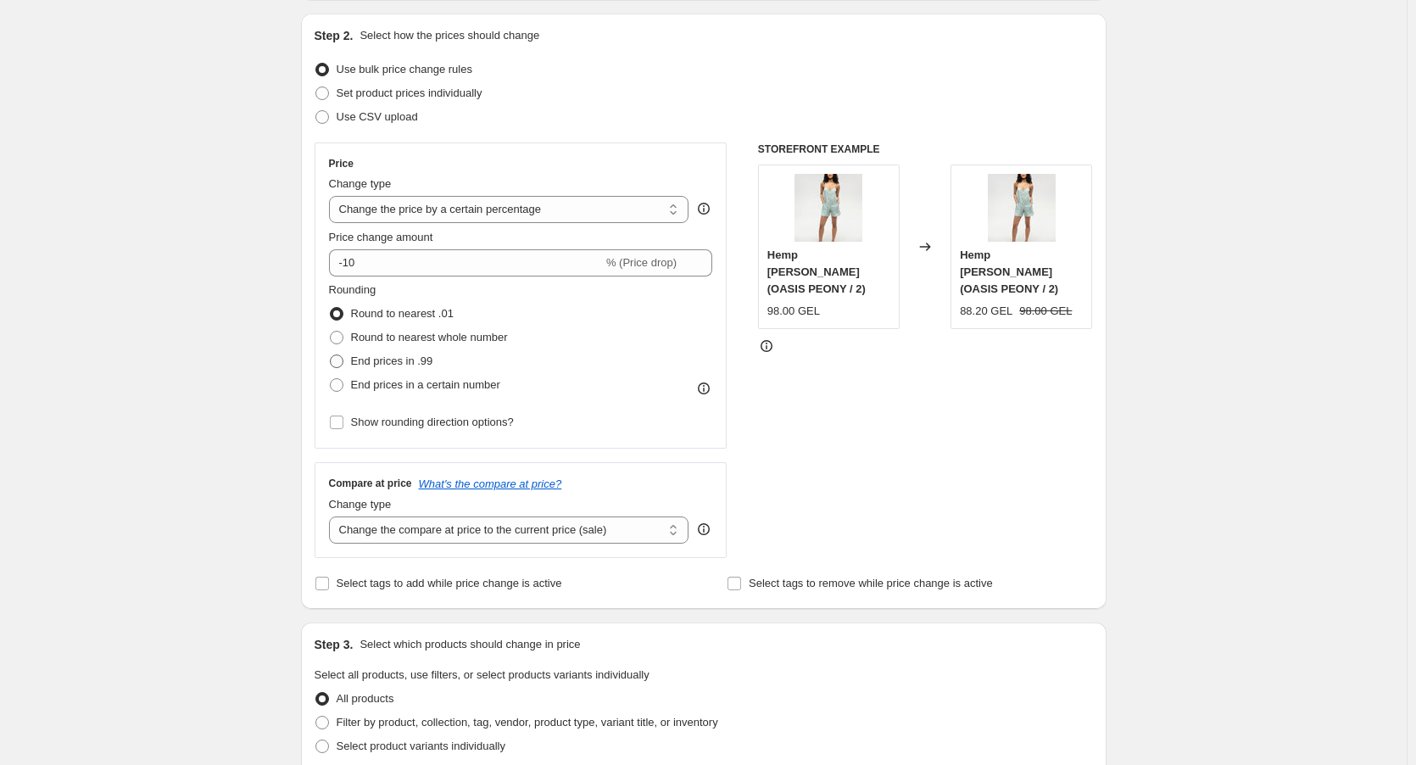
click at [331, 355] on input "End prices in .99" at bounding box center [330, 354] width 1 height 1
radio input "true"
click at [402, 385] on span "End prices in a certain number" at bounding box center [425, 384] width 149 height 13
click at [331, 379] on input "End prices in a certain number" at bounding box center [330, 378] width 1 height 1
radio input "true"
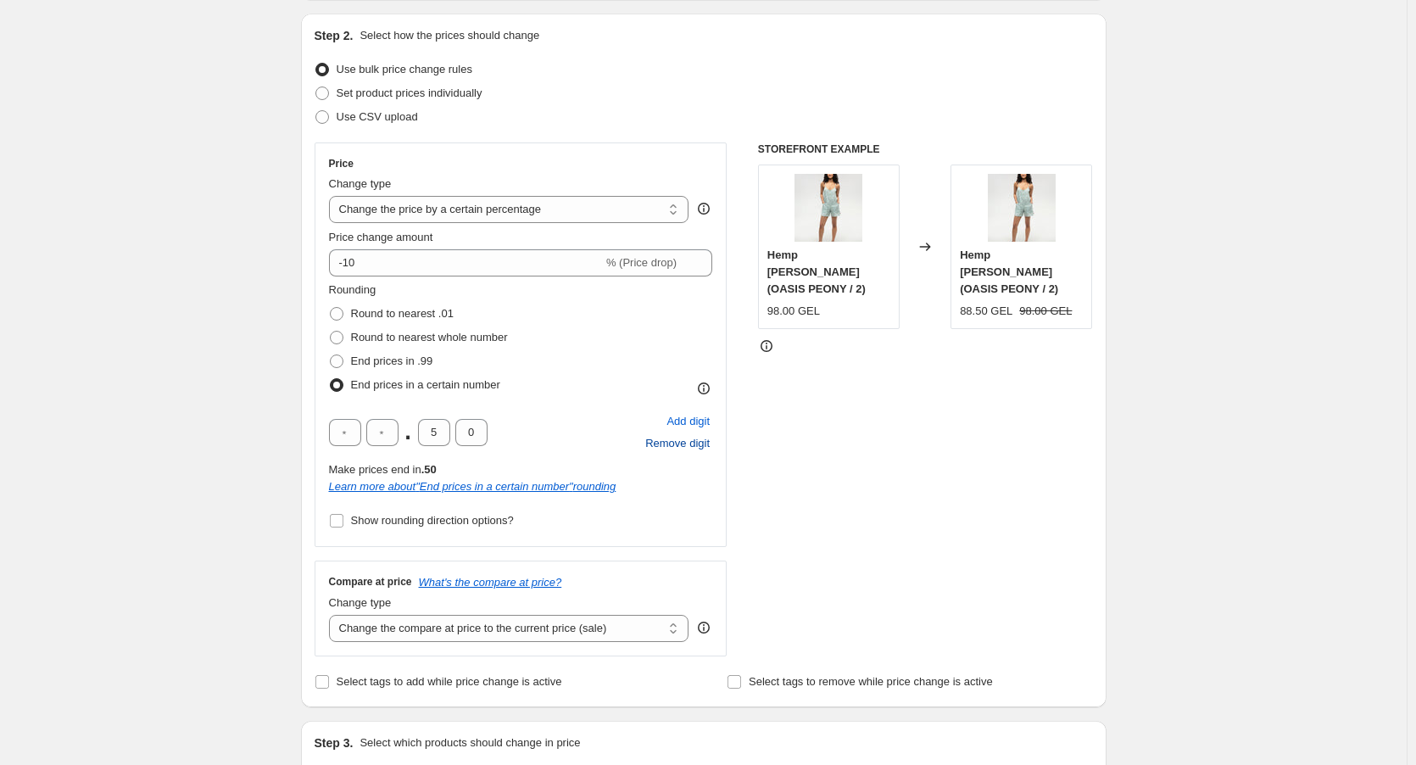
click at [697, 447] on span "Remove digit" at bounding box center [677, 443] width 64 height 17
click at [691, 421] on span "Add digit" at bounding box center [688, 421] width 43 height 17
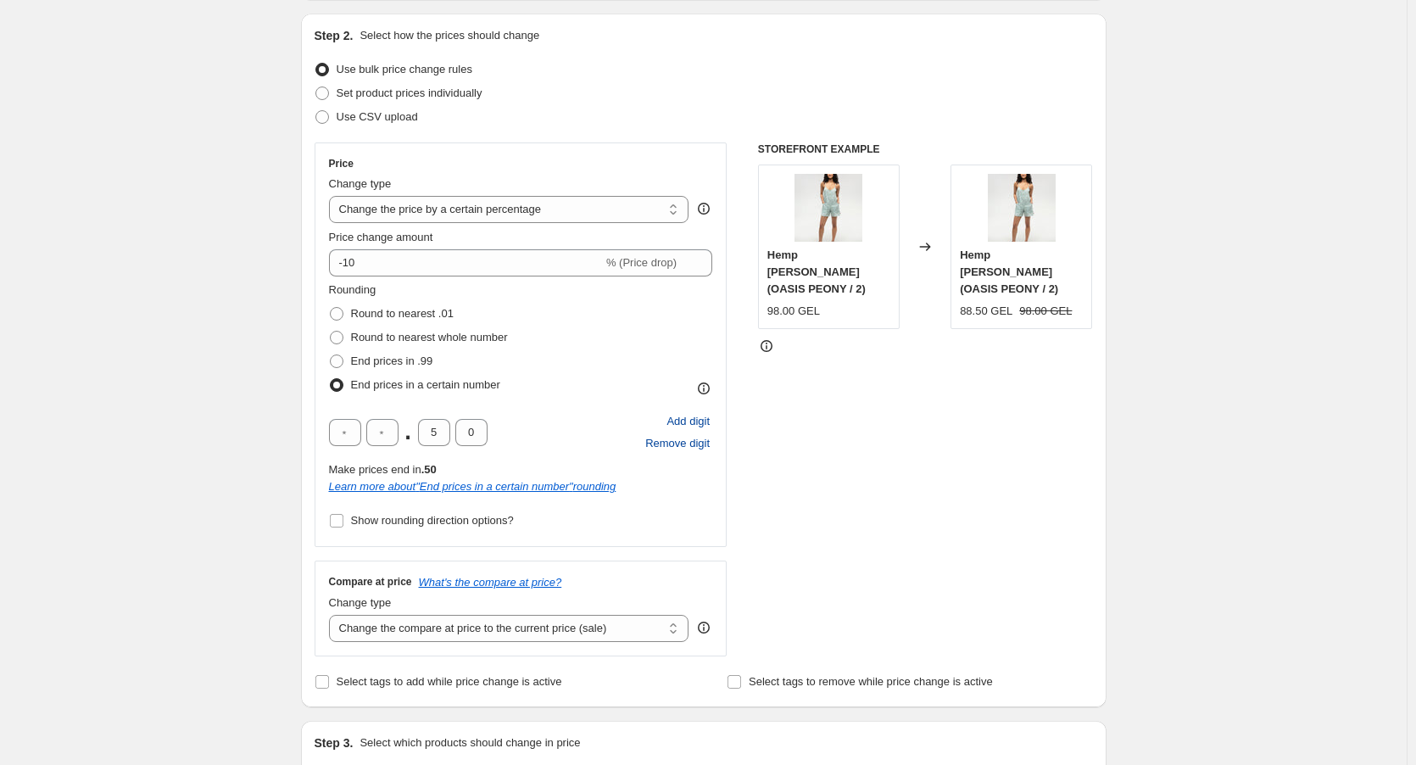
click at [691, 421] on span "Add digit" at bounding box center [688, 421] width 43 height 17
click at [410, 433] on input "text" at bounding box center [420, 432] width 32 height 27
type input "1"
type input "4"
drag, startPoint x: 506, startPoint y: 433, endPoint x: 533, endPoint y: 433, distance: 27.1
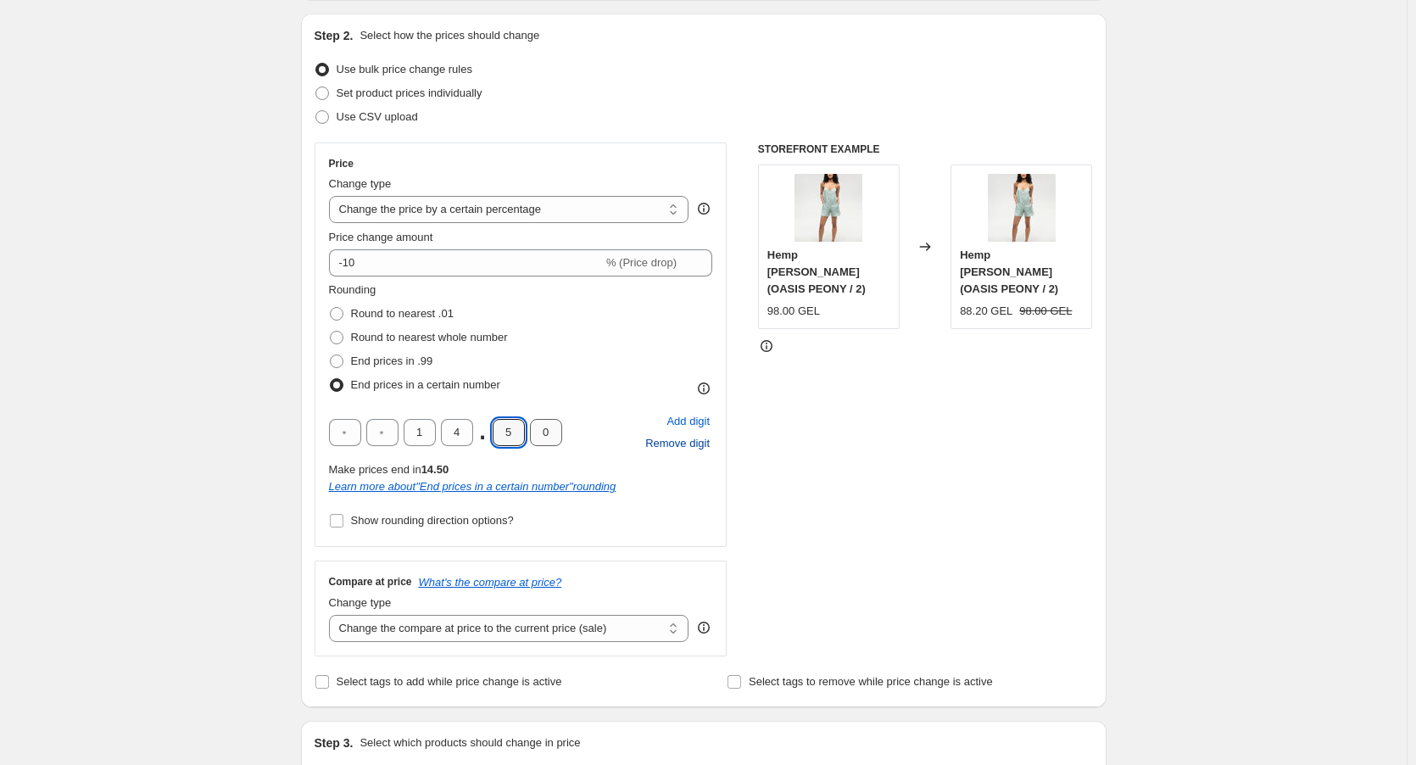
click at [530, 433] on div "1 4 . 5 0" at bounding box center [445, 432] width 233 height 27
type input "8"
drag, startPoint x: 533, startPoint y: 433, endPoint x: 555, endPoint y: 433, distance: 22.0
click at [555, 433] on input "8" at bounding box center [546, 432] width 32 height 27
type input "8"
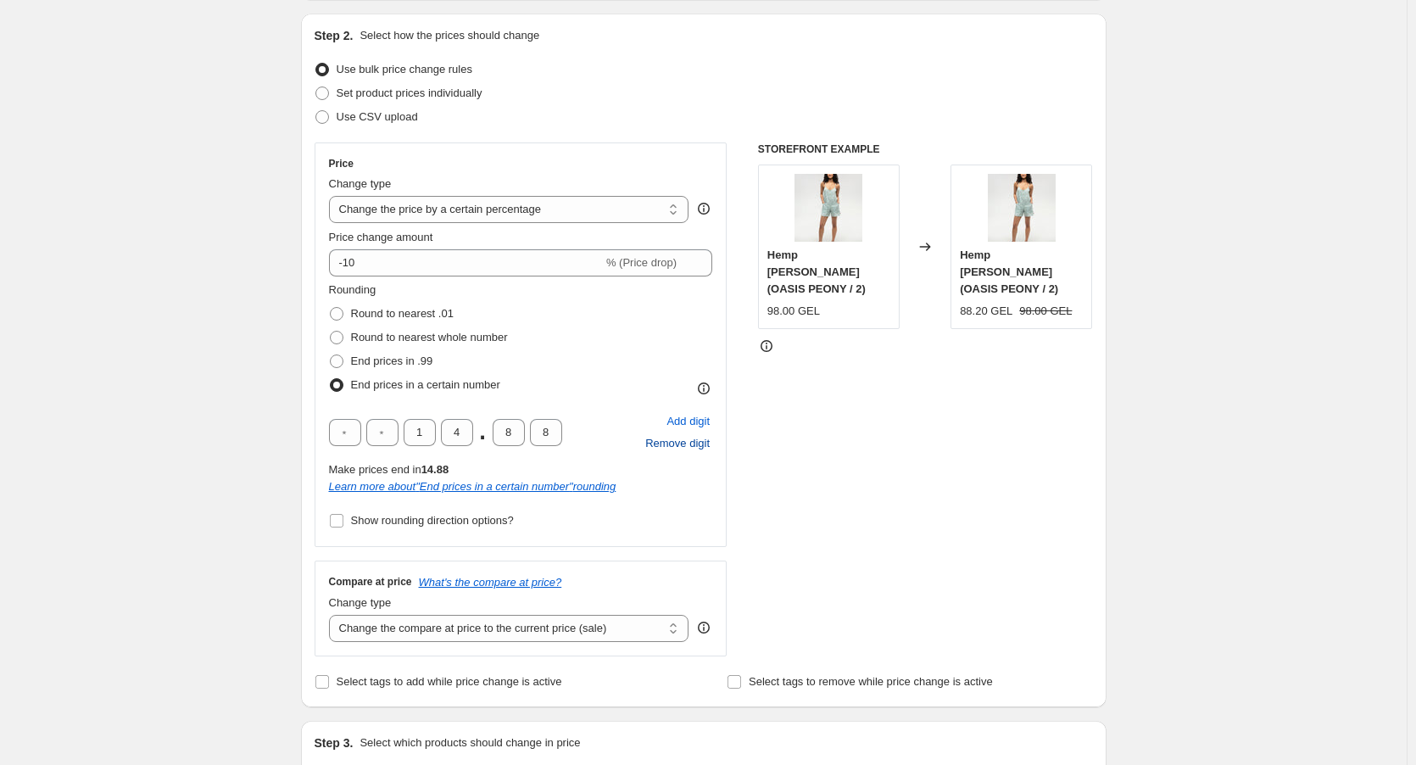
click at [603, 411] on div "1 4 . 8 8 Add digit Remove digit" at bounding box center [521, 432] width 384 height 44
click at [380, 437] on input "text" at bounding box center [382, 432] width 32 height 27
click at [332, 432] on div "Price Change type Change the price to a certain amount Change the price by a ce…" at bounding box center [521, 344] width 413 height 404
click at [346, 429] on input "text" at bounding box center [345, 432] width 32 height 27
click at [657, 436] on span "Remove digit" at bounding box center [677, 443] width 64 height 17
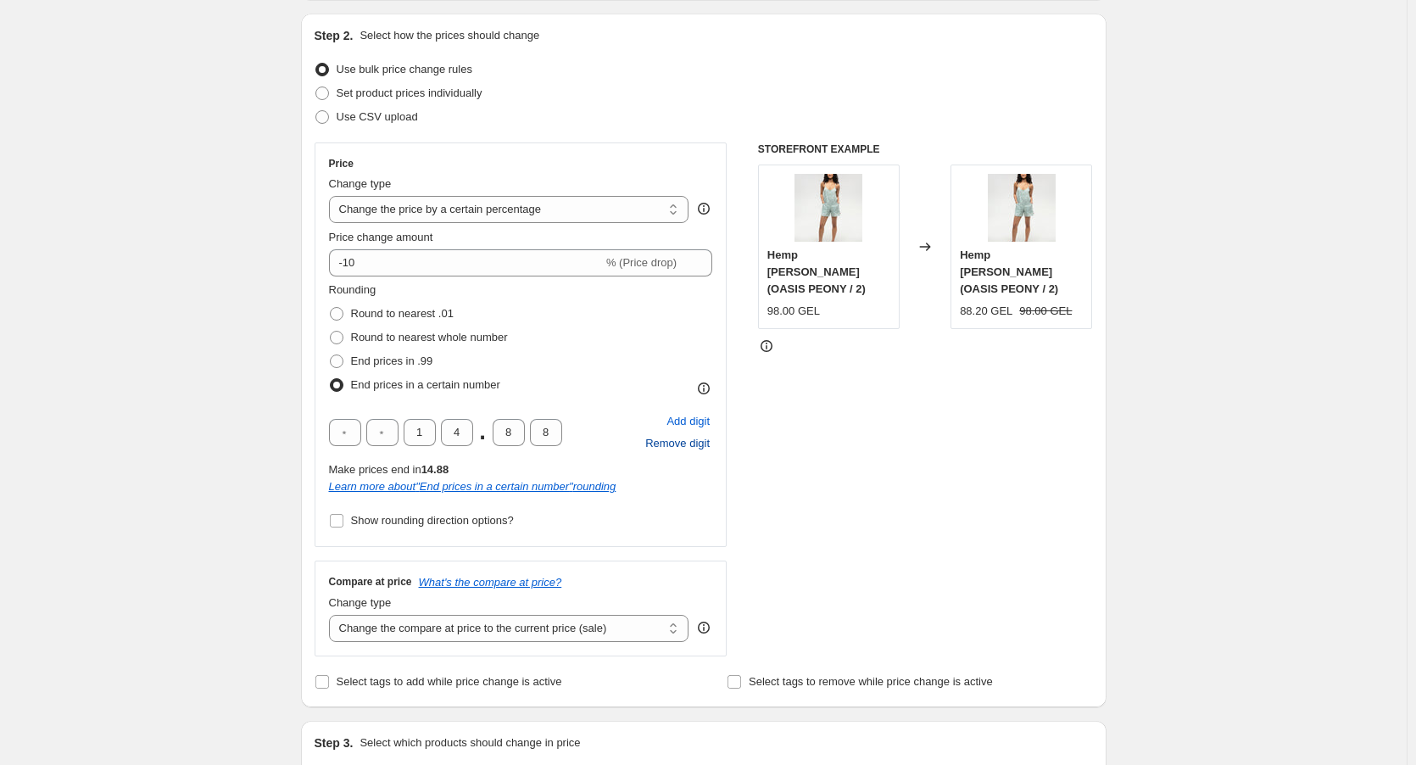
type input "1"
type input "4"
click at [341, 424] on input "text" at bounding box center [345, 432] width 32 height 27
click at [657, 449] on span "Remove digit" at bounding box center [677, 443] width 64 height 17
type input "1"
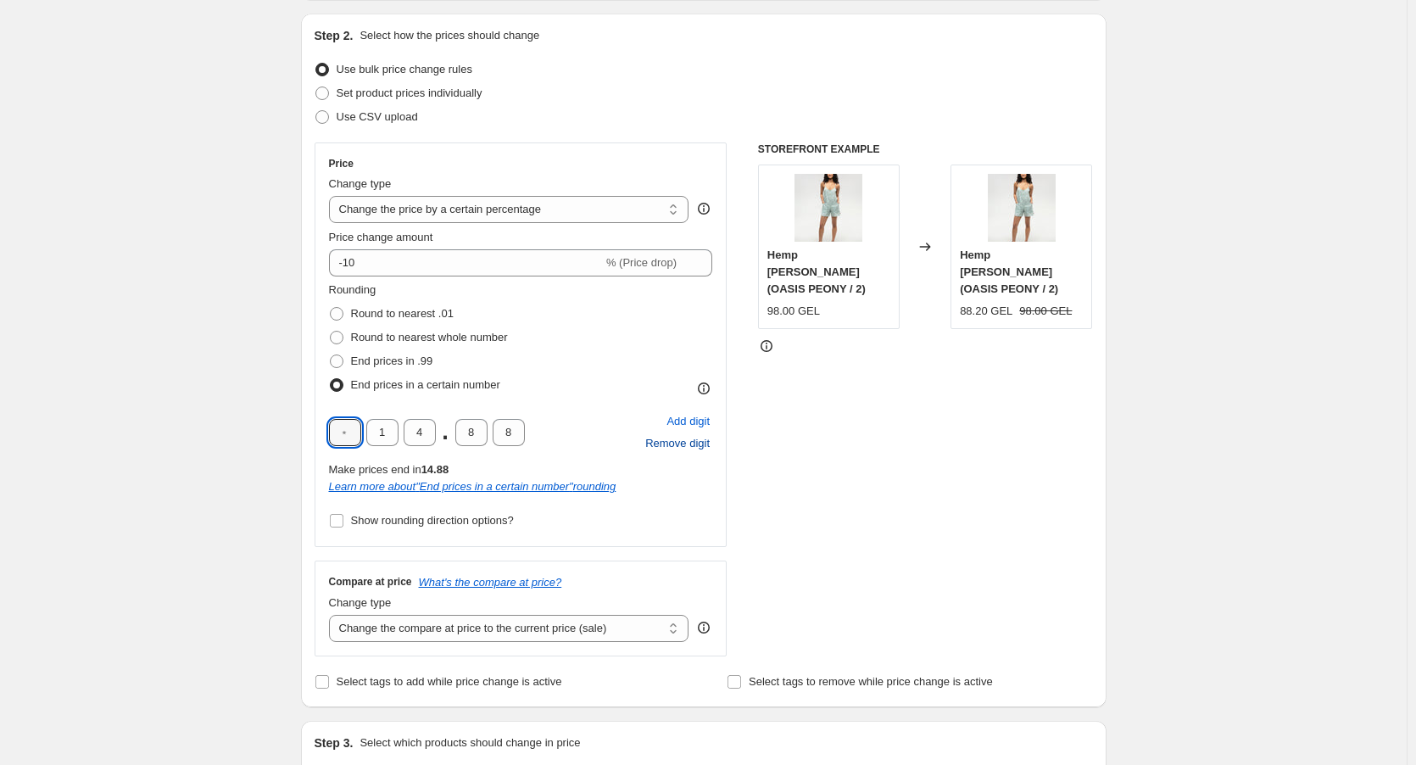
type input "4"
click at [527, 443] on div "1 4 . 8 8 Add digit Remove digit" at bounding box center [521, 432] width 384 height 44
click at [358, 436] on input "1" at bounding box center [345, 432] width 32 height 27
click at [551, 436] on div "1 4 . 8 8 Add digit Remove digit" at bounding box center [521, 432] width 384 height 44
click at [355, 436] on input "1" at bounding box center [345, 432] width 32 height 27
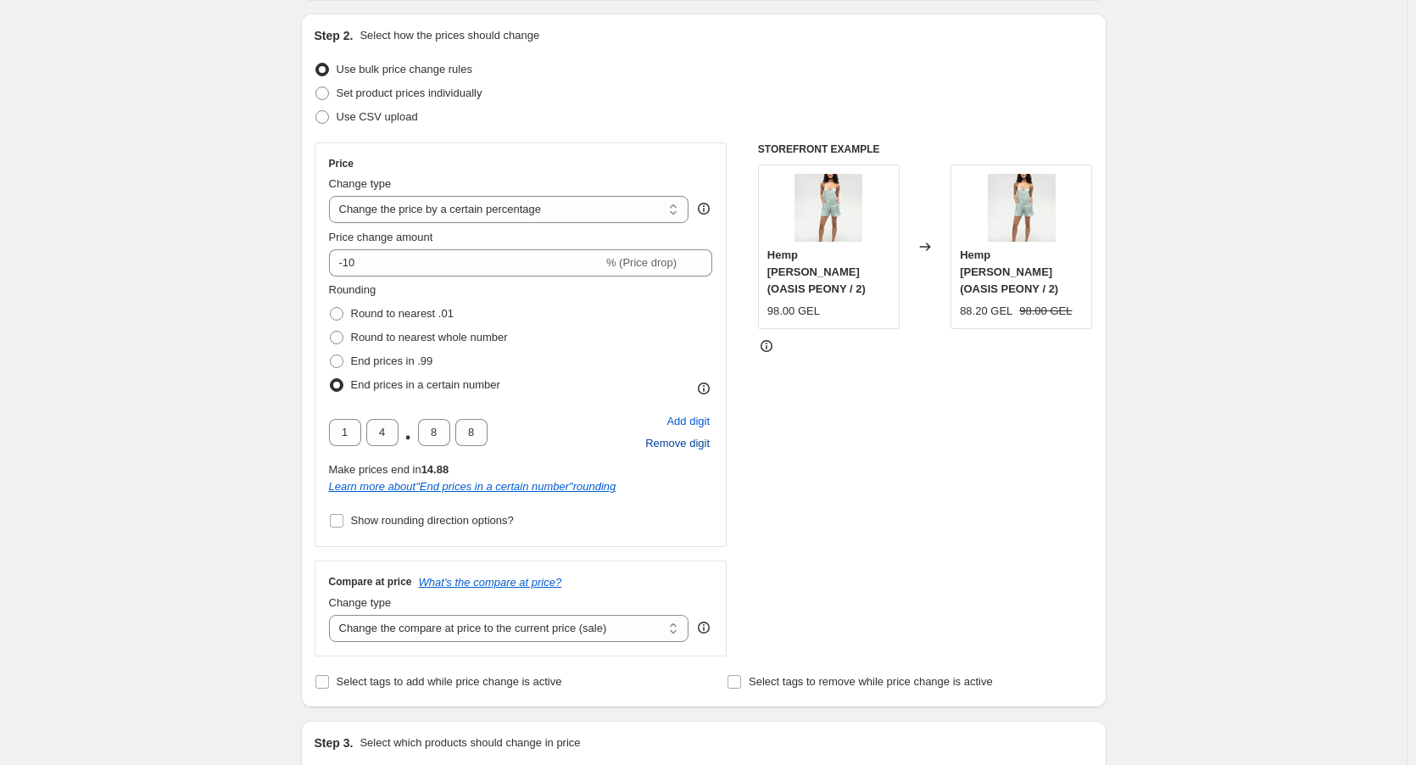
click at [671, 448] on span "Remove digit" at bounding box center [677, 443] width 64 height 17
type input "4"
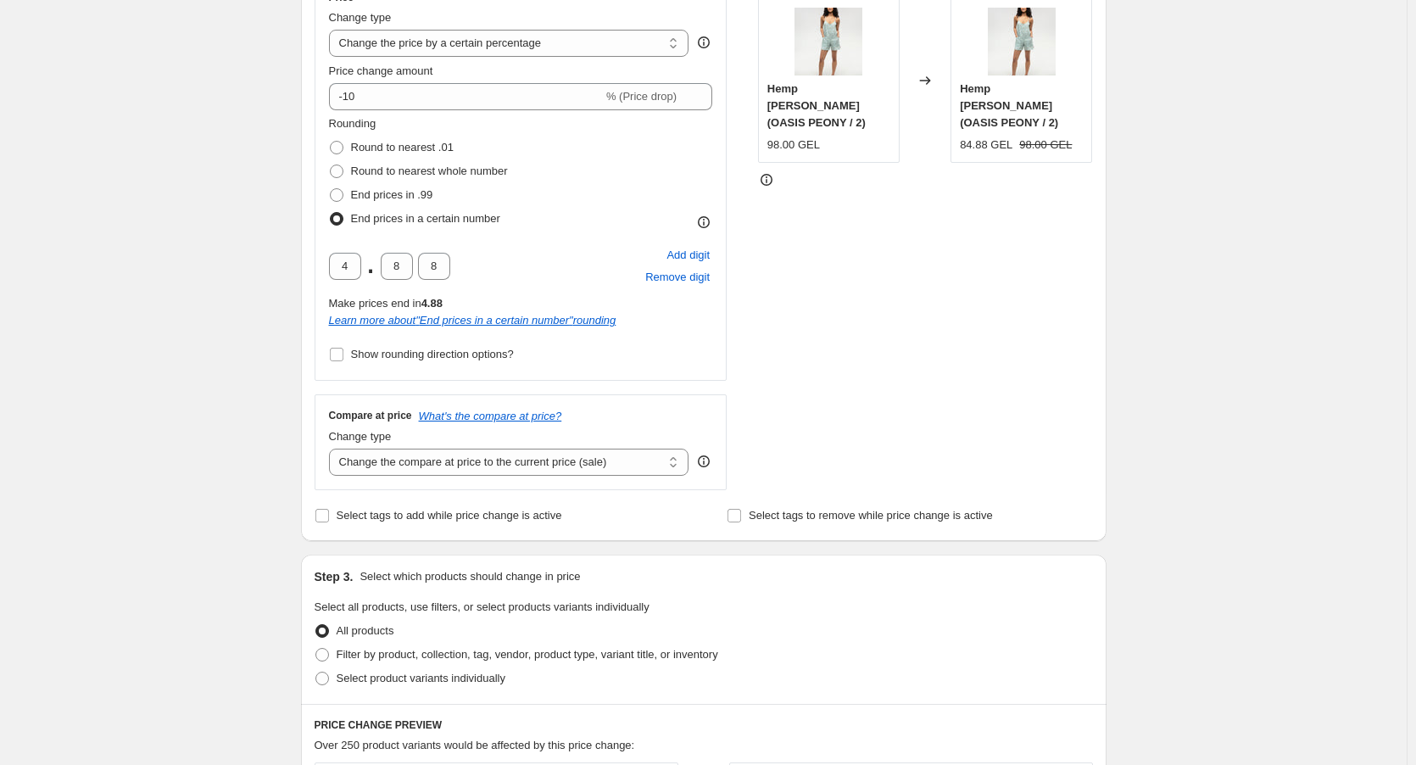
scroll to position [339, 0]
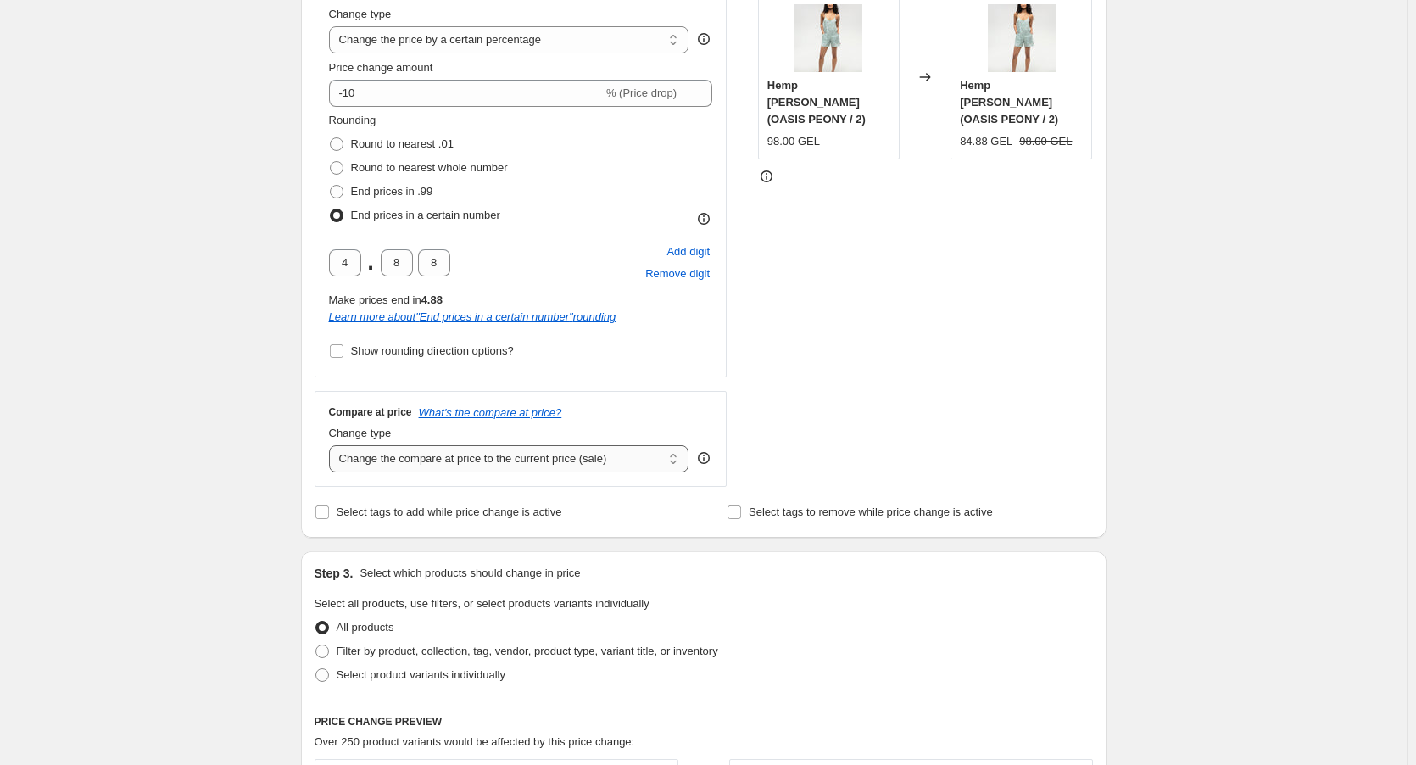
click at [494, 467] on select "Change the compare at price to the current price (sale) Change the compare at p…" at bounding box center [509, 458] width 360 height 27
click at [845, 454] on div "STOREFRONT EXAMPLE Hemp [PERSON_NAME] (OASIS PEONY / 2) 98.00 GEL Changed to He…" at bounding box center [925, 230] width 335 height 514
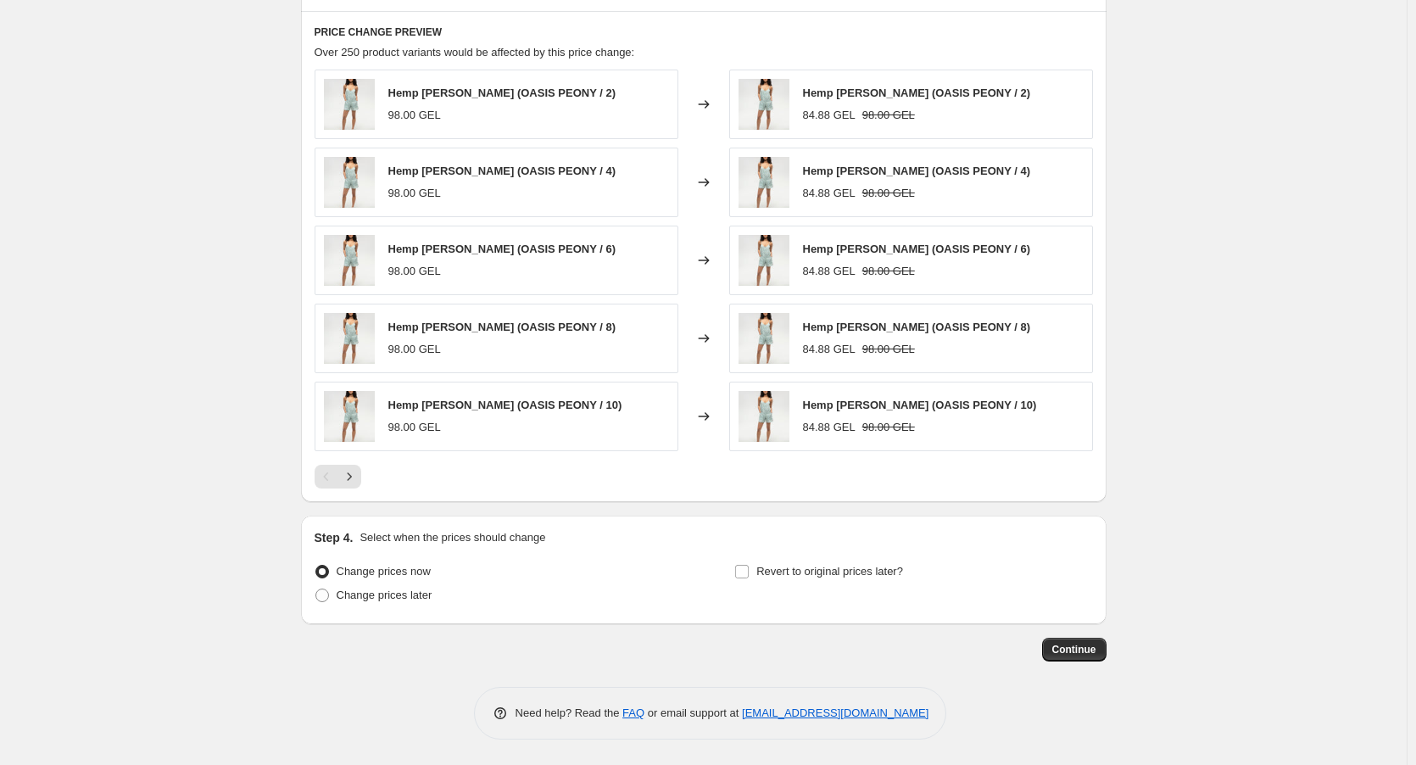
scroll to position [775, 0]
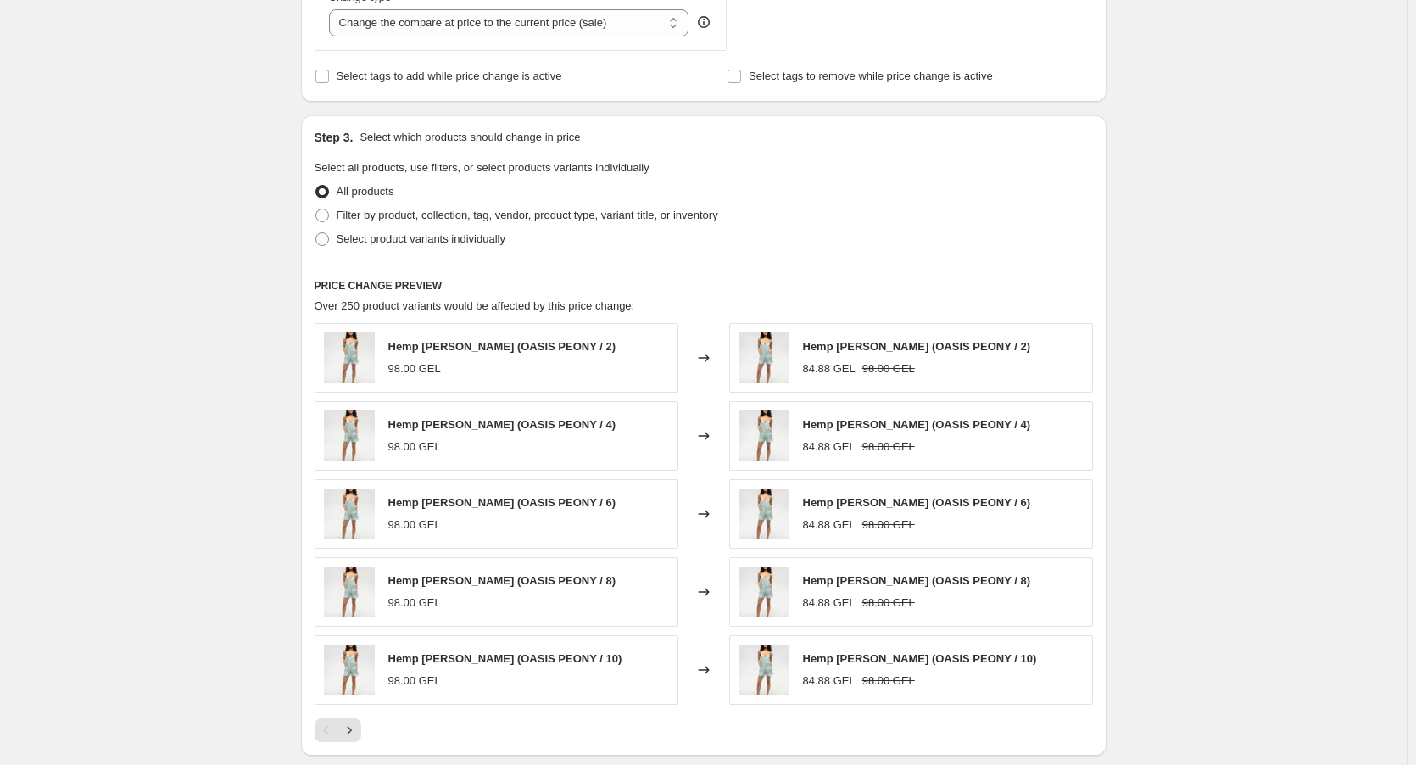
click at [417, 312] on span "Over 250 product variants would be affected by this price change:" at bounding box center [475, 305] width 321 height 13
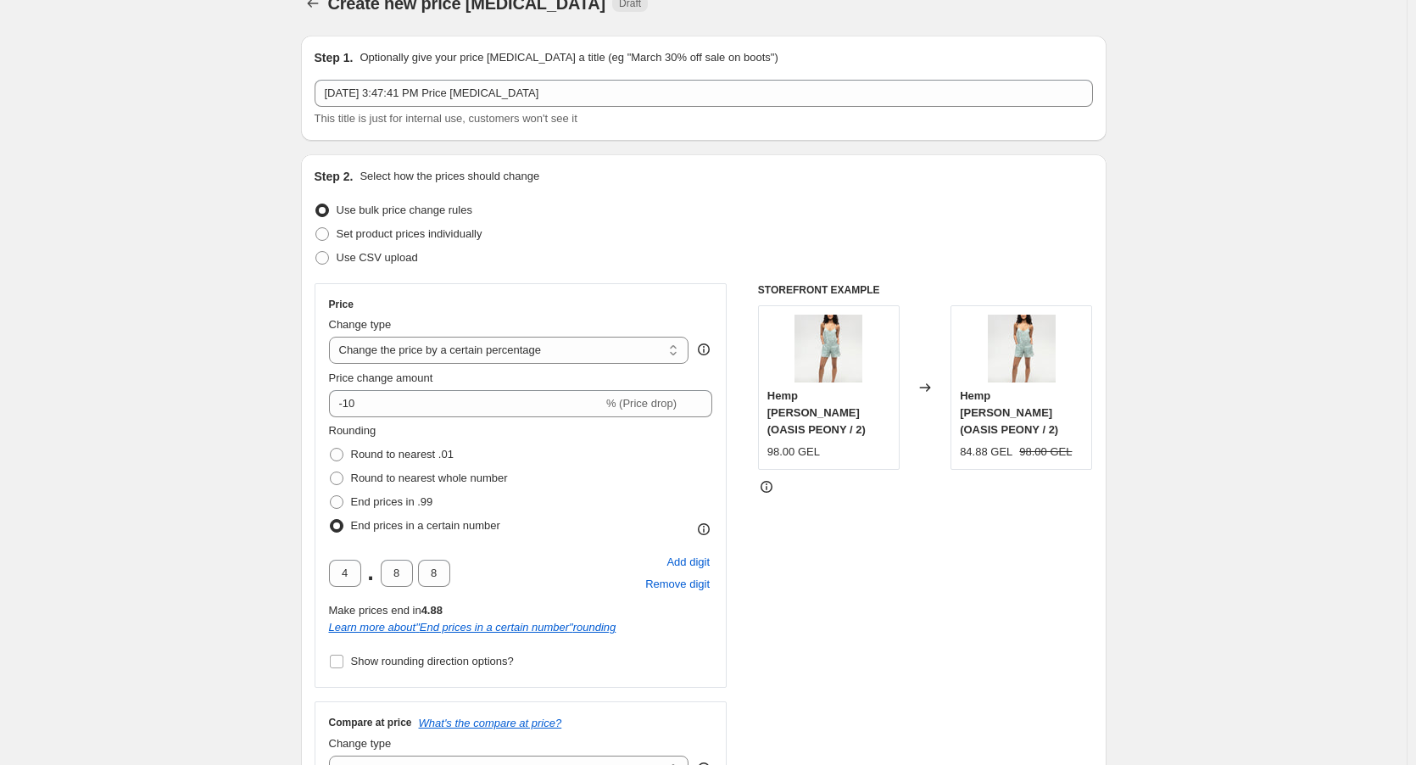
scroll to position [0, 0]
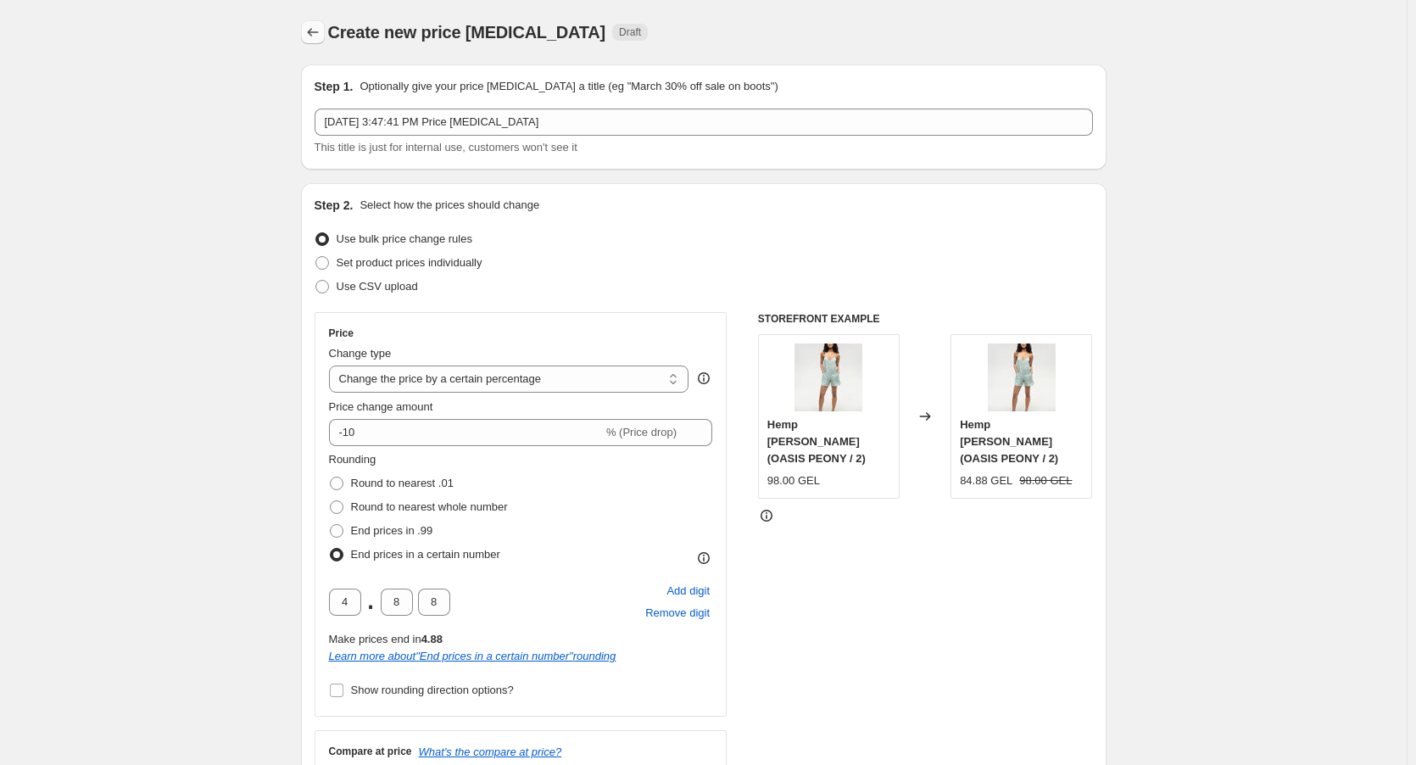
click at [319, 30] on icon "Price change jobs" at bounding box center [312, 32] width 17 height 17
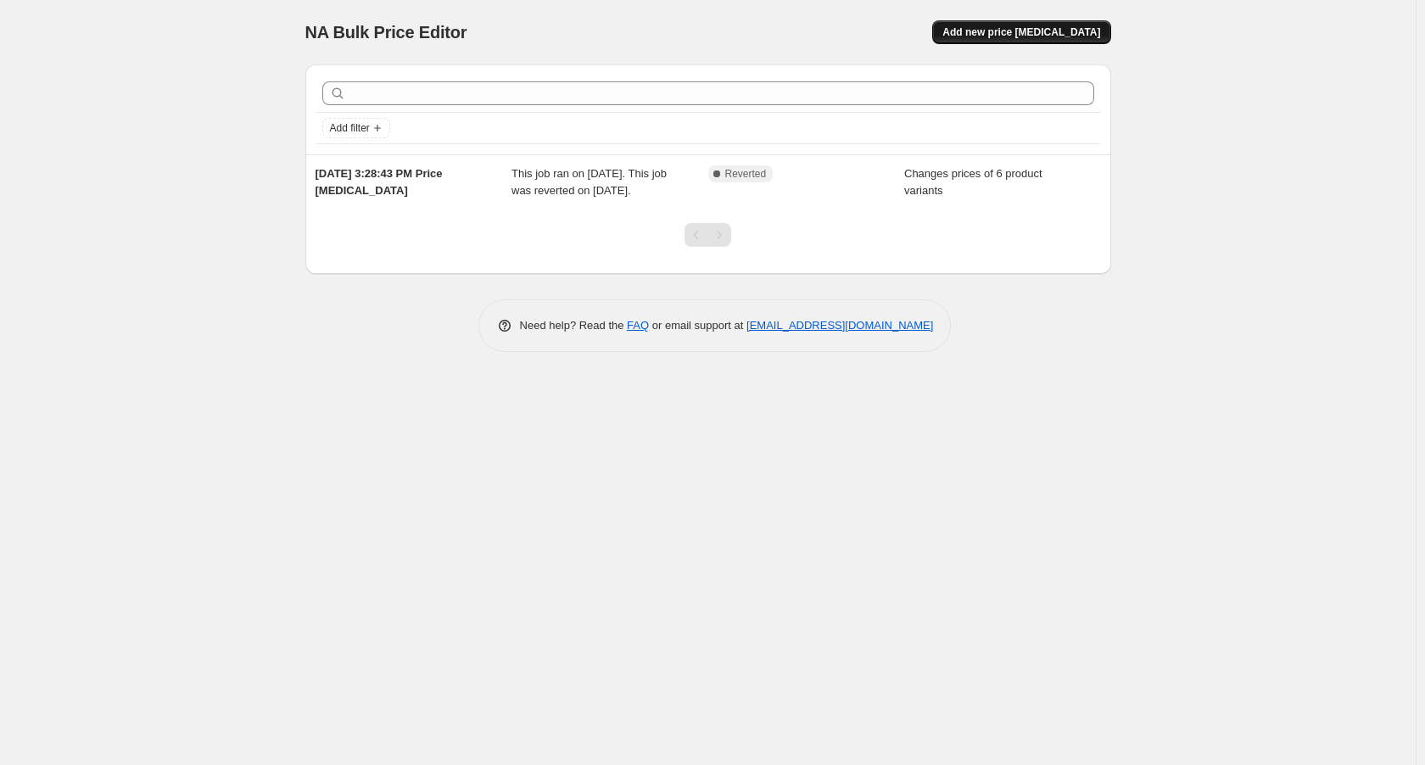
click at [1011, 27] on span "Add new price [MEDICAL_DATA]" at bounding box center [1021, 32] width 158 height 14
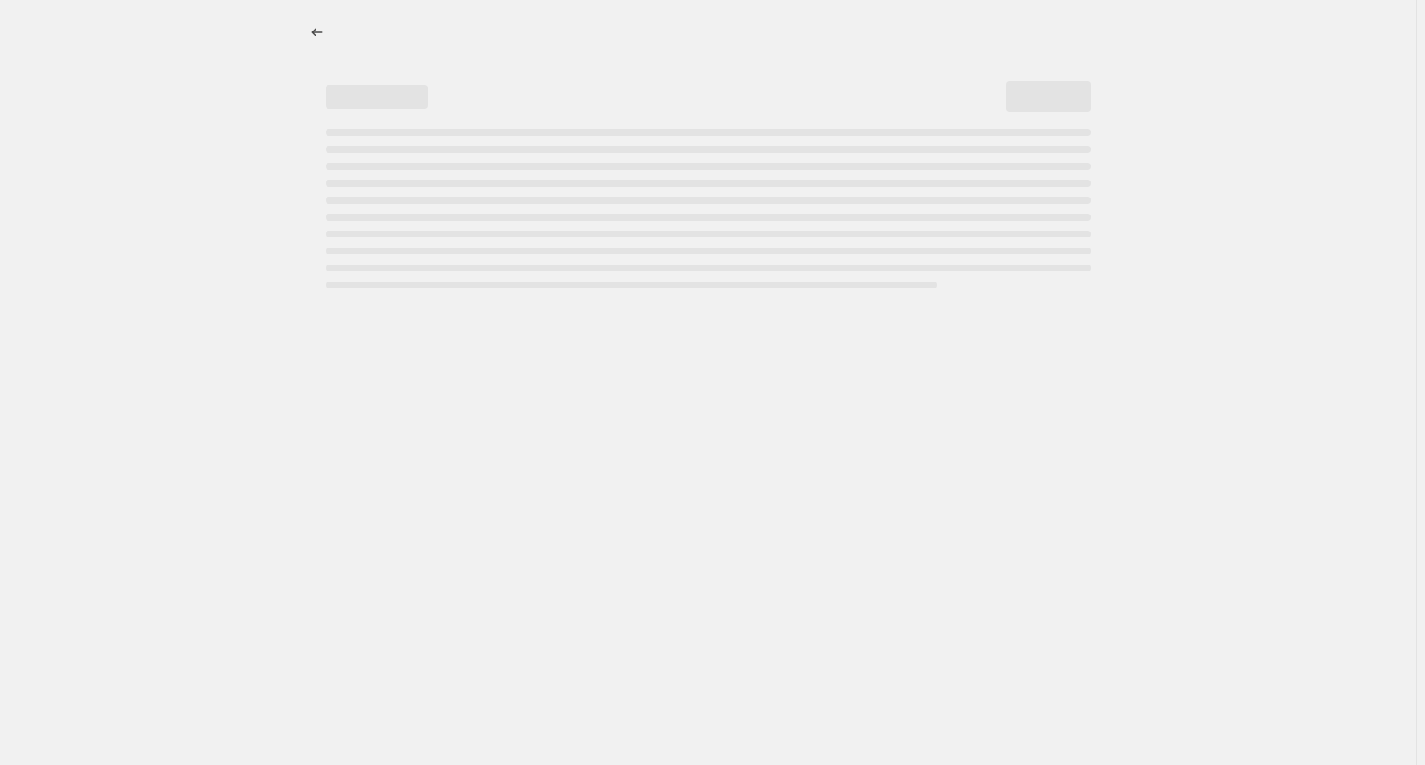
select select "percentage"
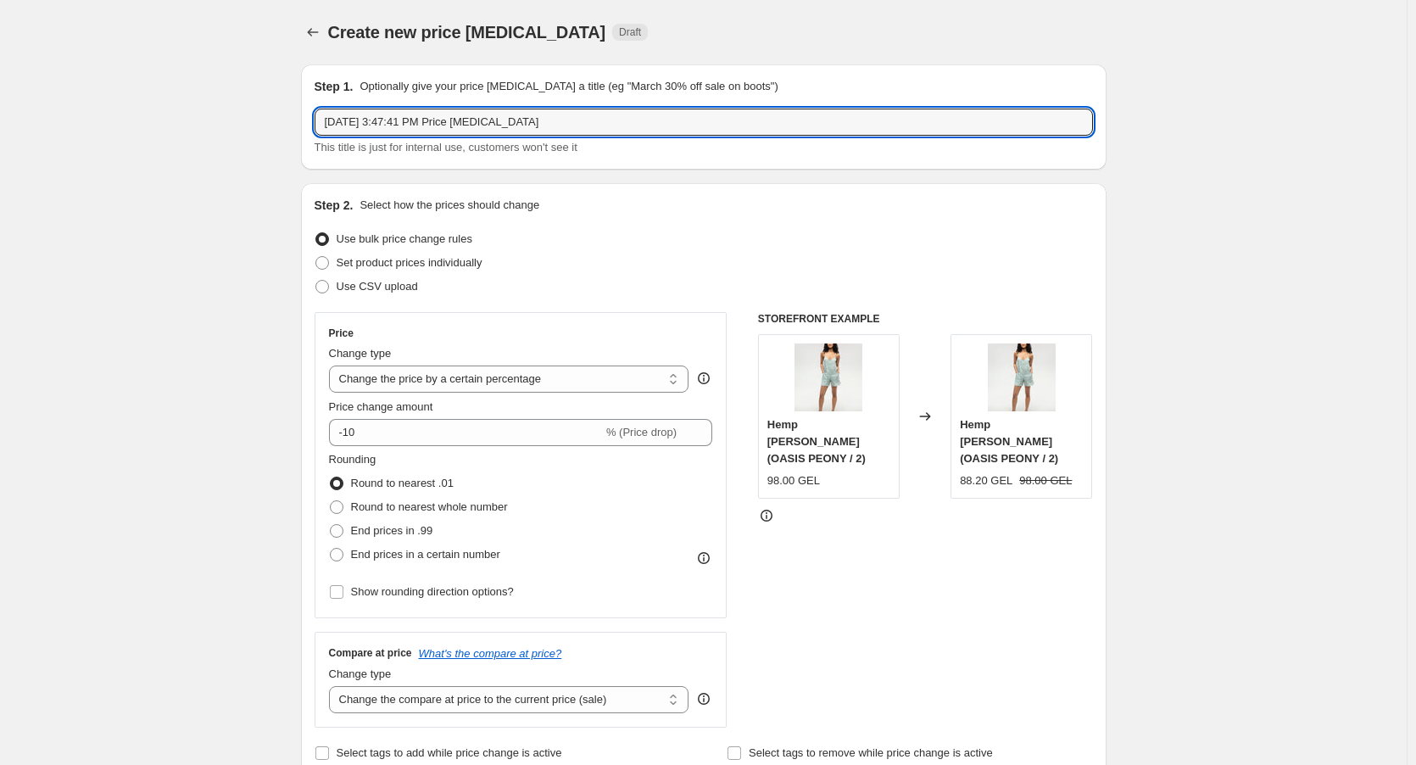
drag, startPoint x: 466, startPoint y: 116, endPoint x: 200, endPoint y: 109, distance: 266.4
click at [635, 198] on div "Step 2. Select how the prices should change" at bounding box center [704, 205] width 778 height 17
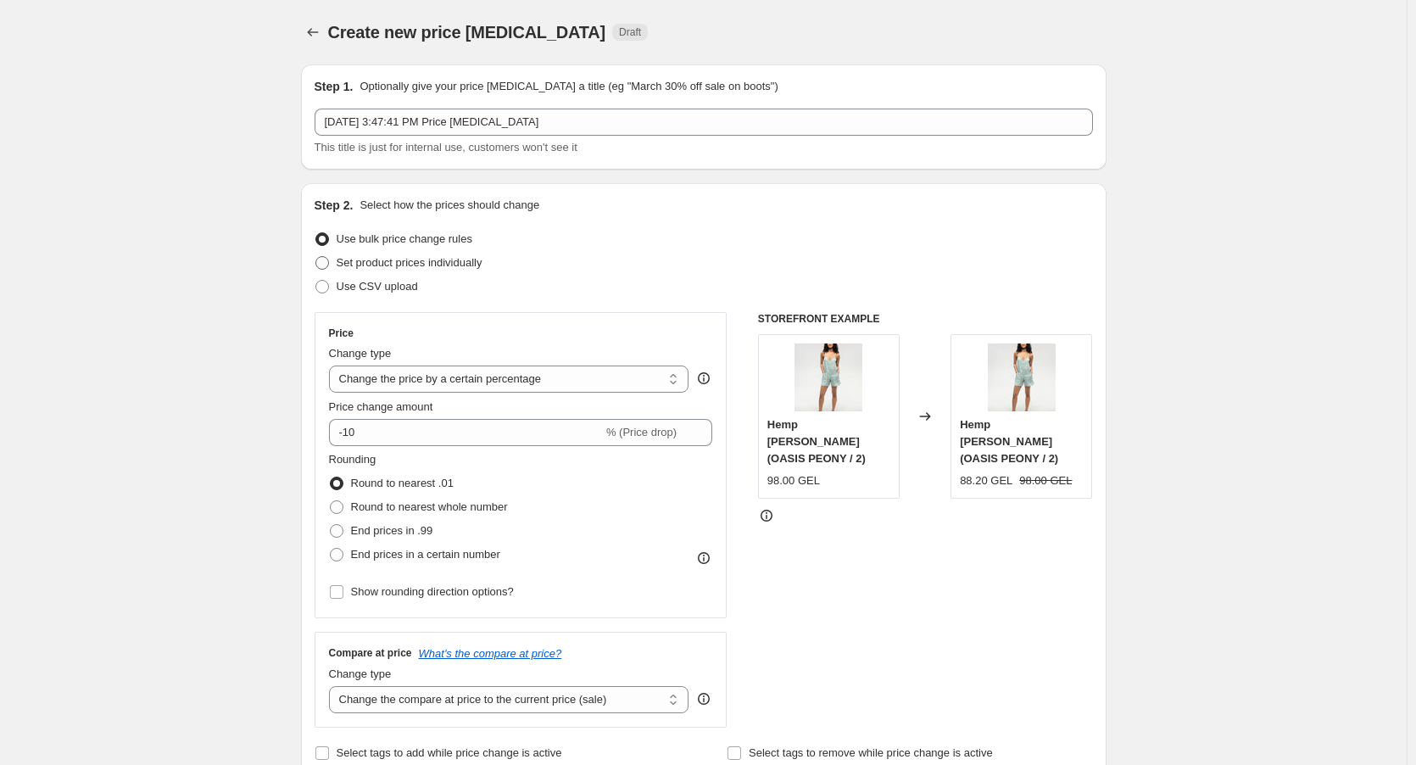
click at [450, 268] on span "Set product prices individually" at bounding box center [410, 262] width 146 height 13
click at [316, 257] on input "Set product prices individually" at bounding box center [315, 256] width 1 height 1
radio input "true"
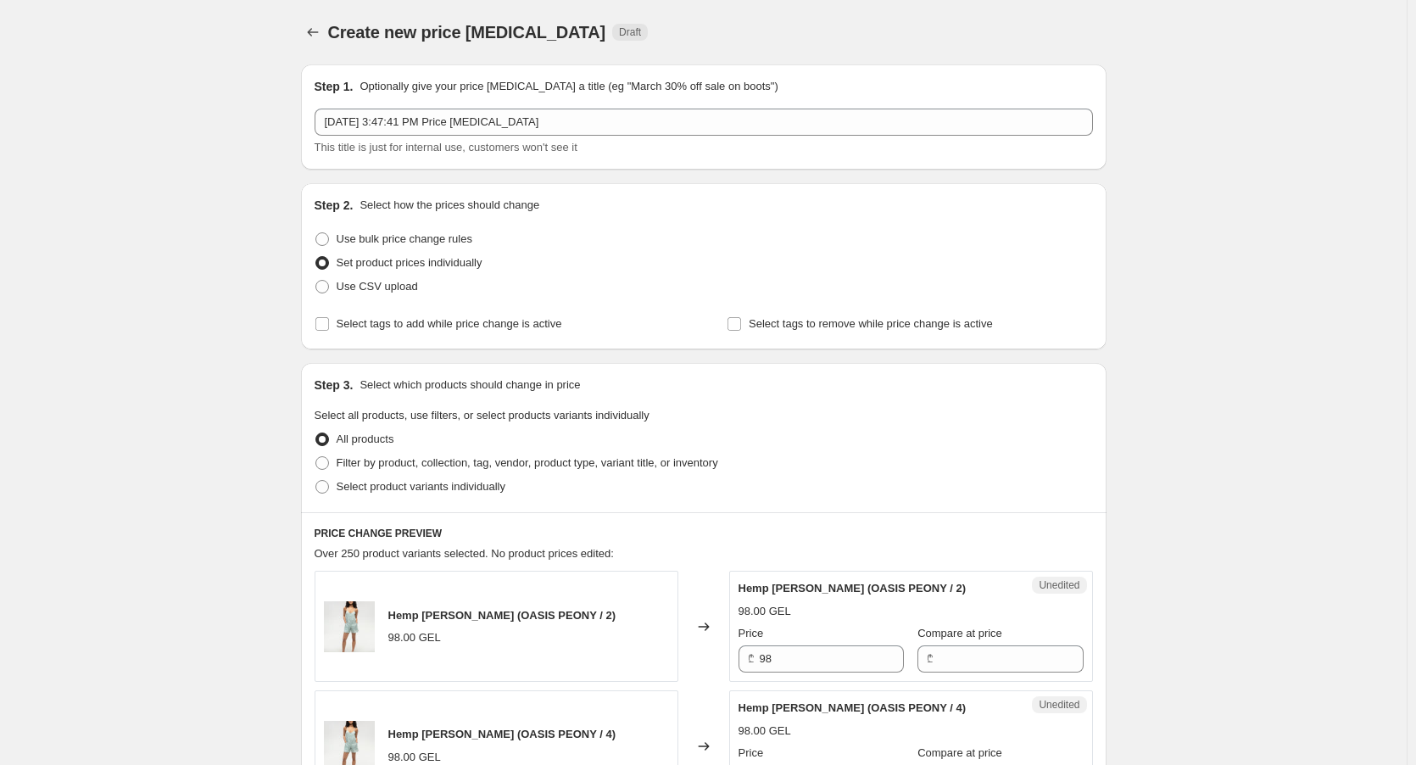
click at [392, 226] on div "Step 2. Select how the prices should change Use bulk price change rules Set pro…" at bounding box center [704, 266] width 778 height 139
click at [392, 231] on span "Use bulk price change rules" at bounding box center [405, 239] width 136 height 17
click at [316, 232] on input "Use bulk price change rules" at bounding box center [315, 232] width 1 height 1
radio input "true"
select select "percentage"
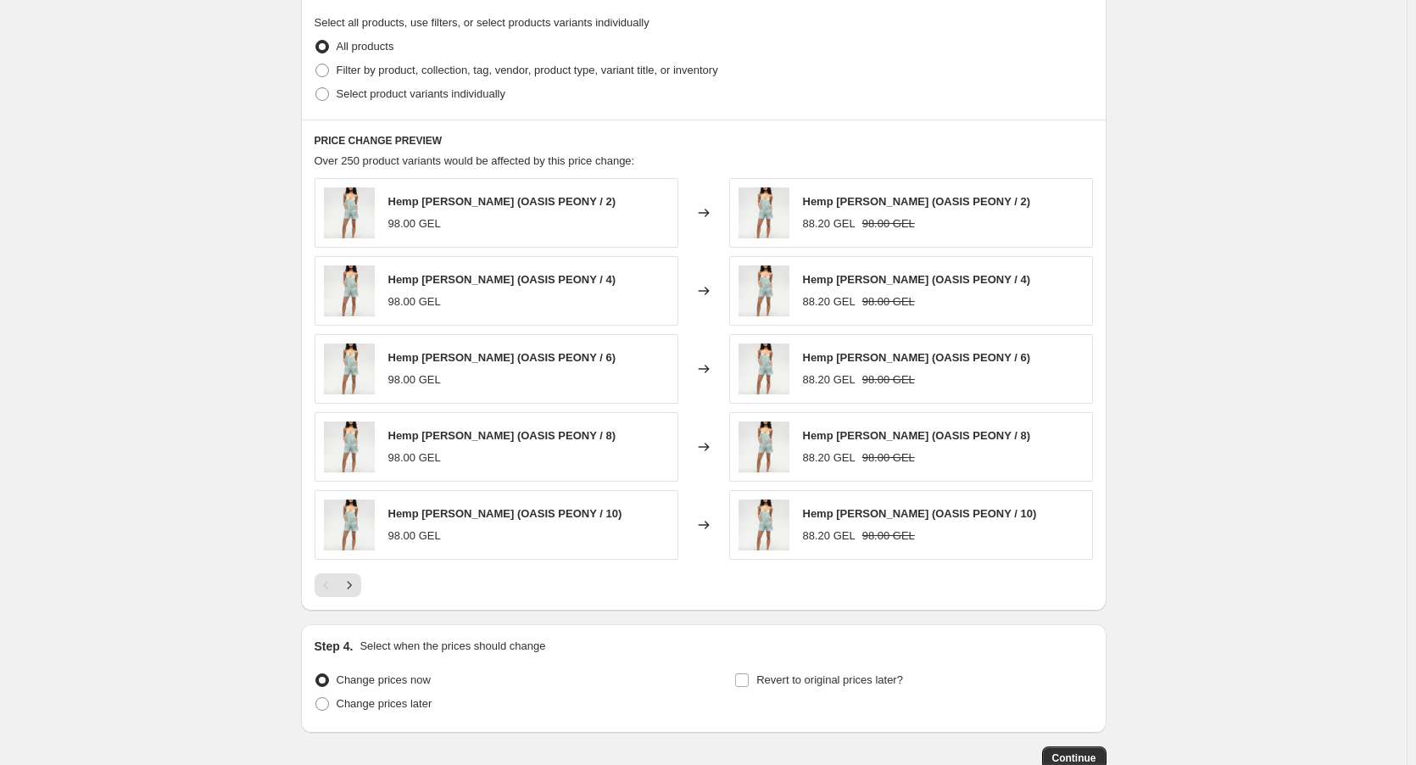
scroll to position [677, 0]
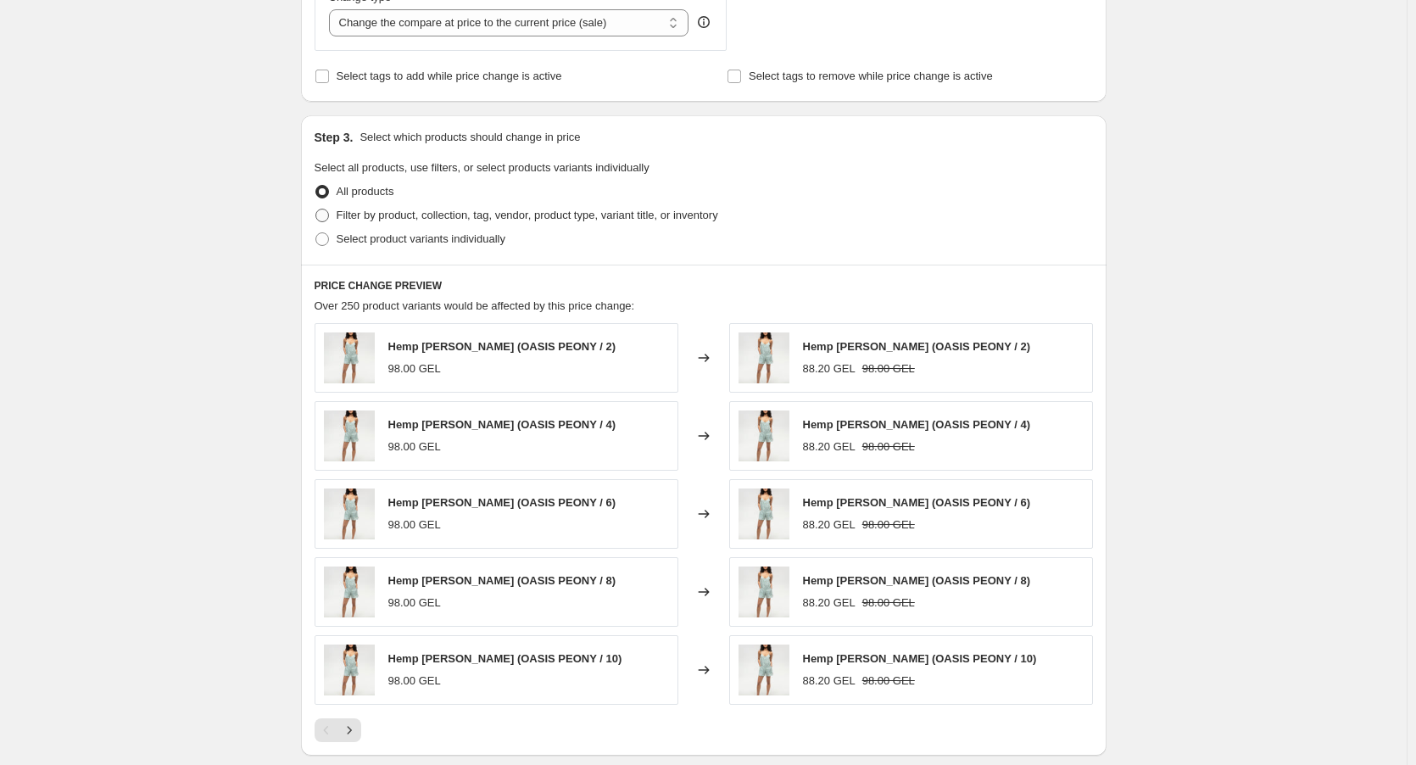
click at [390, 220] on span "Filter by product, collection, tag, vendor, product type, variant title, or inv…" at bounding box center [528, 215] width 382 height 13
click at [316, 209] on input "Filter by product, collection, tag, vendor, product type, variant title, or inv…" at bounding box center [315, 209] width 1 height 1
radio input "true"
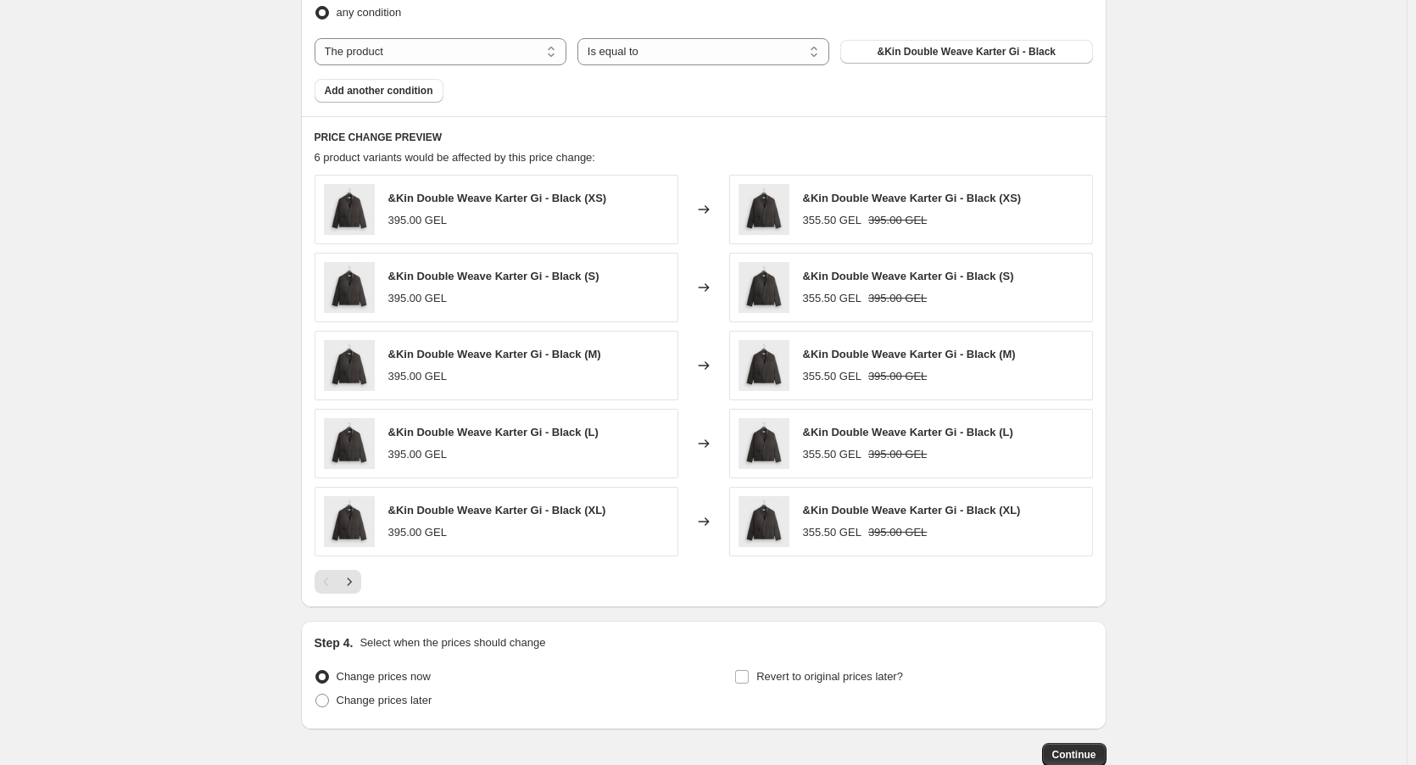
scroll to position [507, 0]
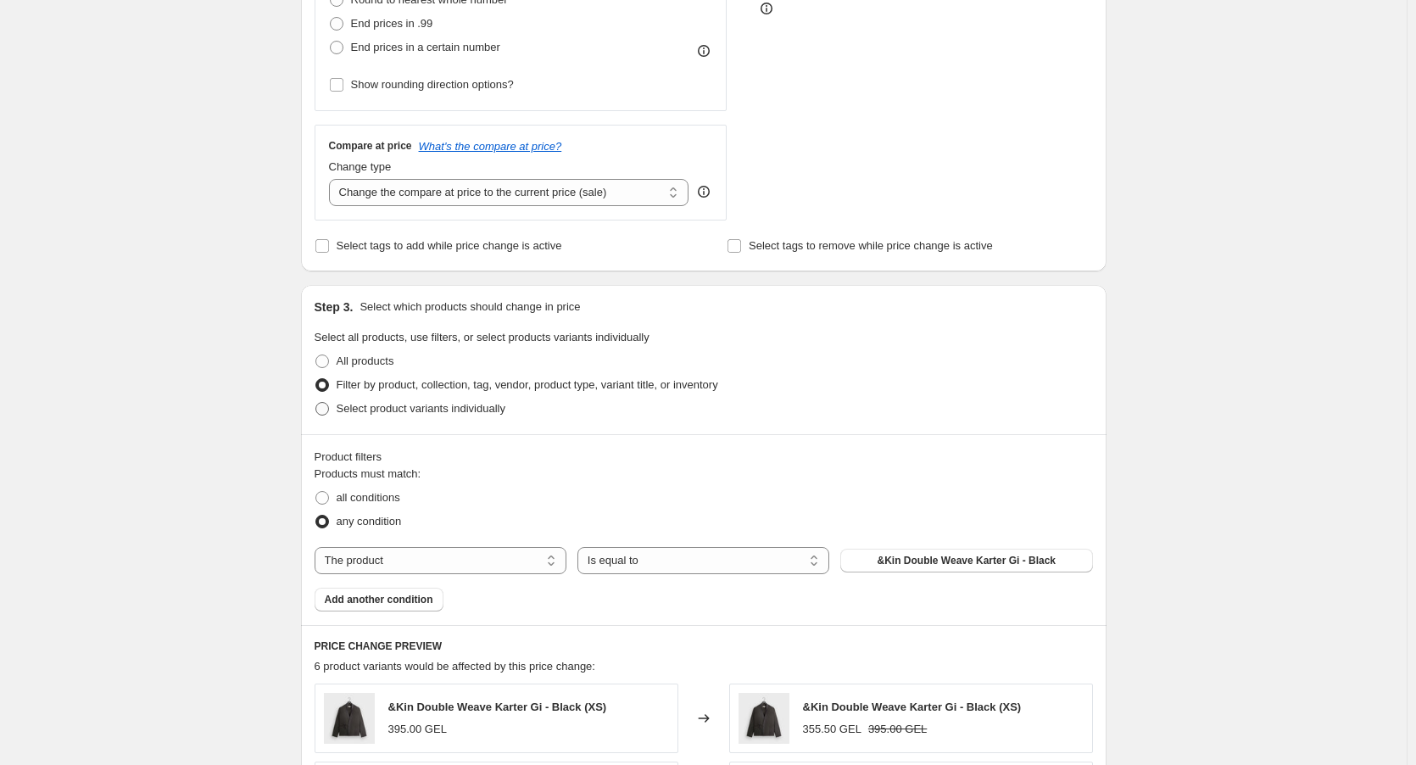
click at [400, 404] on span "Select product variants individually" at bounding box center [421, 408] width 169 height 13
click at [316, 403] on input "Select product variants individually" at bounding box center [315, 402] width 1 height 1
radio input "true"
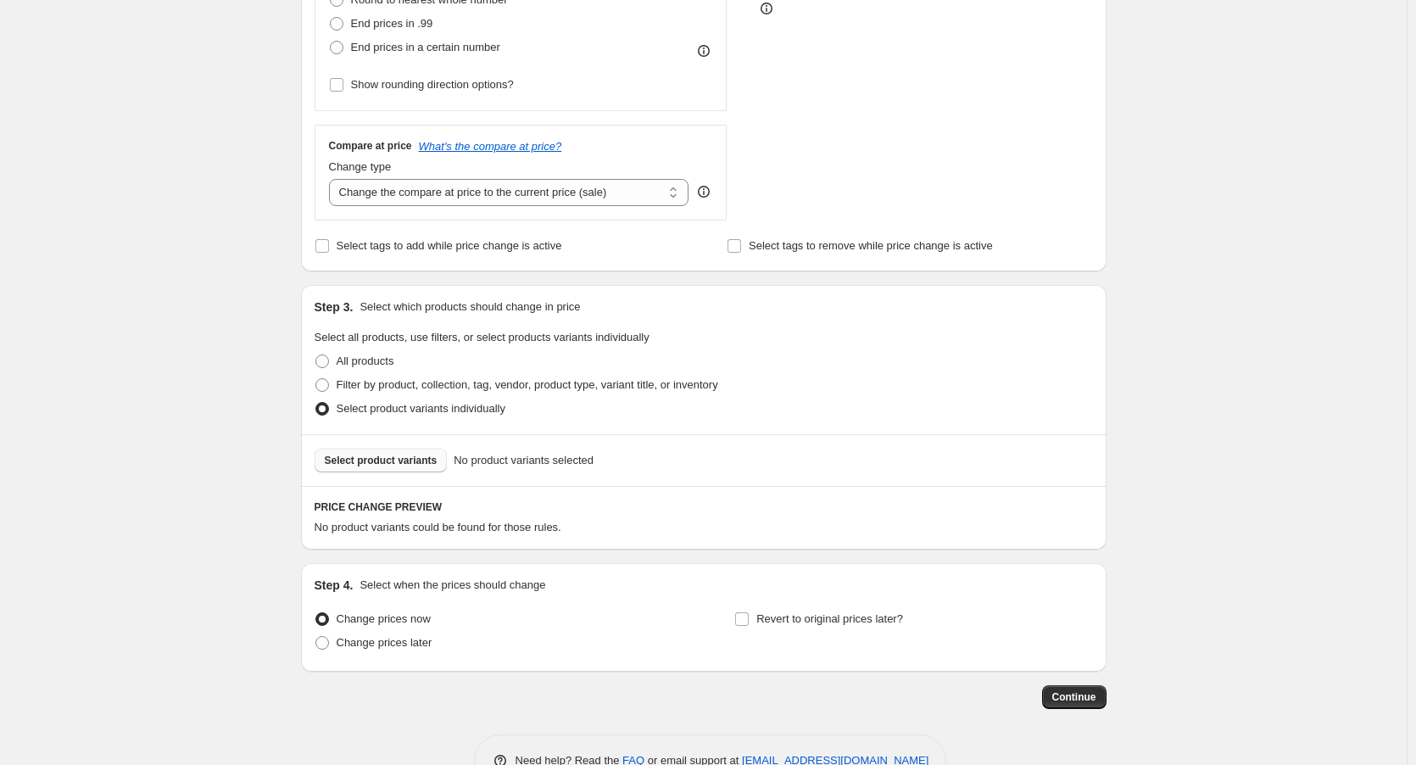
click at [394, 464] on span "Select product variants" at bounding box center [381, 461] width 113 height 14
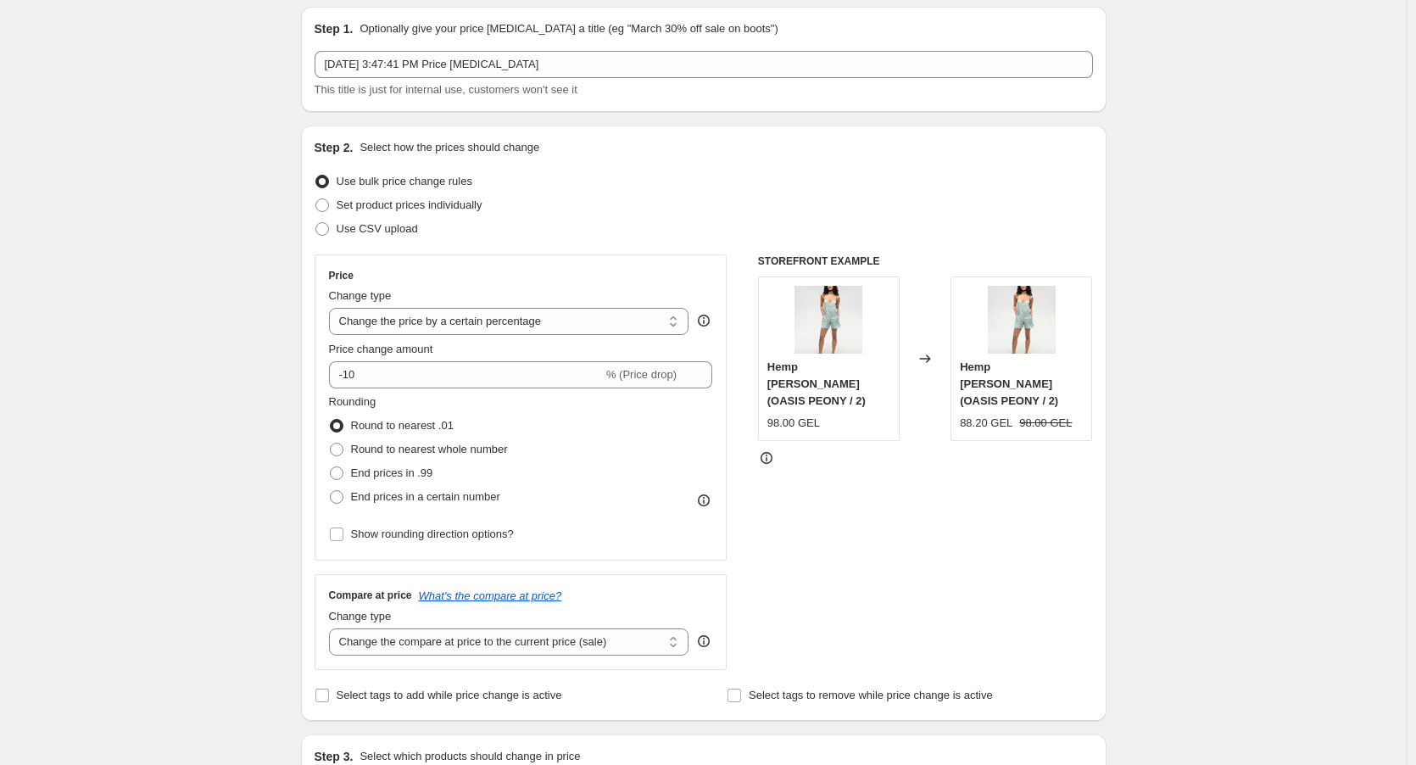
scroll to position [85, 0]
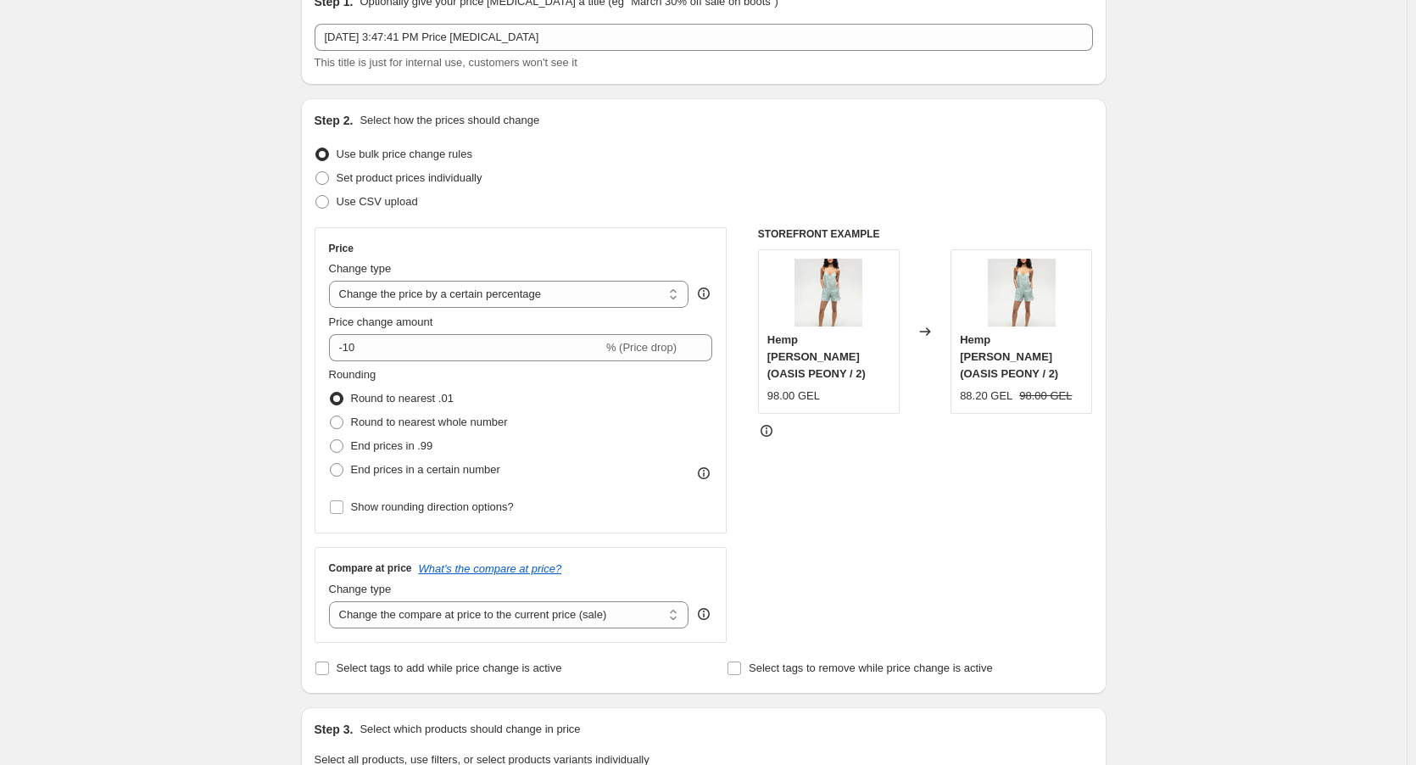
click at [773, 422] on icon at bounding box center [766, 430] width 17 height 17
drag, startPoint x: 877, startPoint y: 432, endPoint x: 944, endPoint y: 466, distance: 75.1
click at [944, 466] on div "STOREFRONT EXAMPLE Hemp Laurel Romper (OASIS PEONY / 2) 98.00 GEL Changed to He…" at bounding box center [925, 435] width 335 height 416
click at [966, 468] on div "STOREFRONT EXAMPLE Hemp Laurel Romper (OASIS PEONY / 2) 98.00 GEL Changed to He…" at bounding box center [925, 435] width 335 height 416
click at [1083, 443] on div "STOREFRONT EXAMPLE Hemp Laurel Romper (OASIS PEONY / 2) 98.00 GEL Changed to He…" at bounding box center [925, 435] width 335 height 416
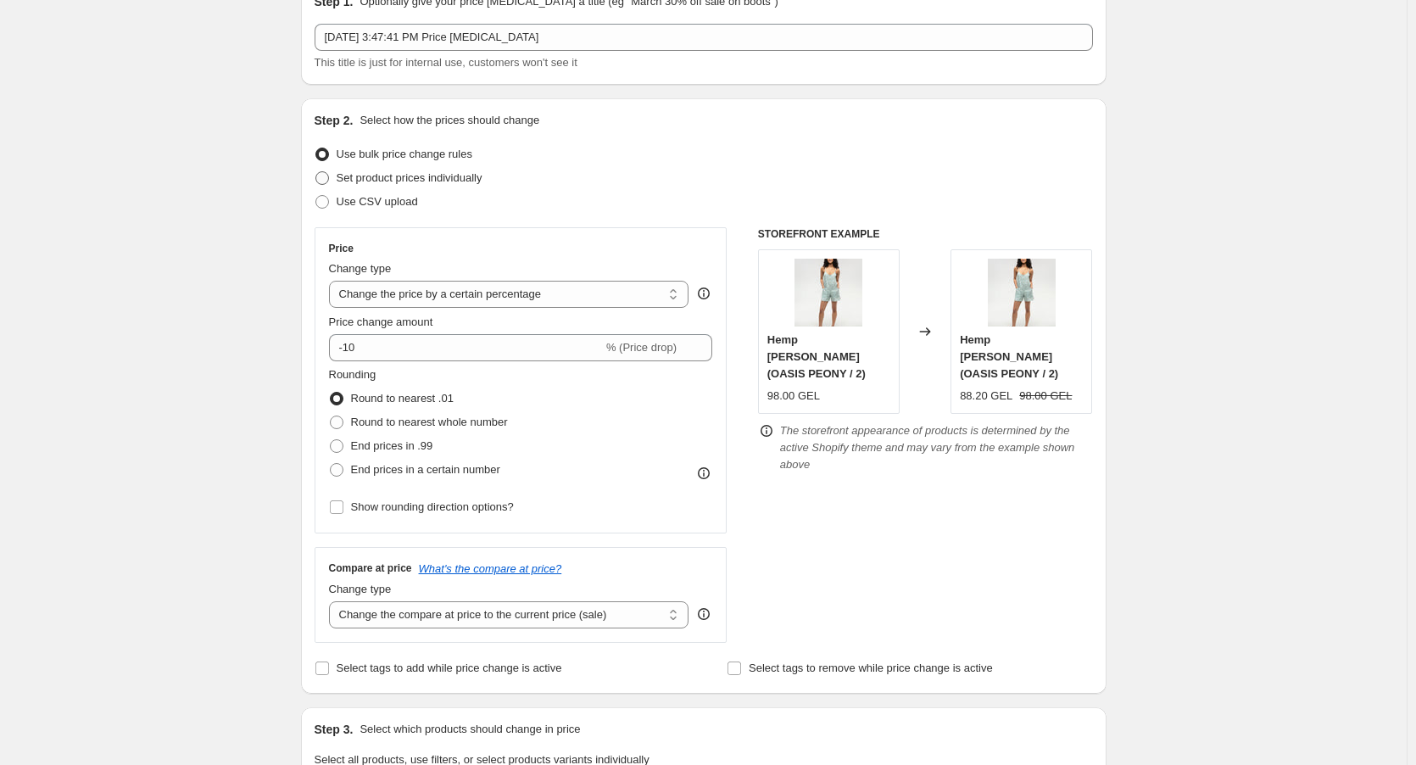
click at [394, 167] on label "Set product prices individually" at bounding box center [399, 178] width 168 height 24
click at [316, 171] on input "Set product prices individually" at bounding box center [315, 171] width 1 height 1
radio input "true"
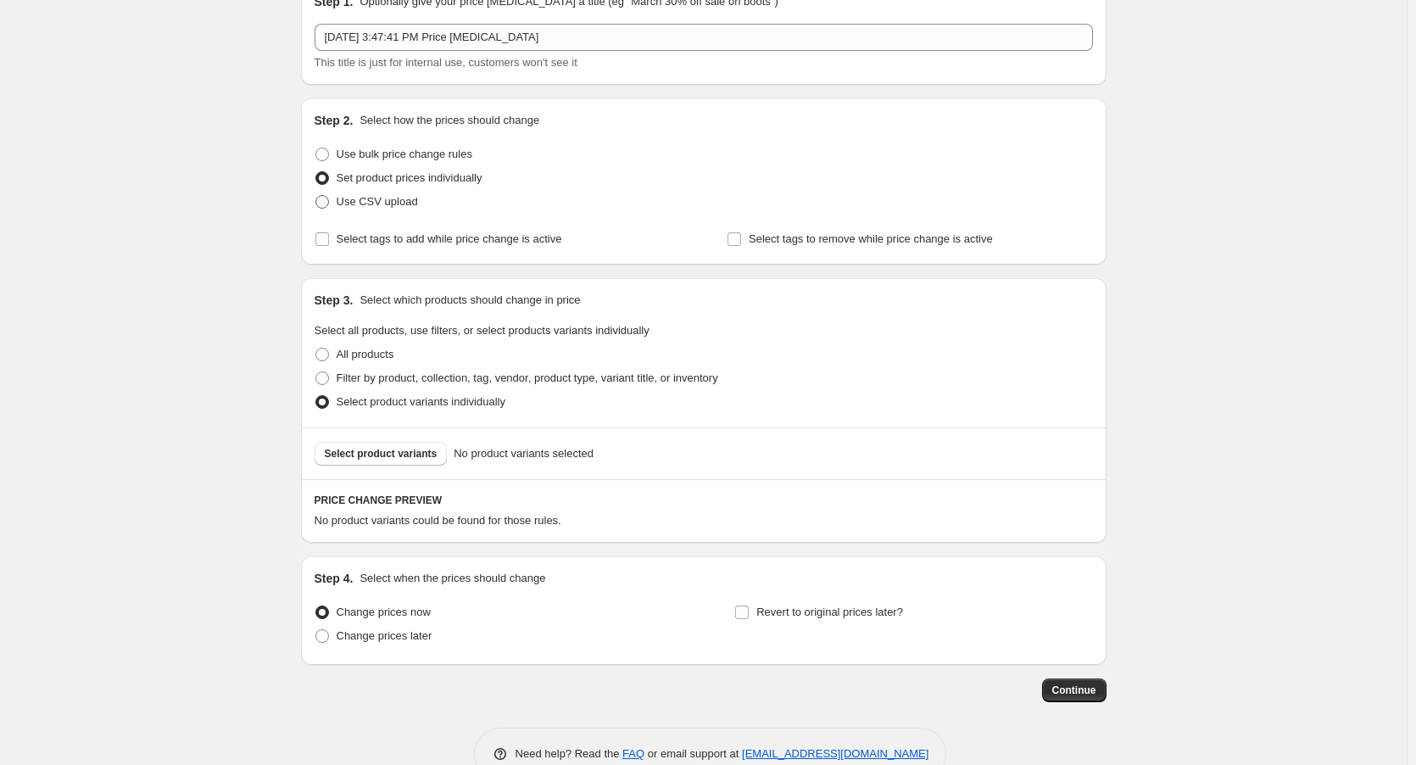
click at [377, 209] on span "Use CSV upload" at bounding box center [377, 201] width 81 height 17
click at [316, 196] on input "Use CSV upload" at bounding box center [315, 195] width 1 height 1
radio input "true"
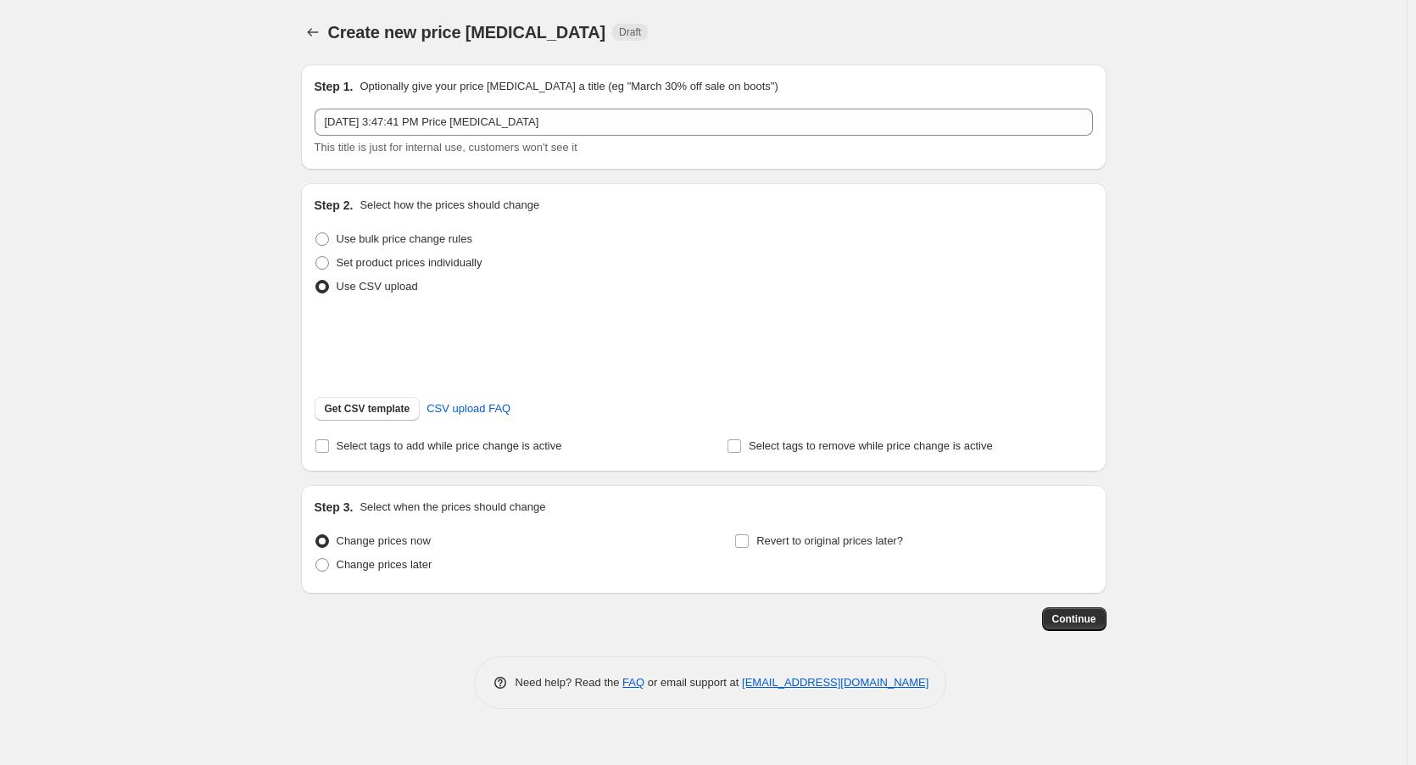
scroll to position [0, 0]
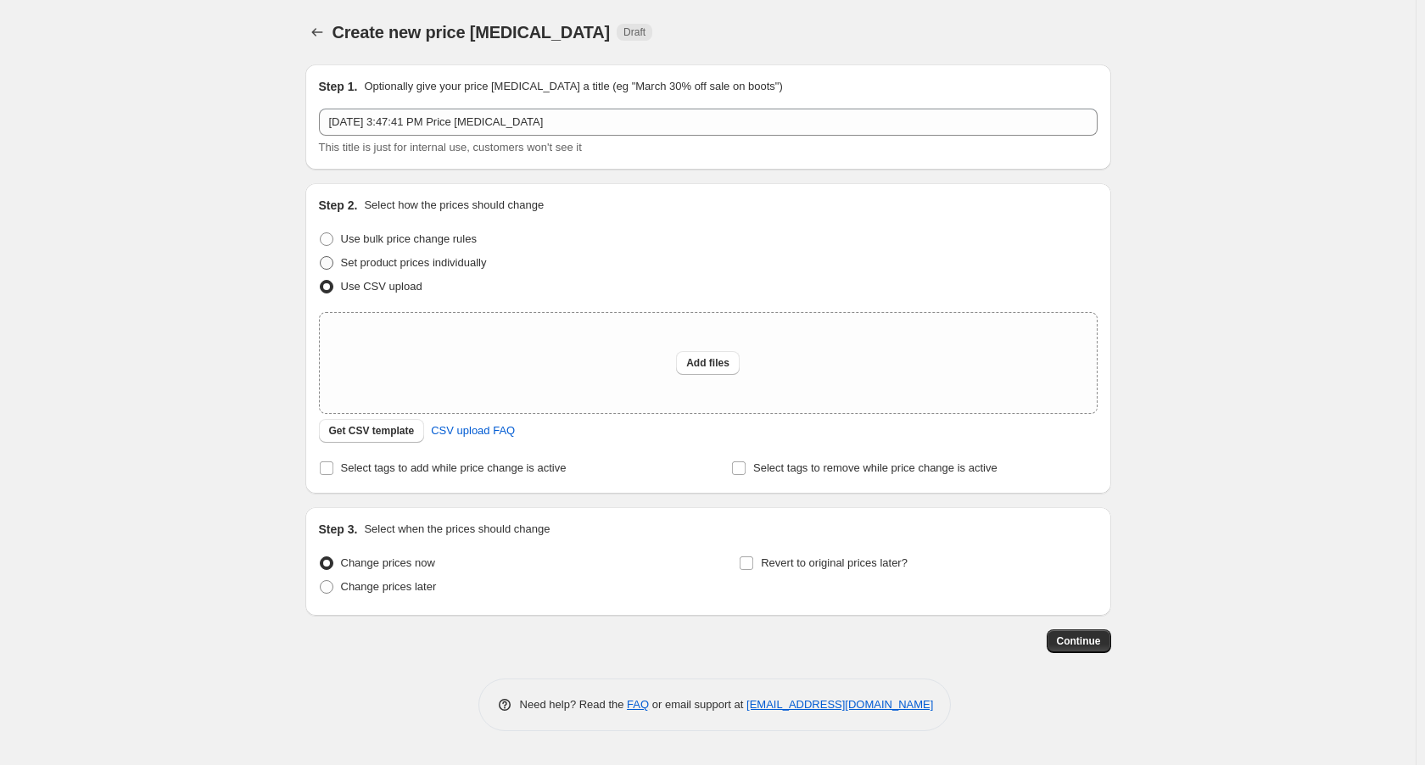
click at [402, 253] on label "Set product prices individually" at bounding box center [403, 263] width 168 height 24
click at [321, 256] on input "Set product prices individually" at bounding box center [320, 256] width 1 height 1
radio input "true"
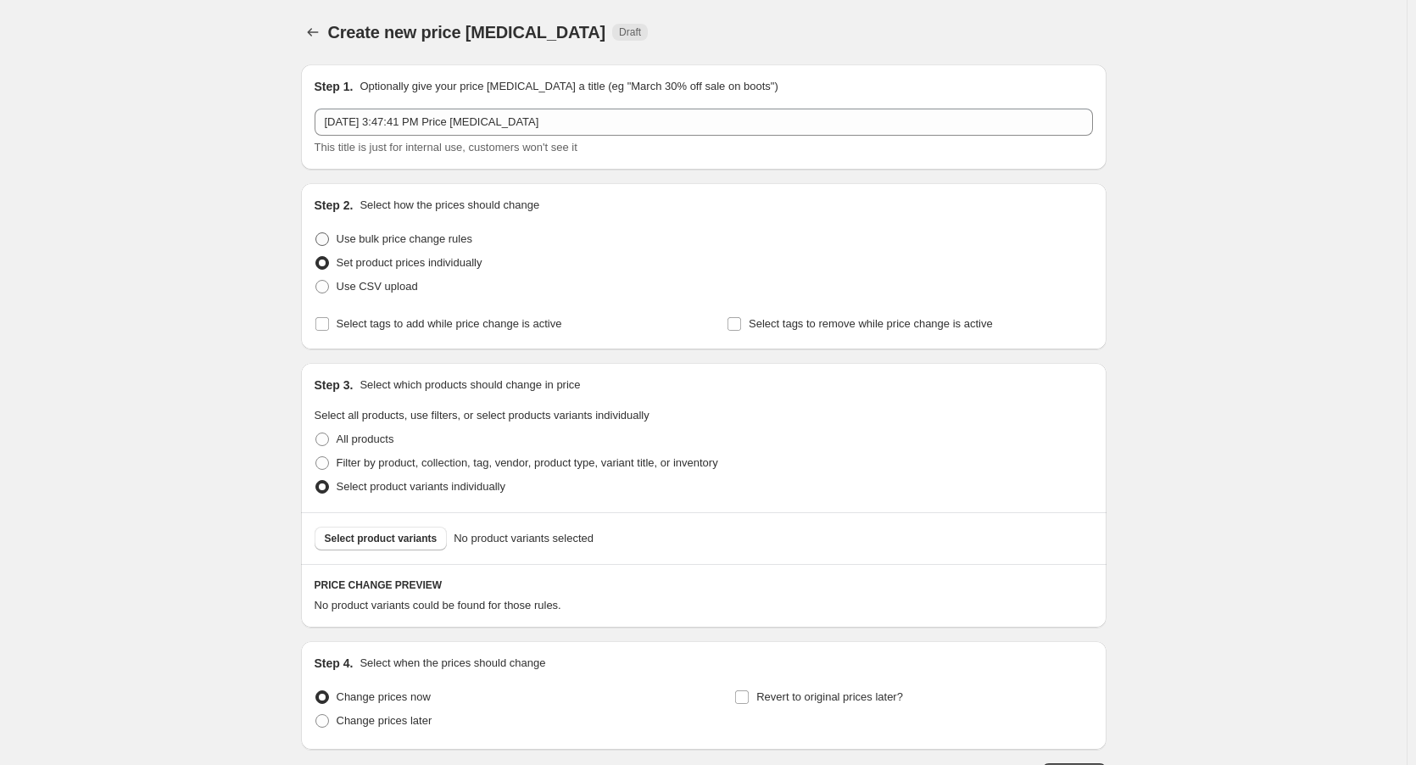
click at [402, 238] on span "Use bulk price change rules" at bounding box center [405, 238] width 136 height 13
click at [316, 233] on input "Use bulk price change rules" at bounding box center [315, 232] width 1 height 1
radio input "true"
select select "percentage"
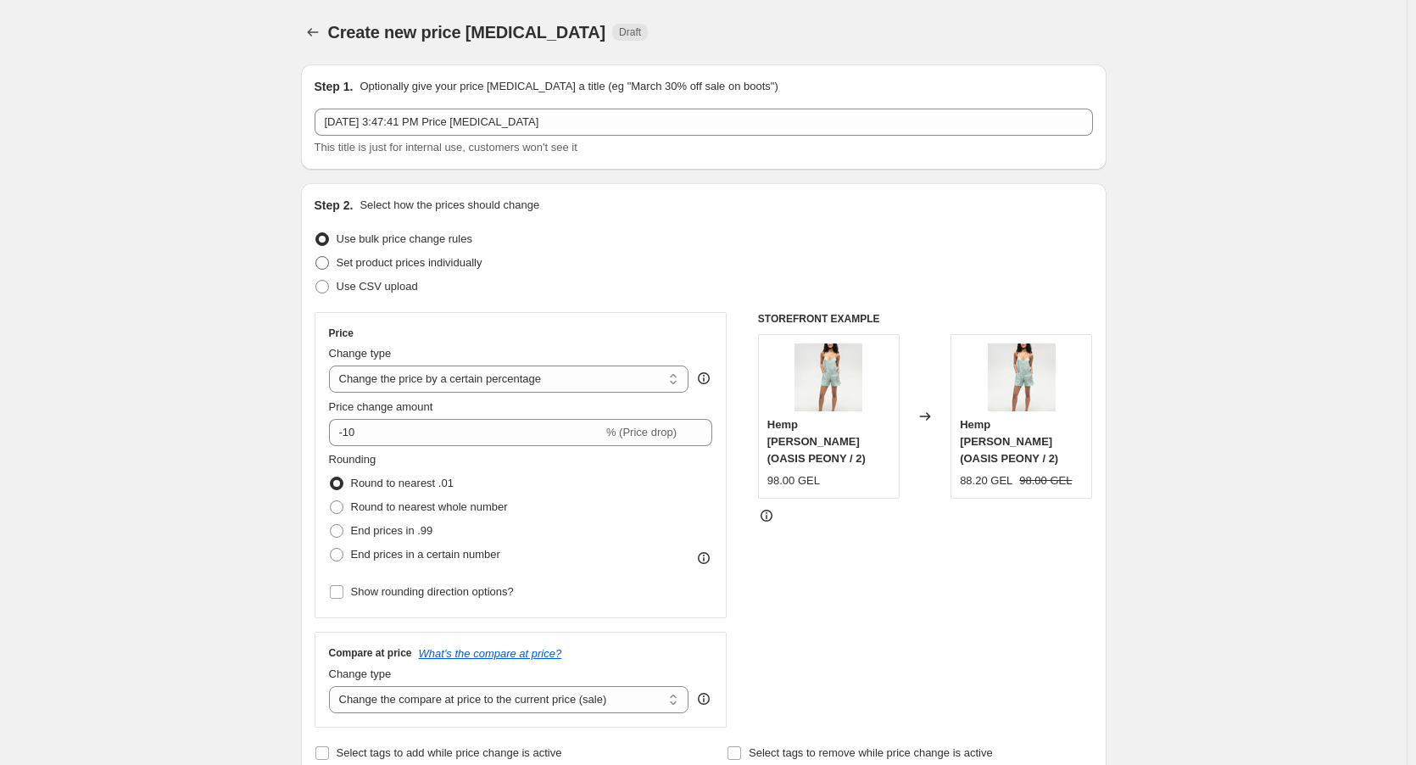
click at [425, 258] on span "Set product prices individually" at bounding box center [410, 262] width 146 height 13
click at [316, 257] on input "Set product prices individually" at bounding box center [315, 256] width 1 height 1
radio input "true"
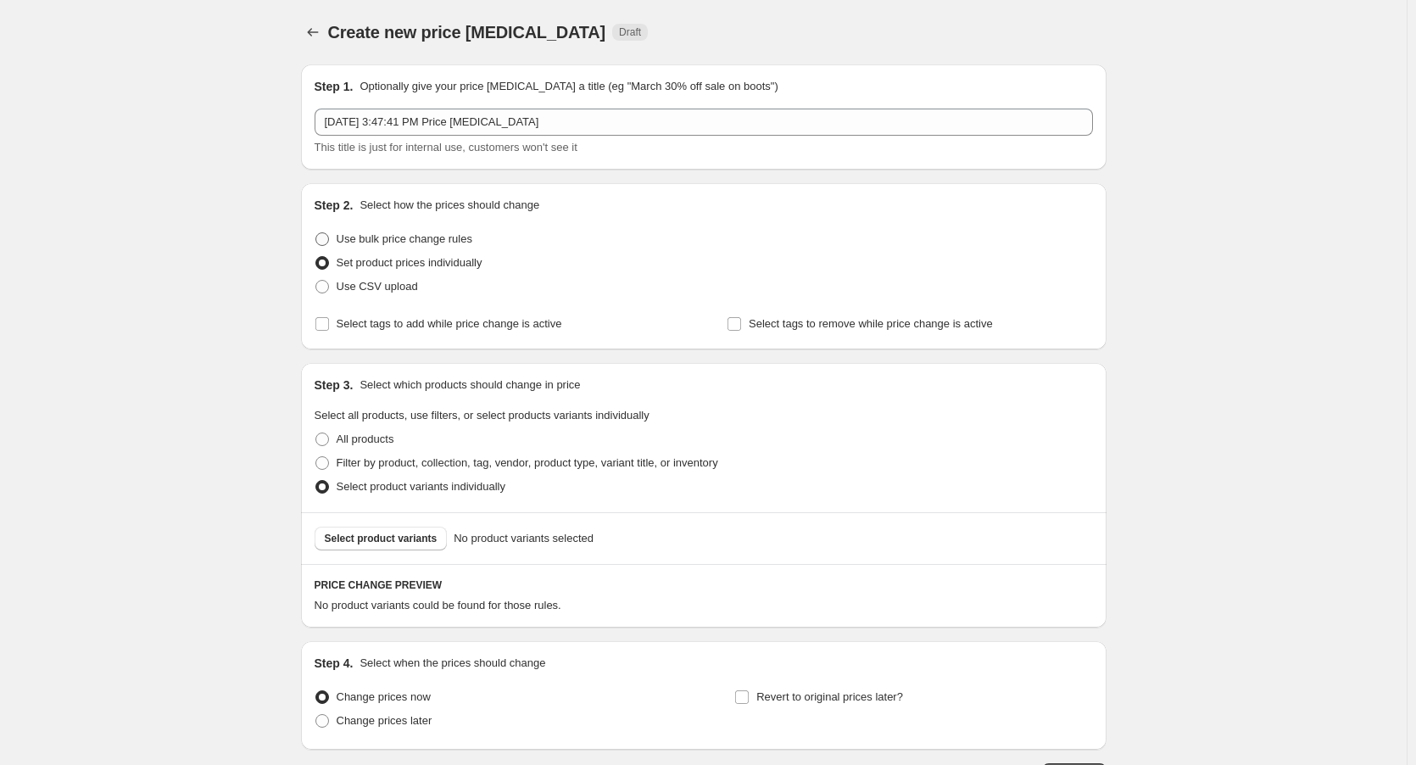
click at [438, 242] on span "Use bulk price change rules" at bounding box center [405, 238] width 136 height 13
click at [316, 233] on input "Use bulk price change rules" at bounding box center [315, 232] width 1 height 1
radio input "true"
select select "percentage"
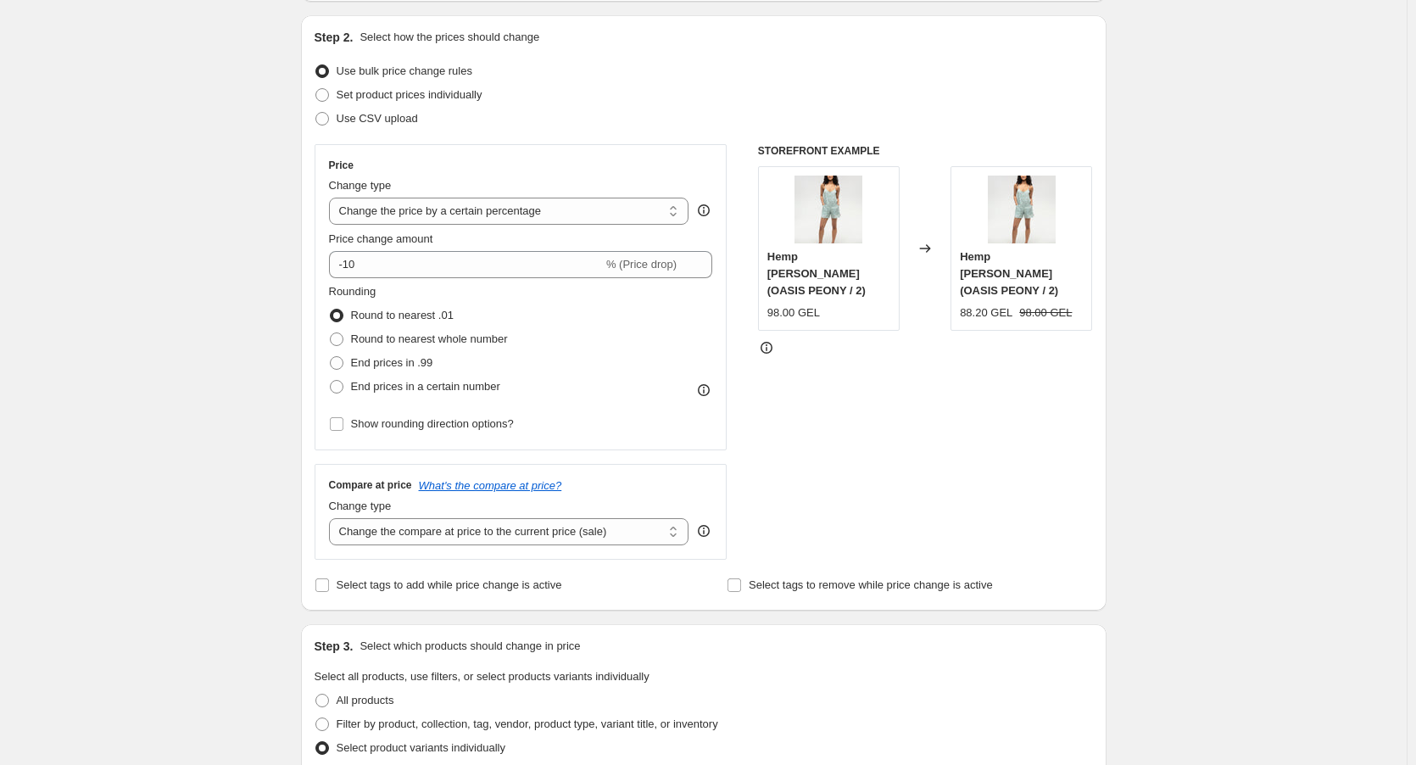
scroll to position [170, 0]
click at [415, 98] on span "Set product prices individually" at bounding box center [410, 92] width 146 height 13
click at [316, 87] on input "Set product prices individually" at bounding box center [315, 86] width 1 height 1
radio input "true"
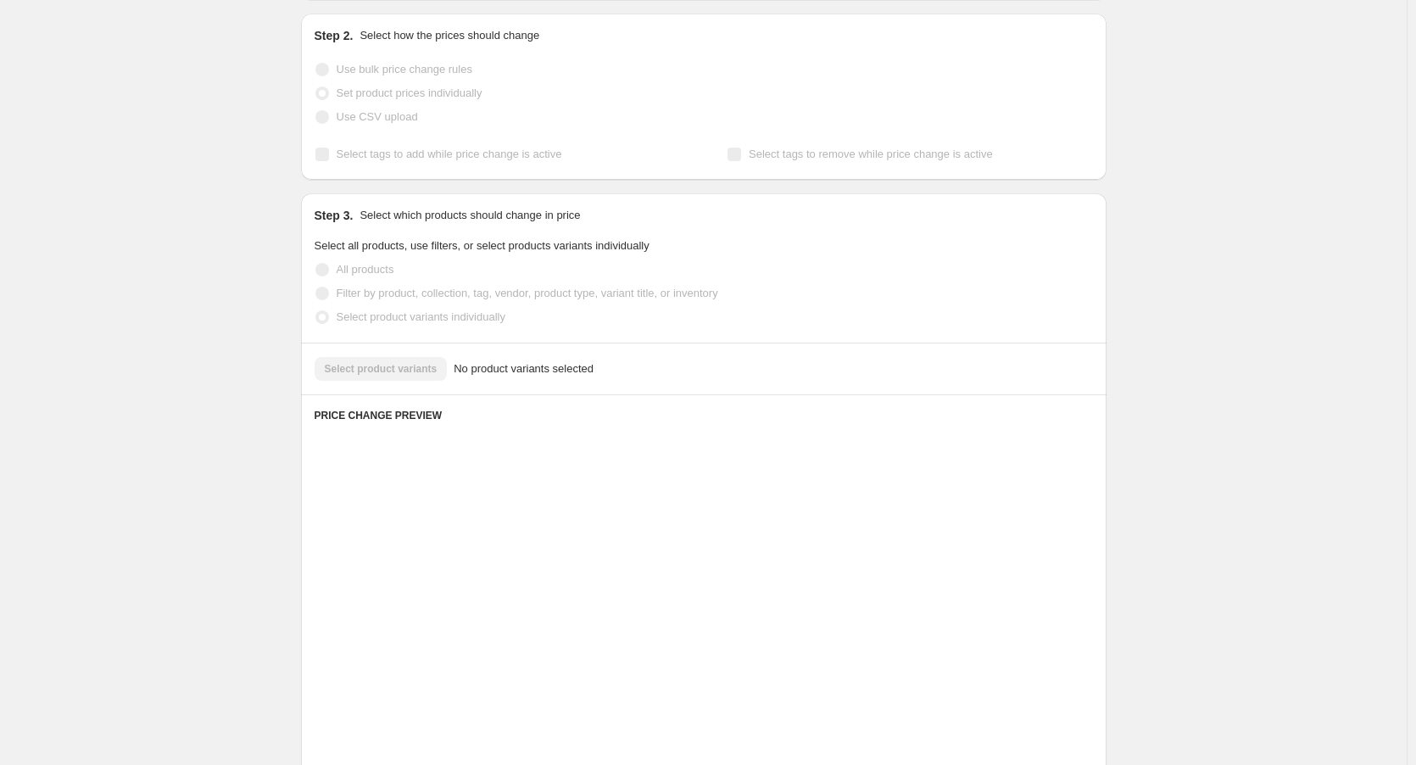
scroll to position [126, 0]
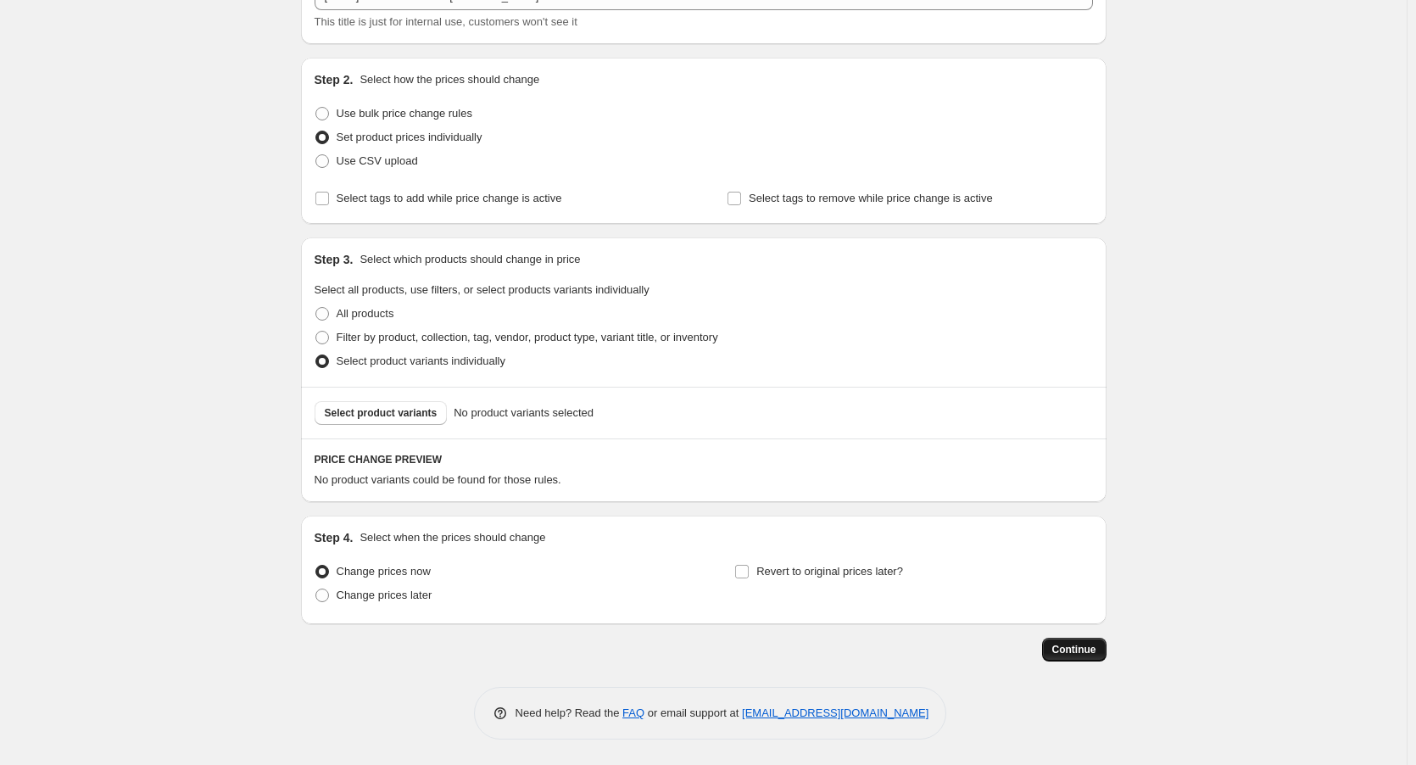
click at [1058, 641] on button "Continue" at bounding box center [1074, 650] width 64 height 24
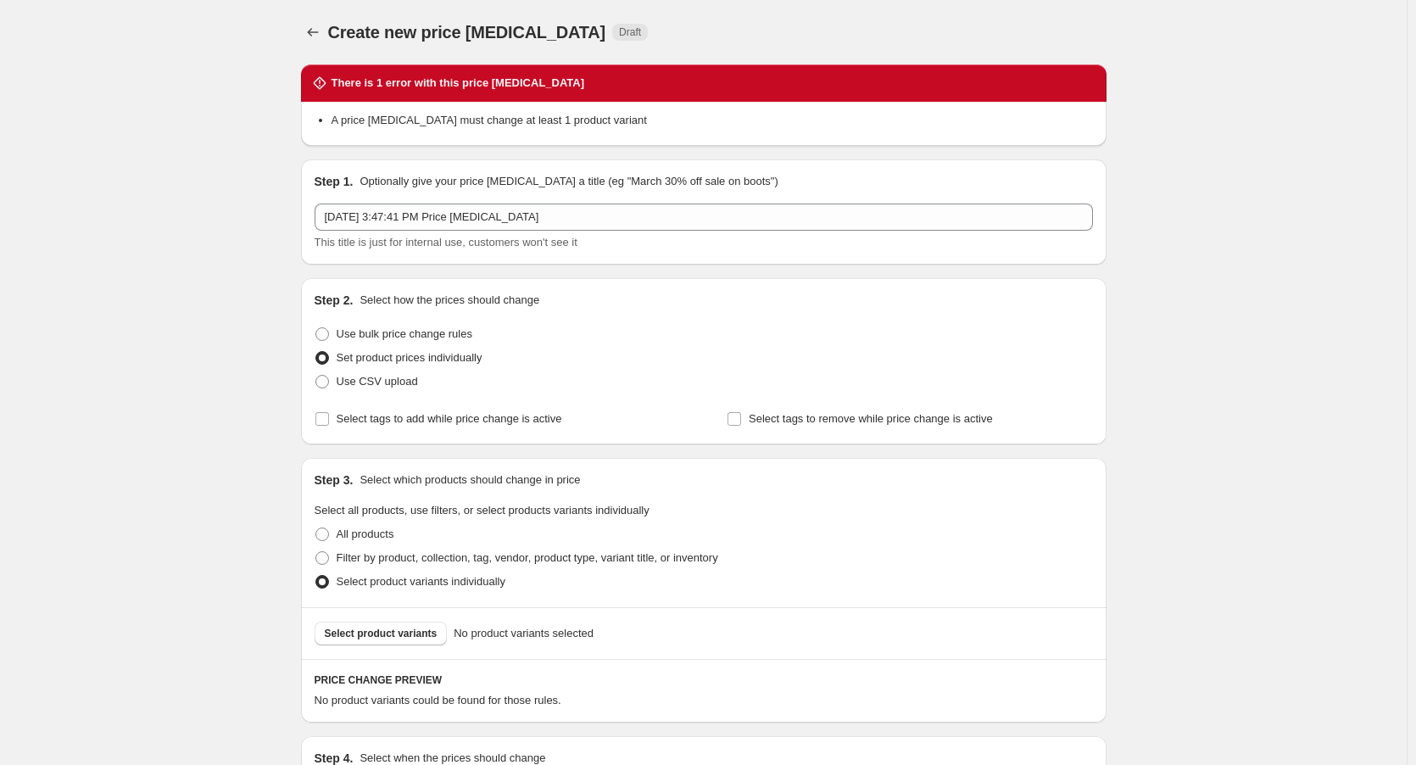
drag, startPoint x: 648, startPoint y: 142, endPoint x: 917, endPoint y: 116, distance: 270.0
click at [917, 116] on div "A price [MEDICAL_DATA] must change at least 1 product variant" at bounding box center [704, 124] width 806 height 44
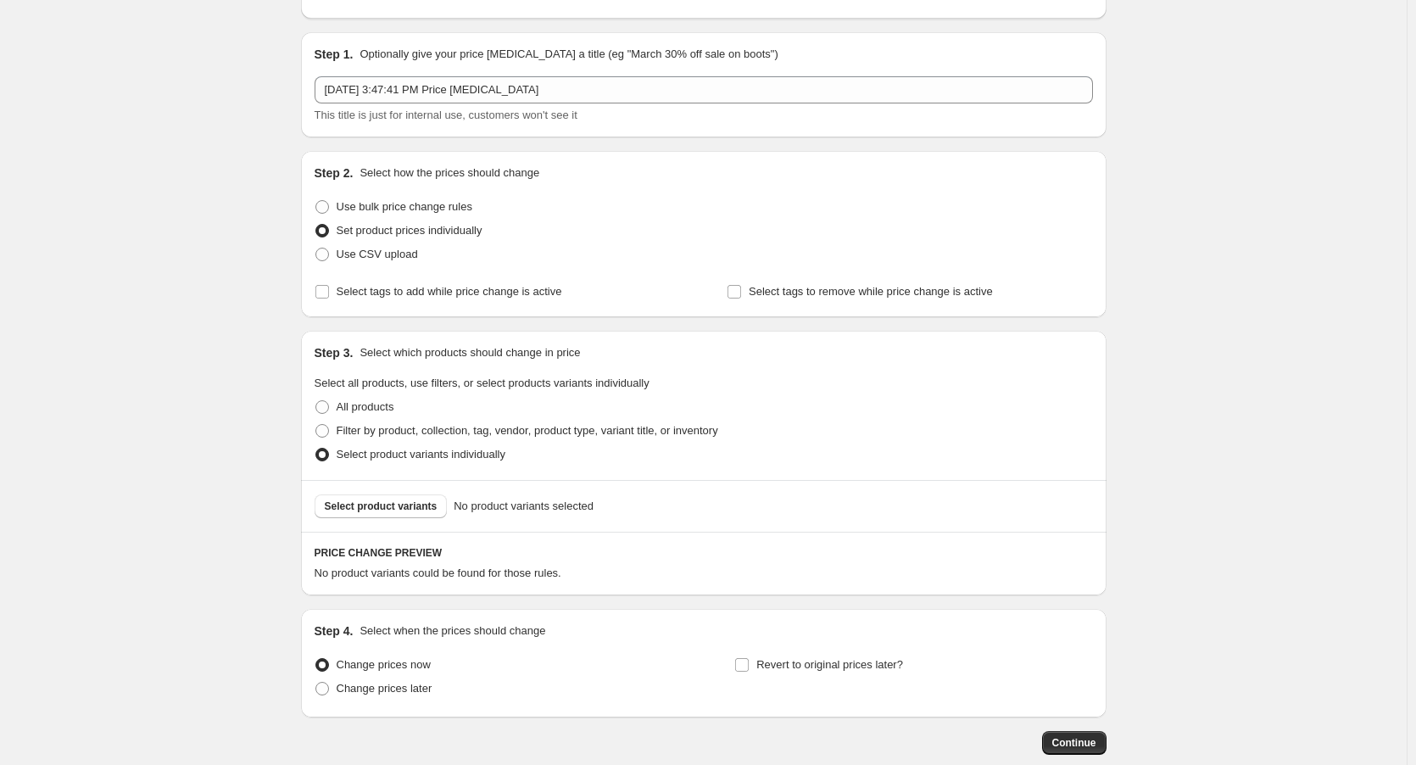
scroll to position [220, 0]
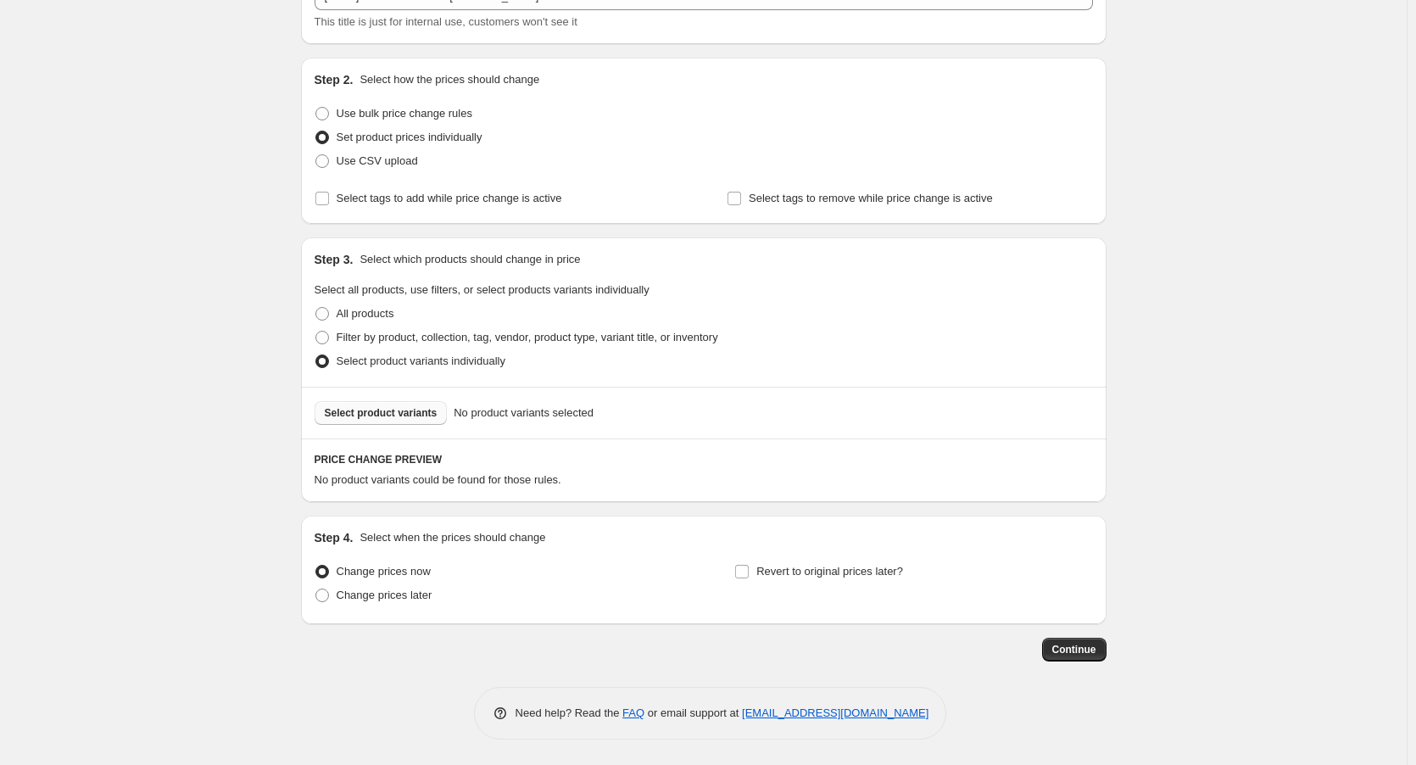
click at [399, 423] on button "Select product variants" at bounding box center [381, 413] width 133 height 24
click at [845, 25] on div "This title is just for internal use, customers won't see it" at bounding box center [704, 22] width 778 height 17
click at [852, 25] on div "This title is just for internal use, customers won't see it" at bounding box center [704, 22] width 778 height 17
click at [1402, 508] on div "Create new price [MEDICAL_DATA]. This page is ready Create new price [MEDICAL_D…" at bounding box center [703, 272] width 1407 height 985
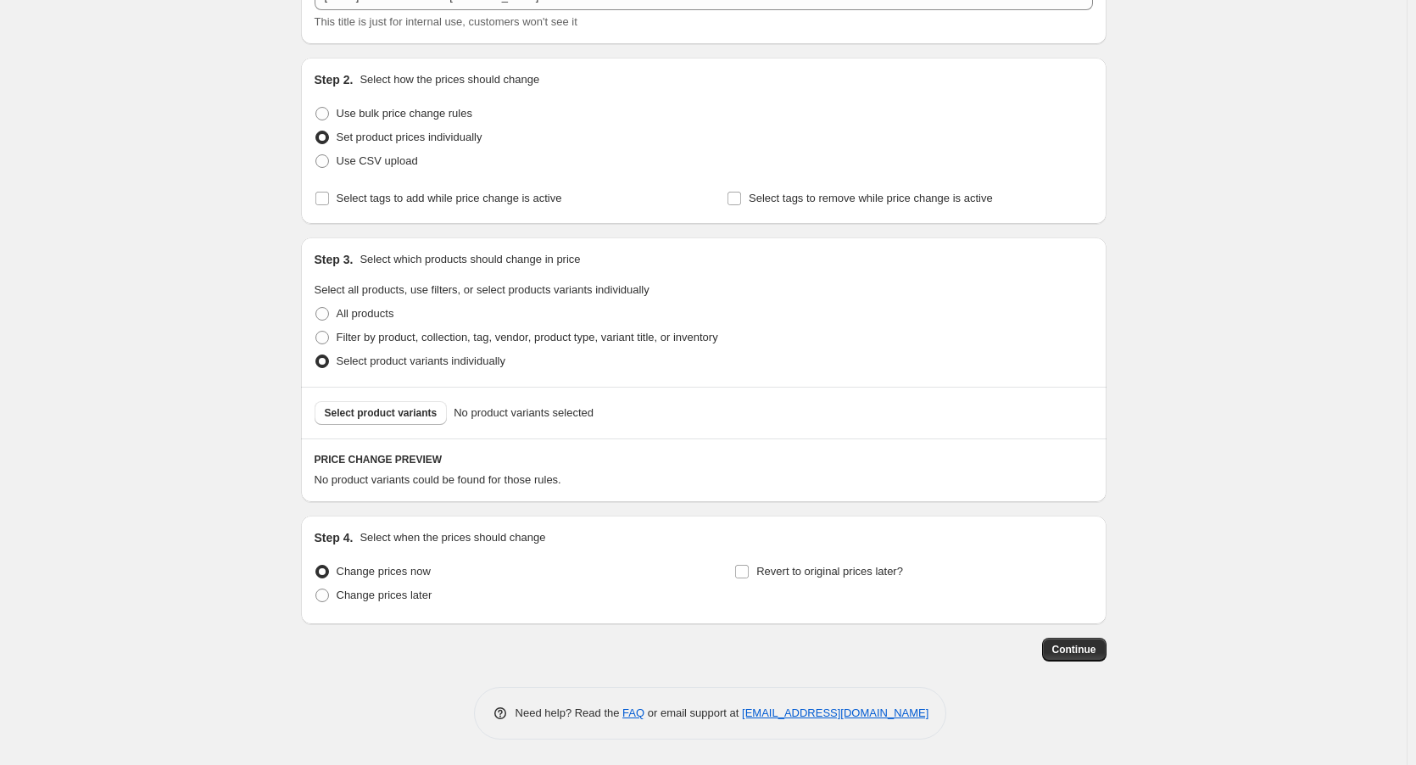
click at [778, 643] on div "Continue" at bounding box center [704, 650] width 806 height 24
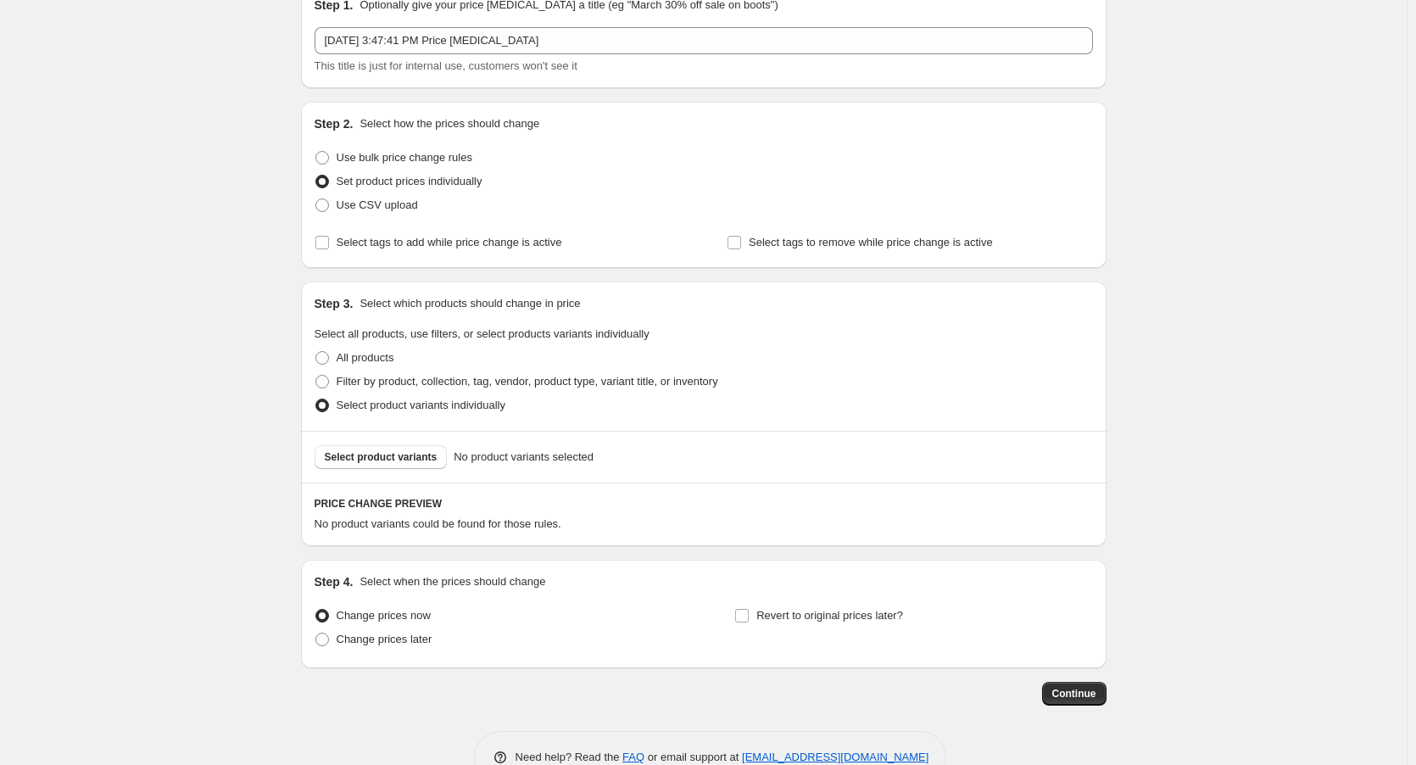
scroll to position [136, 0]
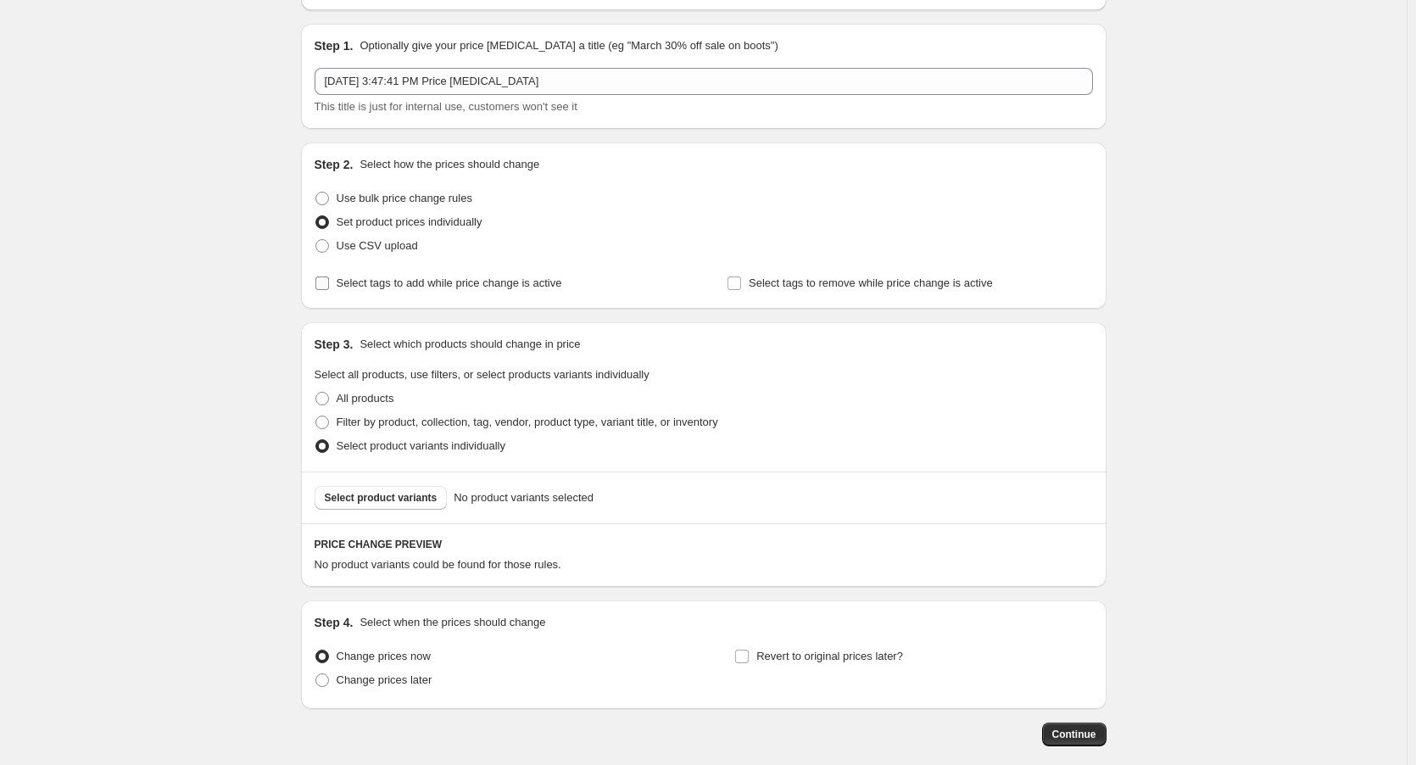
click at [470, 285] on span "Select tags to add while price change is active" at bounding box center [450, 282] width 226 height 13
click at [329, 285] on input "Select tags to add while price change is active" at bounding box center [322, 283] width 14 height 14
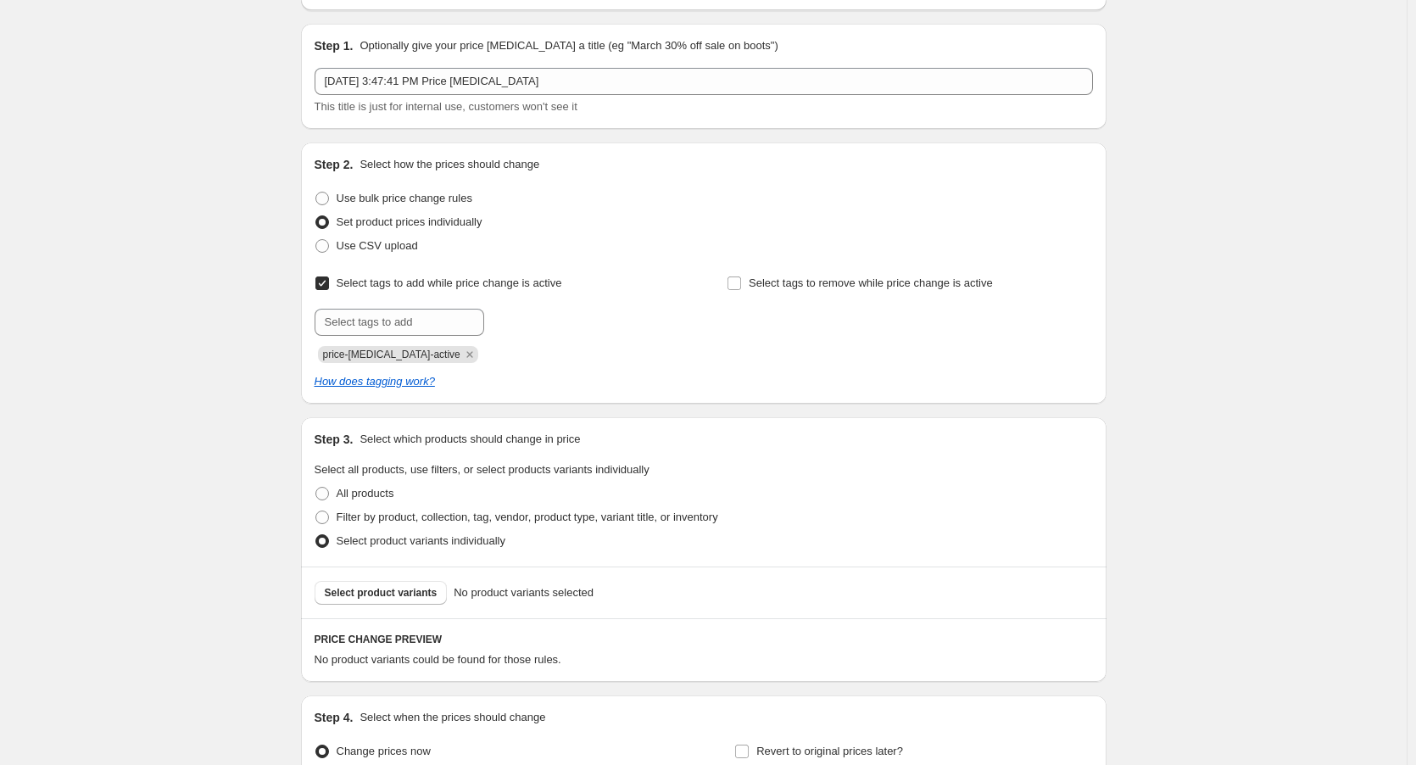
click at [483, 281] on span "Select tags to add while price change is active" at bounding box center [450, 282] width 226 height 13
click at [329, 281] on input "Select tags to add while price change is active" at bounding box center [322, 283] width 14 height 14
checkbox input "false"
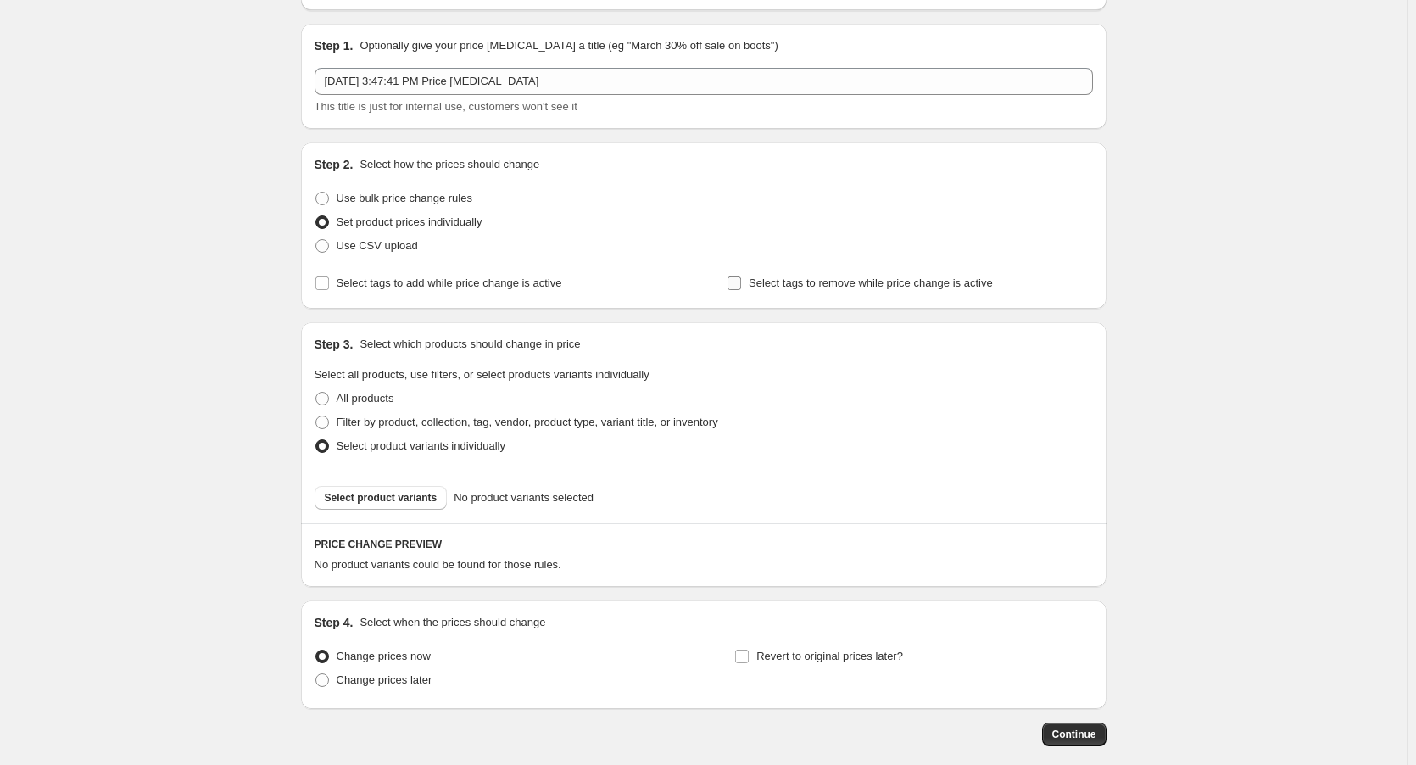
click at [811, 287] on span "Select tags to remove while price change is active" at bounding box center [871, 282] width 244 height 13
click at [741, 287] on input "Select tags to remove while price change is active" at bounding box center [735, 283] width 14 height 14
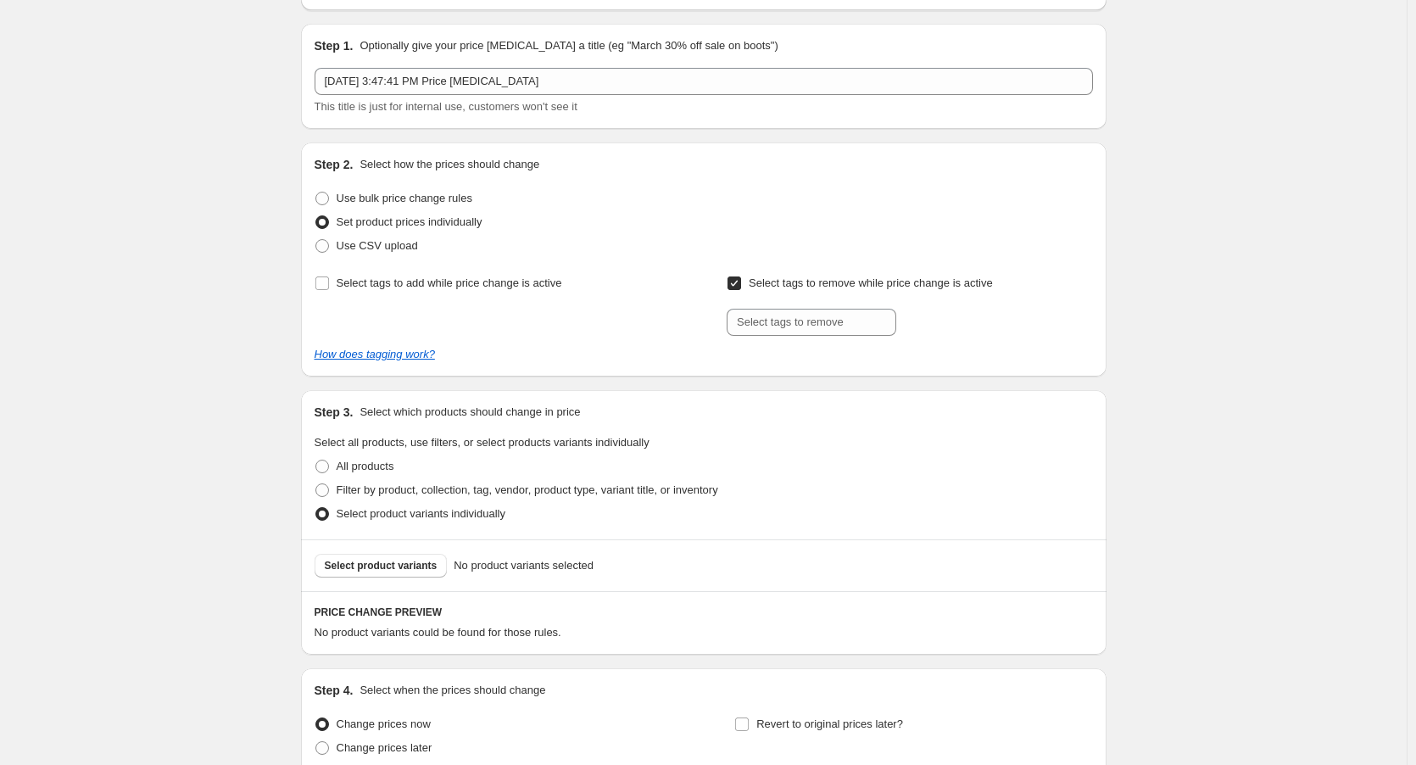
click at [811, 287] on span "Select tags to remove while price change is active" at bounding box center [871, 282] width 244 height 13
click at [741, 287] on input "Select tags to remove while price change is active" at bounding box center [735, 283] width 14 height 14
checkbox input "false"
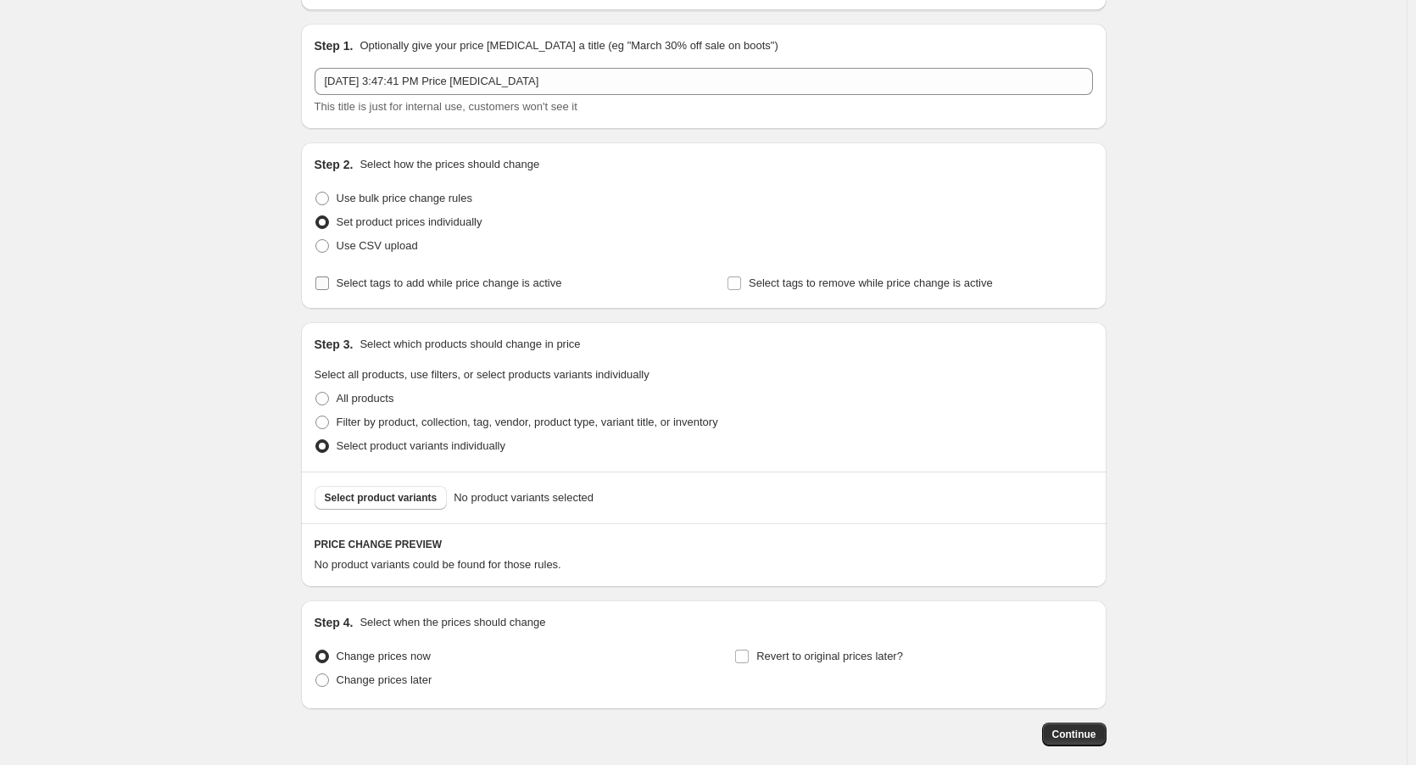
click at [433, 276] on span "Select tags to add while price change is active" at bounding box center [450, 282] width 226 height 13
click at [329, 276] on input "Select tags to add while price change is active" at bounding box center [322, 283] width 14 height 14
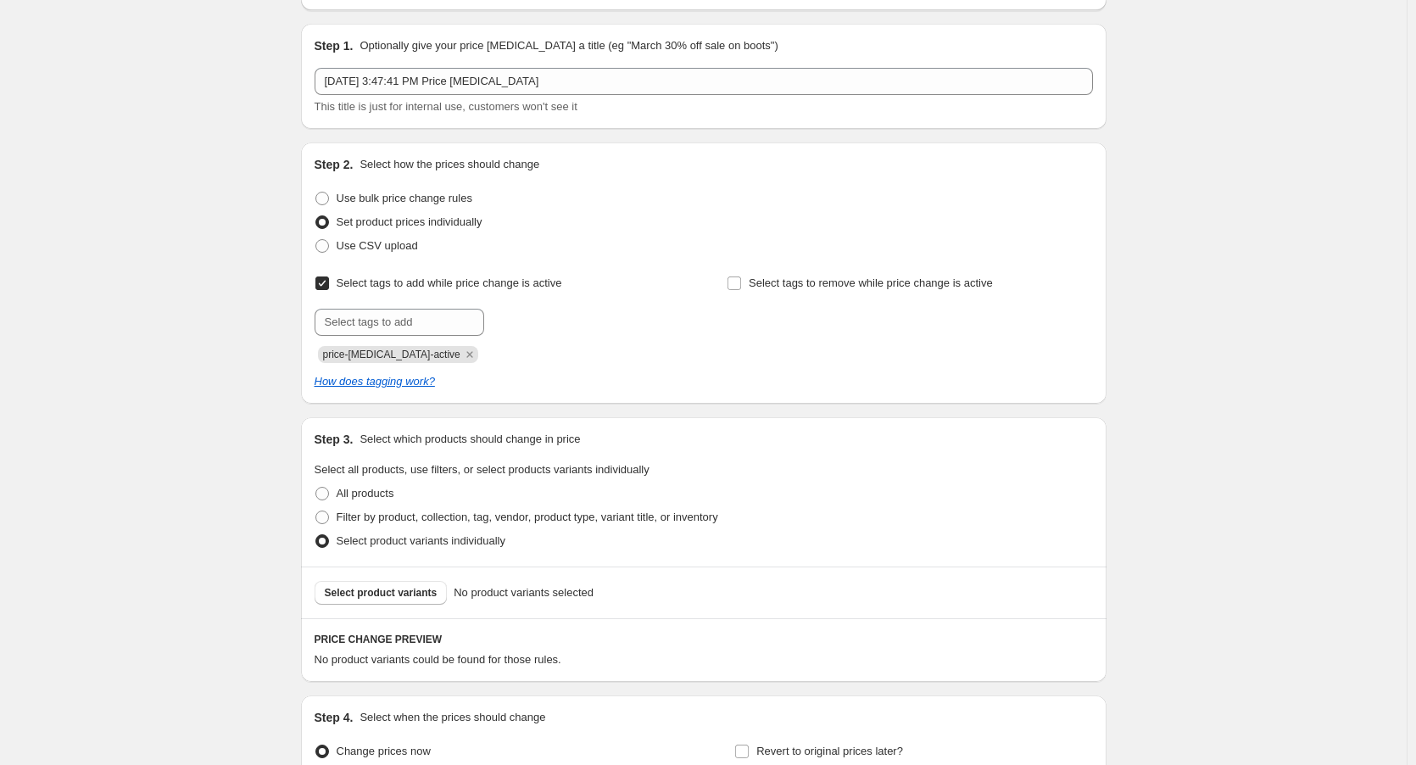
click at [405, 351] on span "price-[MEDICAL_DATA]-active" at bounding box center [391, 355] width 137 height 12
click at [462, 355] on icon "Remove price-change-job-active" at bounding box center [469, 354] width 15 height 15
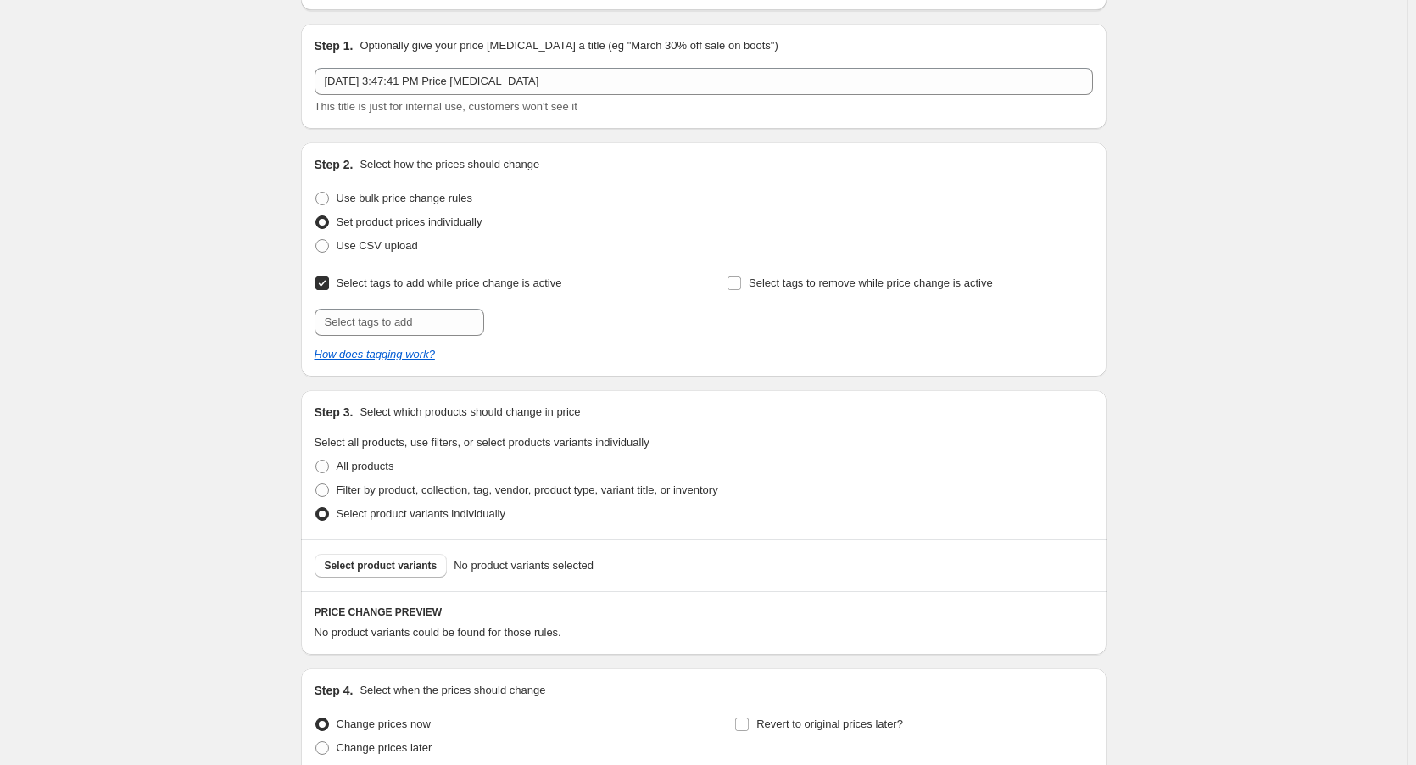
click at [341, 283] on span "Select tags to add while price change is active" at bounding box center [450, 282] width 226 height 13
click at [329, 283] on input "Select tags to add while price change is active" at bounding box center [322, 283] width 14 height 14
checkbox input "false"
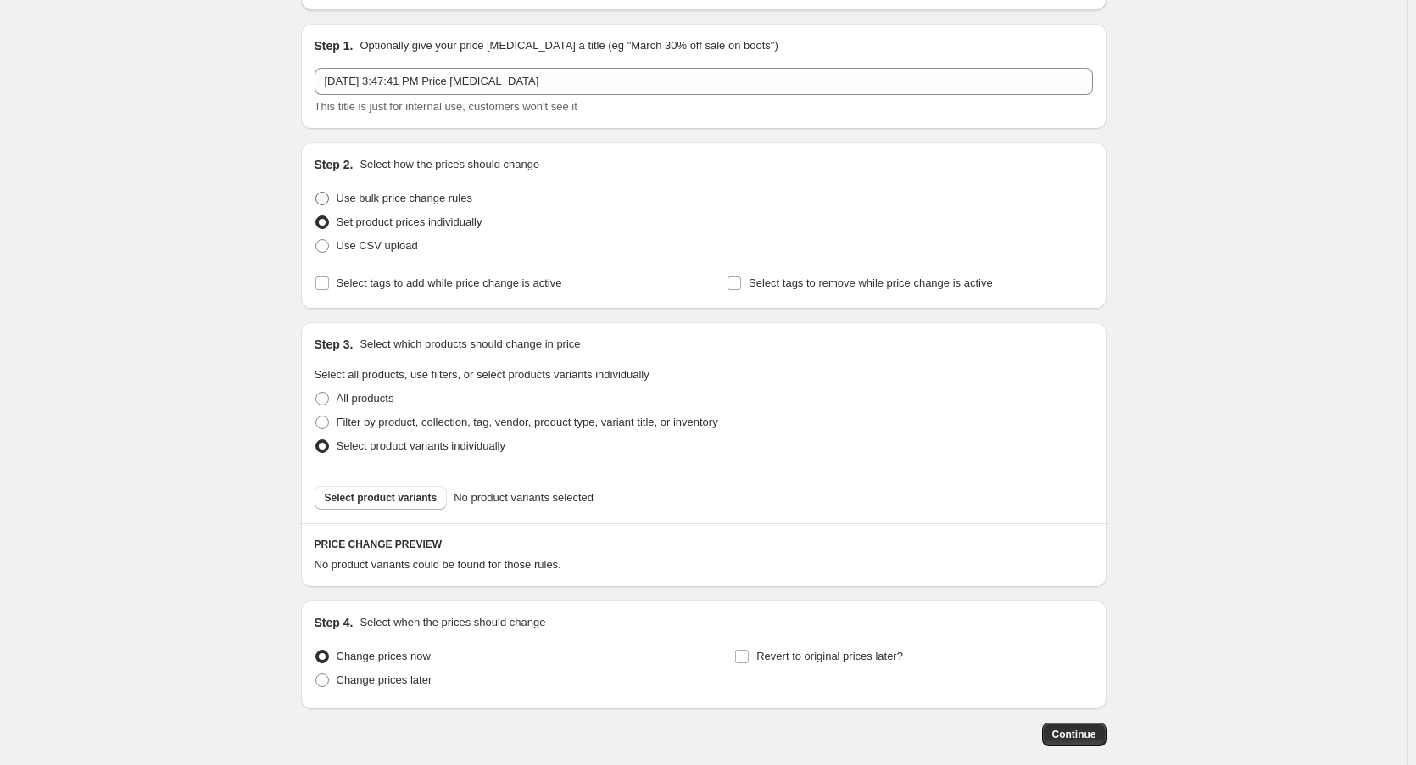
click at [432, 197] on span "Use bulk price change rules" at bounding box center [405, 198] width 136 height 13
click at [316, 192] on input "Use bulk price change rules" at bounding box center [315, 192] width 1 height 1
radio input "true"
select select "percentage"
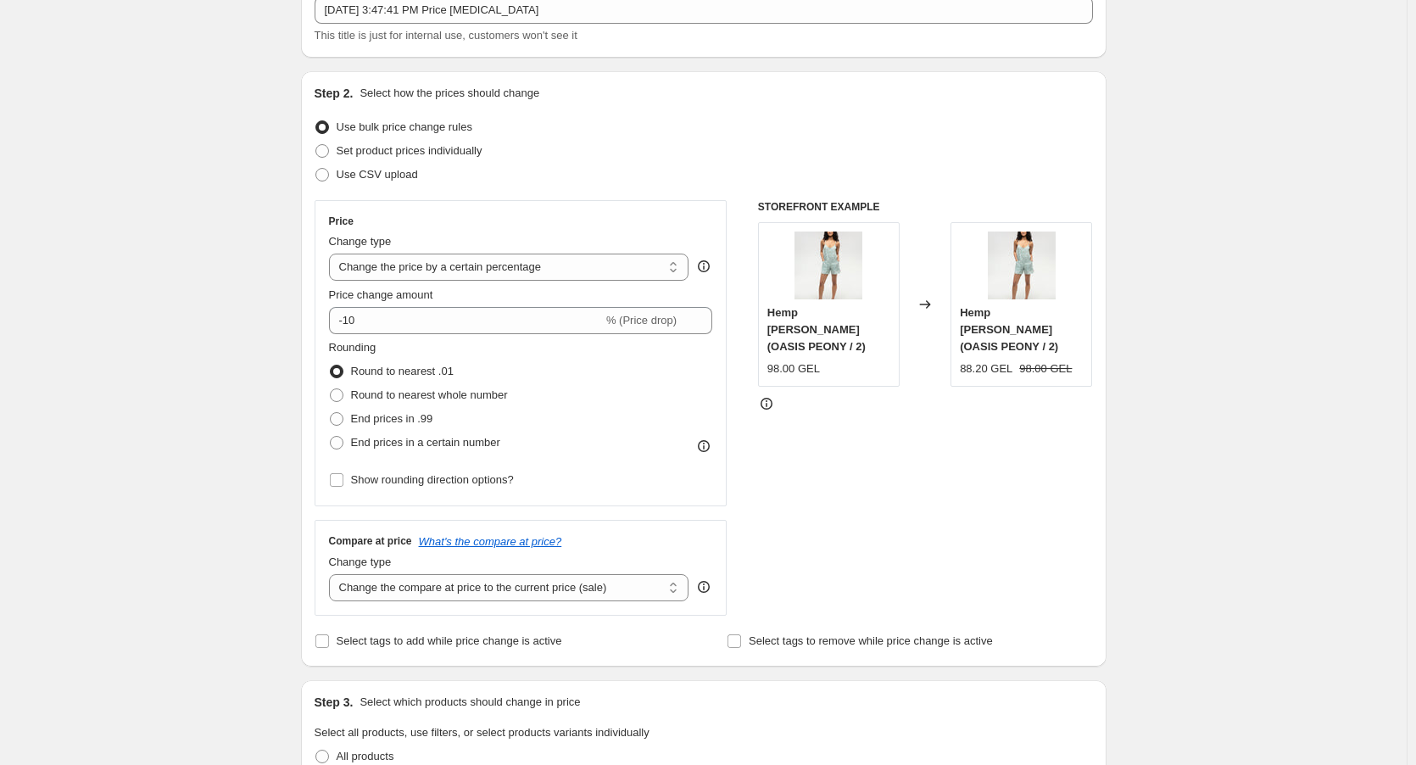
scroll to position [51, 0]
